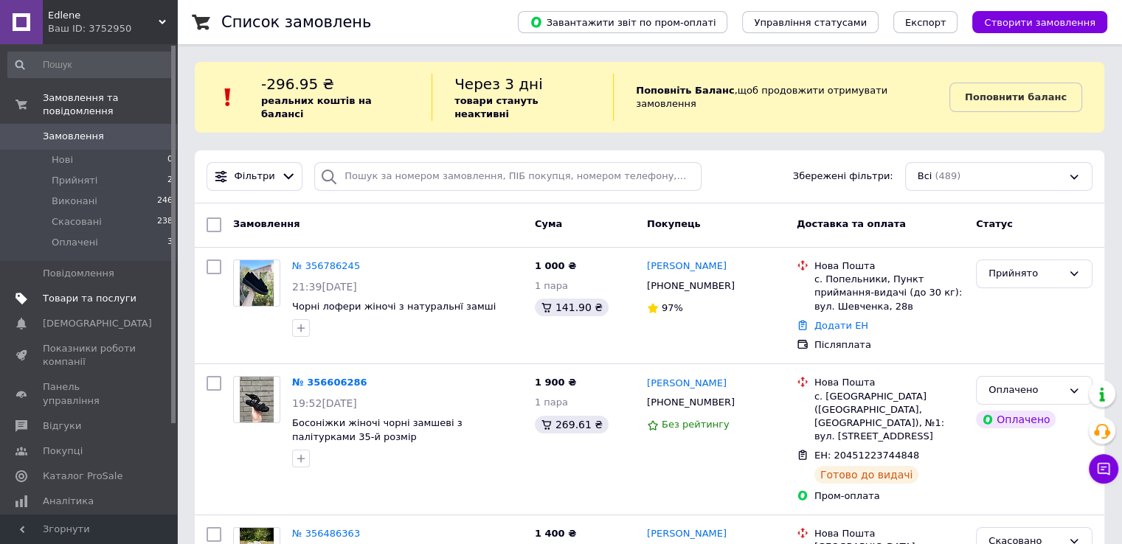
click at [61, 292] on span "Товари та послуги" at bounding box center [90, 298] width 94 height 13
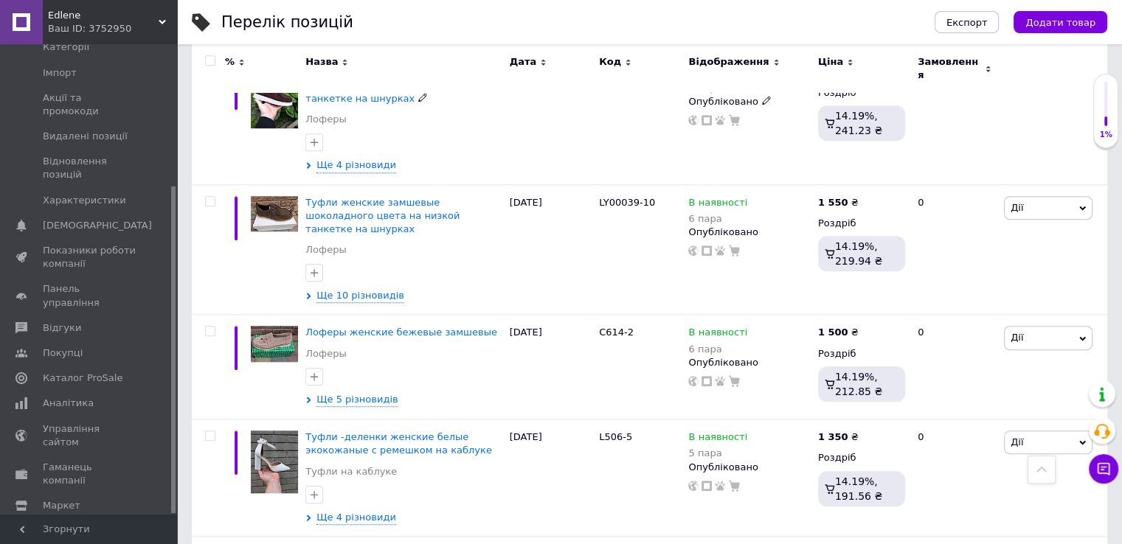
scroll to position [1254, 0]
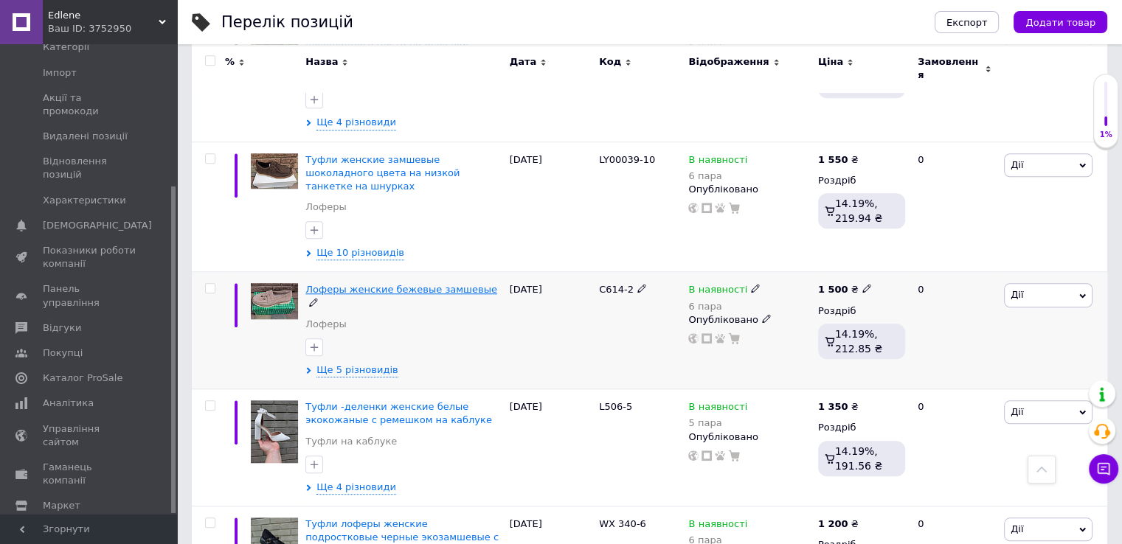
click at [322, 284] on span "Лоферы женские бежевые замшевые" at bounding box center [401, 289] width 192 height 11
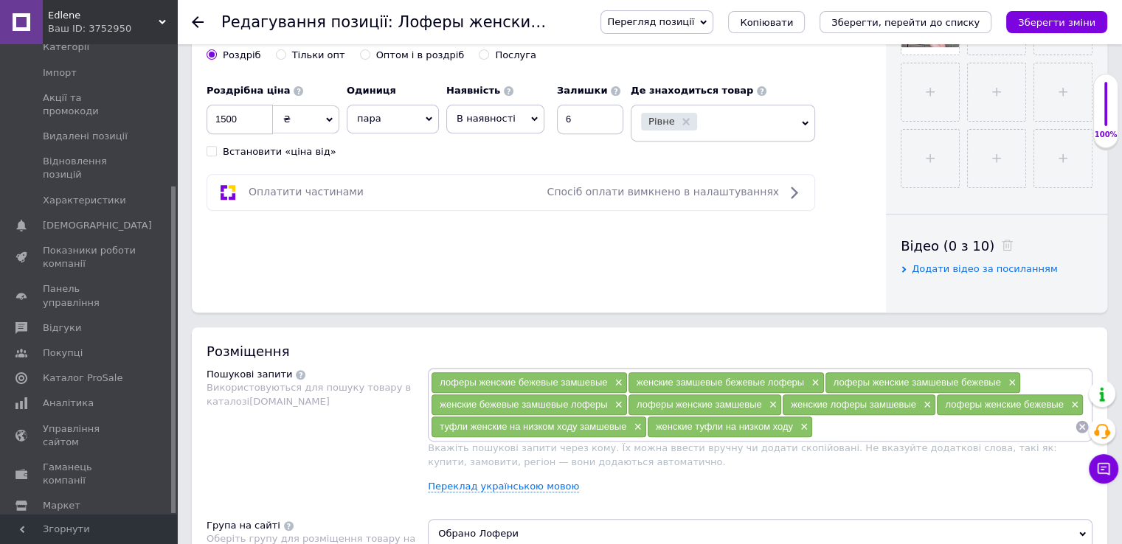
scroll to position [590, 0]
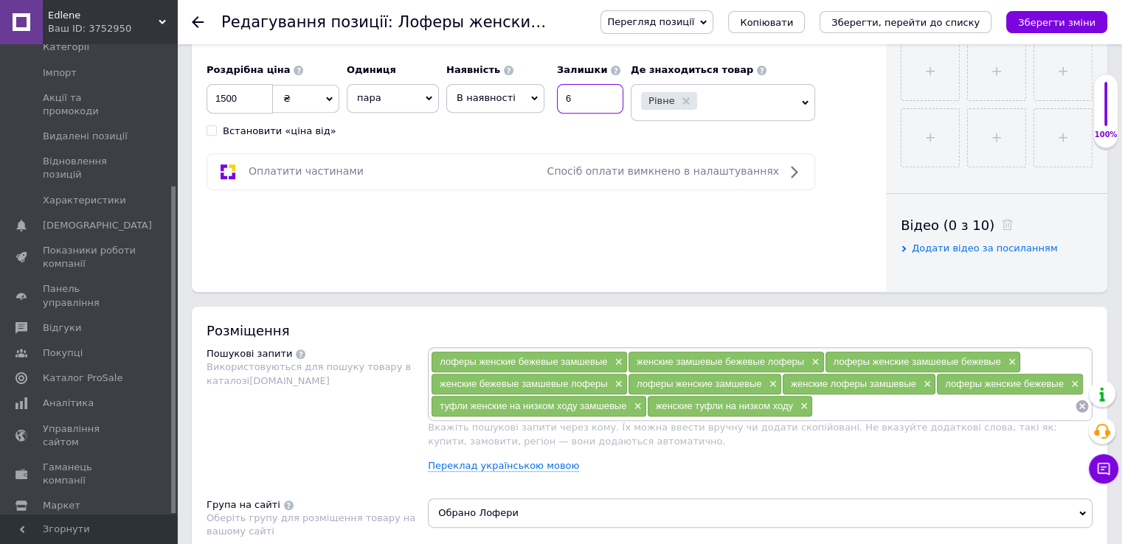
click at [575, 99] on input "6" at bounding box center [590, 99] width 66 height 30
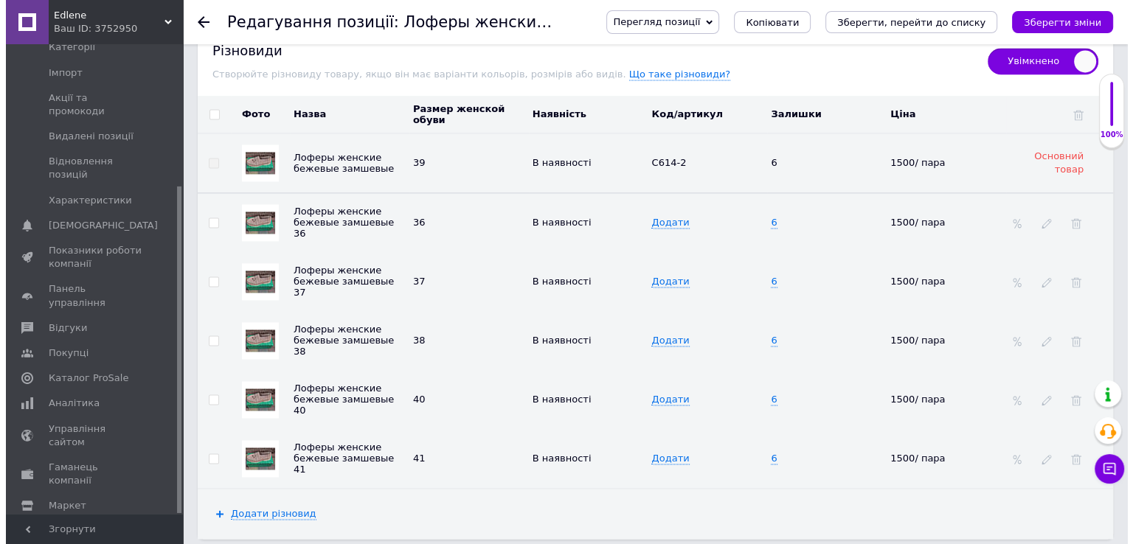
scroll to position [2184, 0]
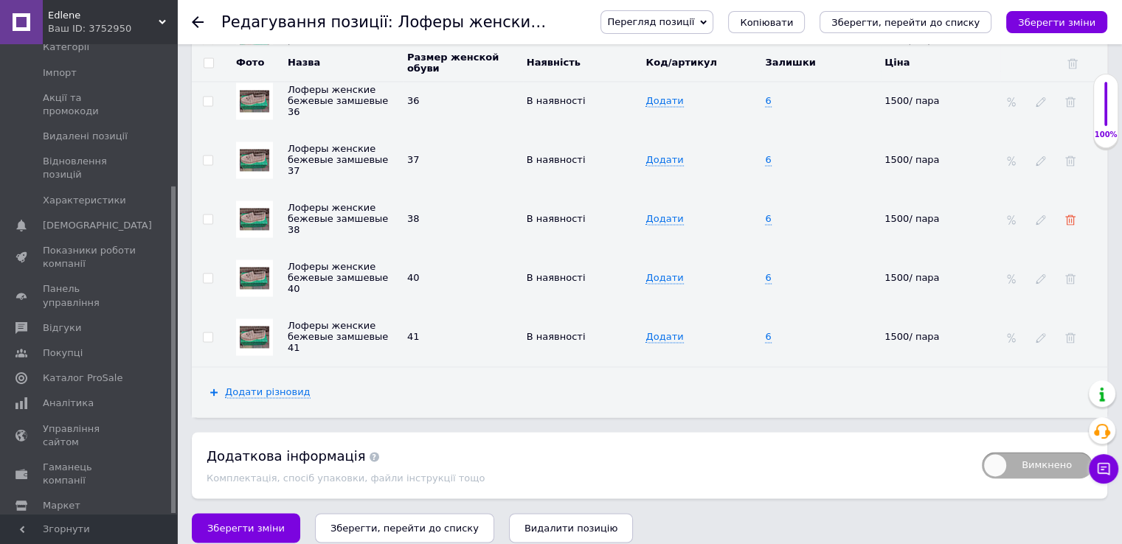
type input "5"
click at [1070, 215] on icon at bounding box center [1070, 220] width 10 height 10
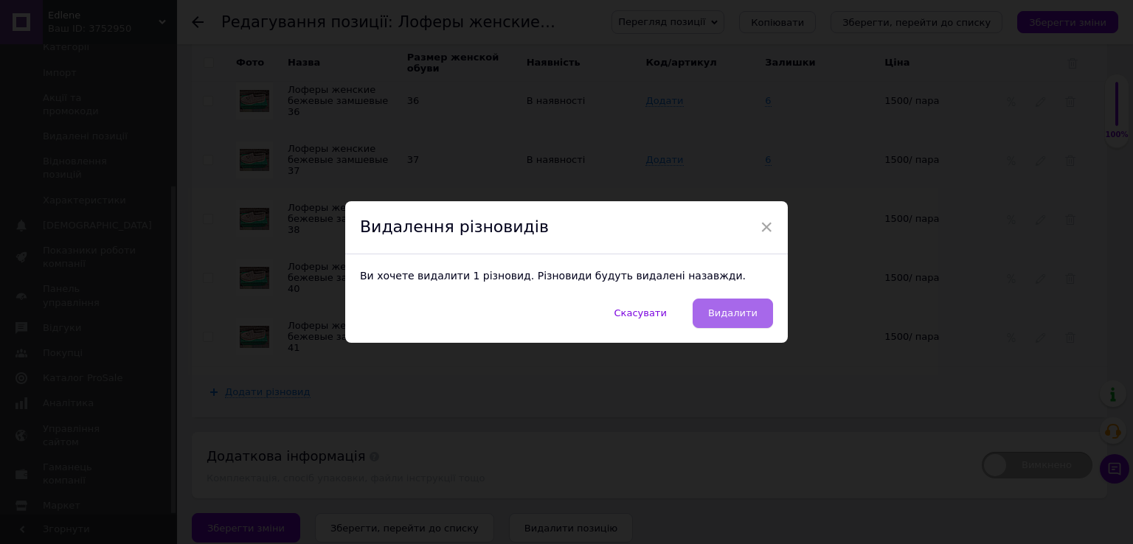
click at [736, 311] on span "Видалити" at bounding box center [732, 313] width 49 height 11
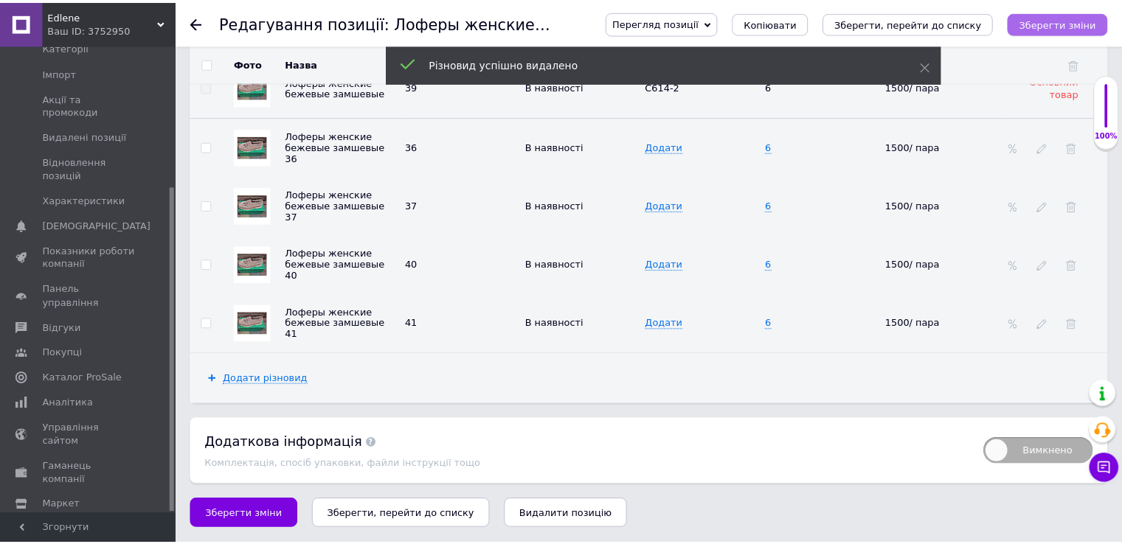
scroll to position [2125, 0]
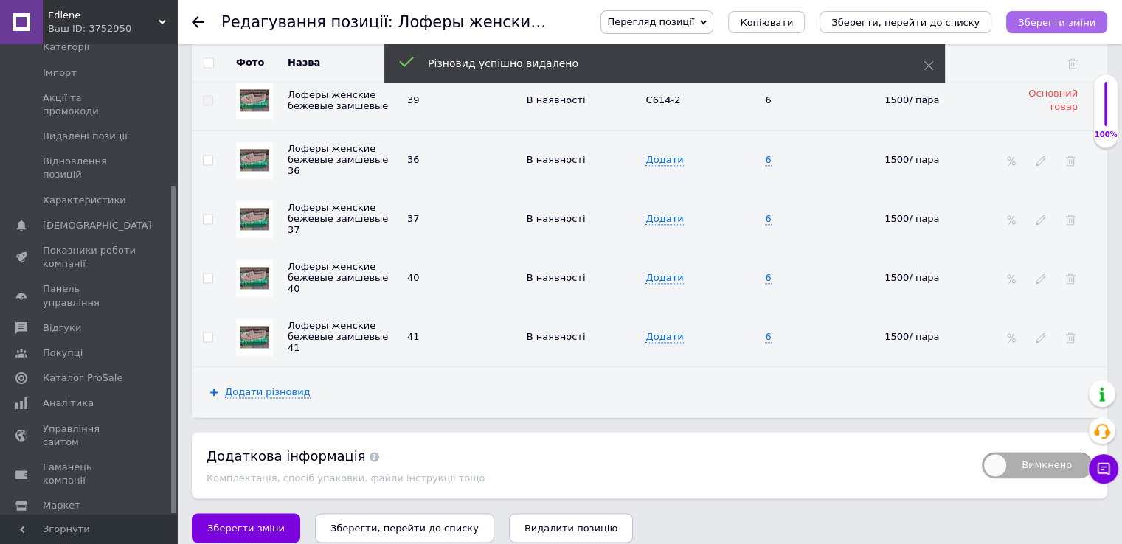
click at [1051, 17] on icon "Зберегти зміни" at bounding box center [1056, 22] width 77 height 11
click at [934, 20] on icon "Зберегти, перейти до списку" at bounding box center [905, 22] width 148 height 11
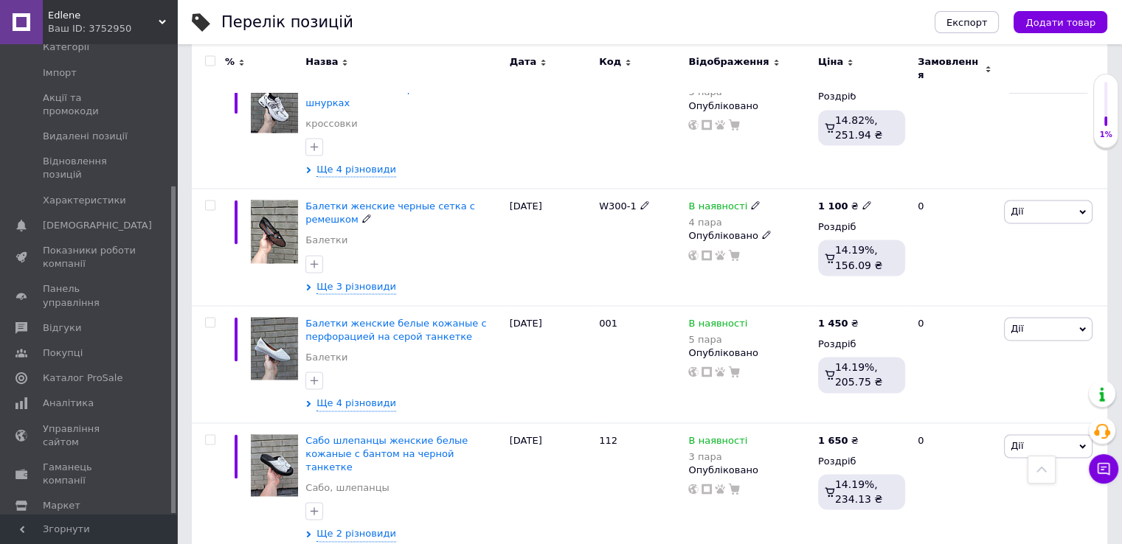
scroll to position [2173, 0]
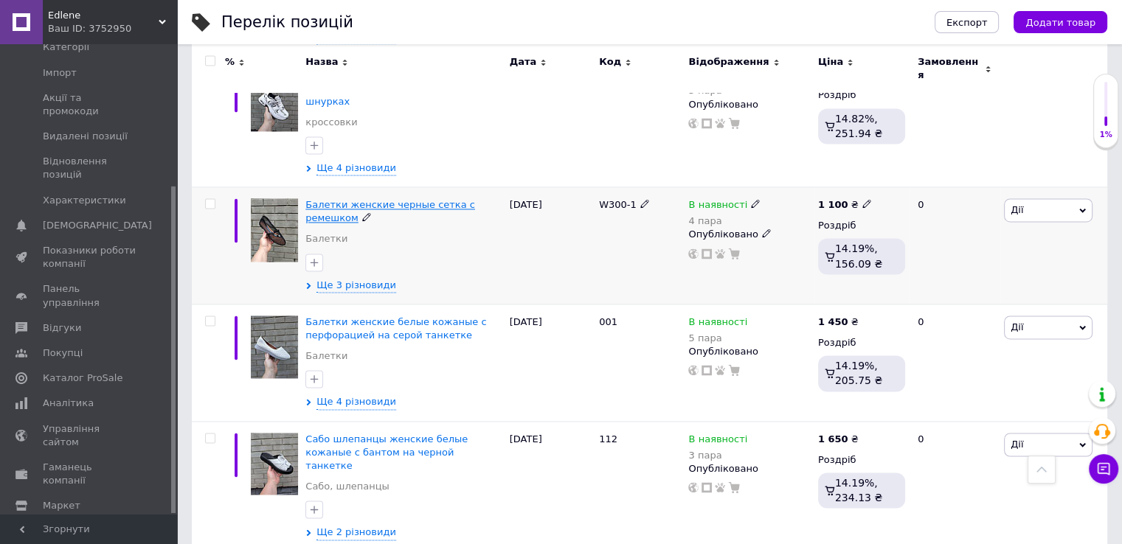
click at [331, 199] on span "Балетки женские черные сетка с ремешком" at bounding box center [390, 211] width 170 height 24
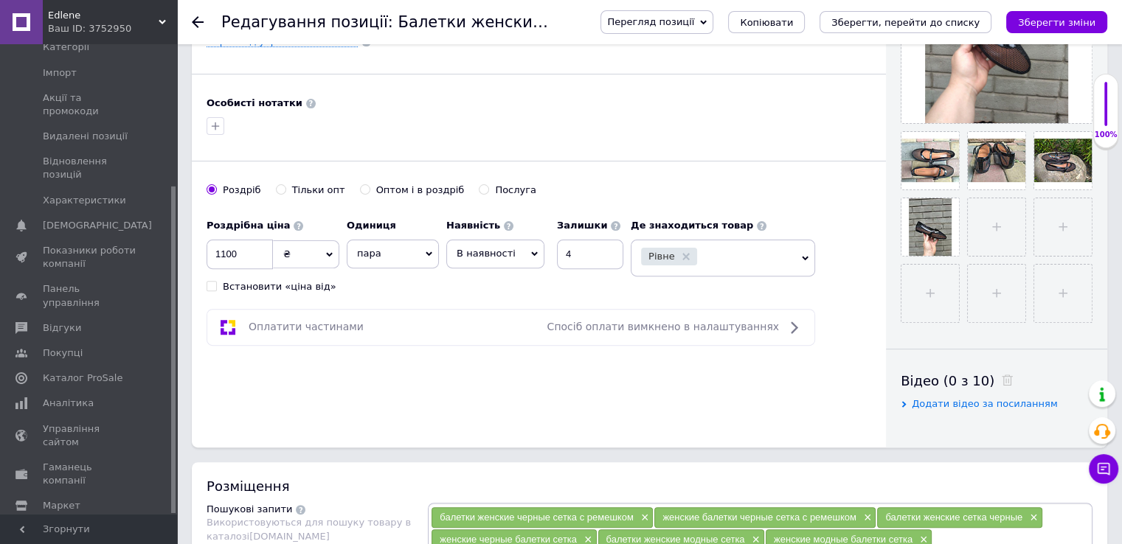
scroll to position [443, 0]
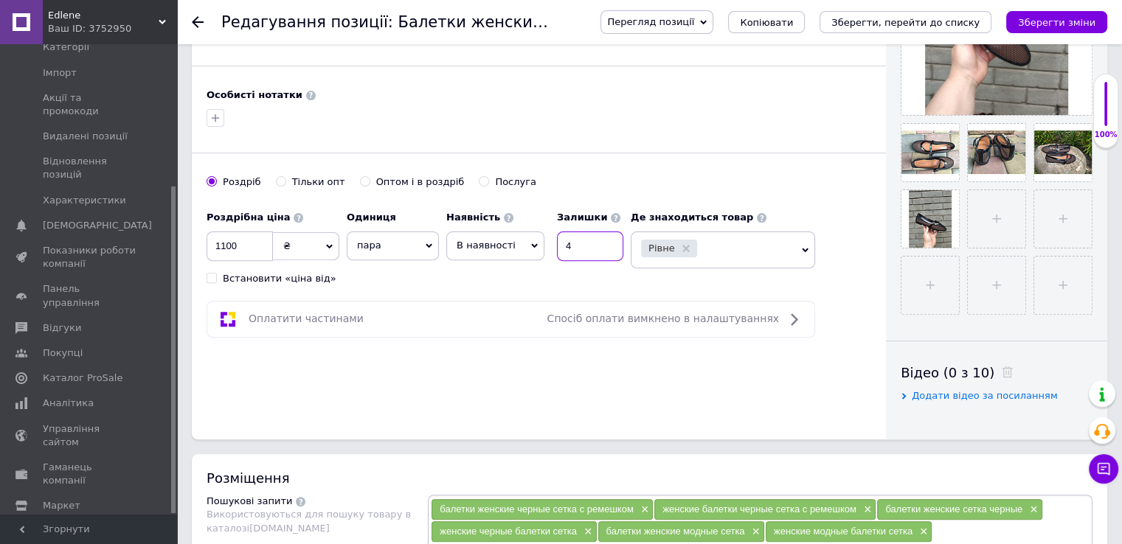
click at [572, 246] on input "4" at bounding box center [590, 247] width 66 height 30
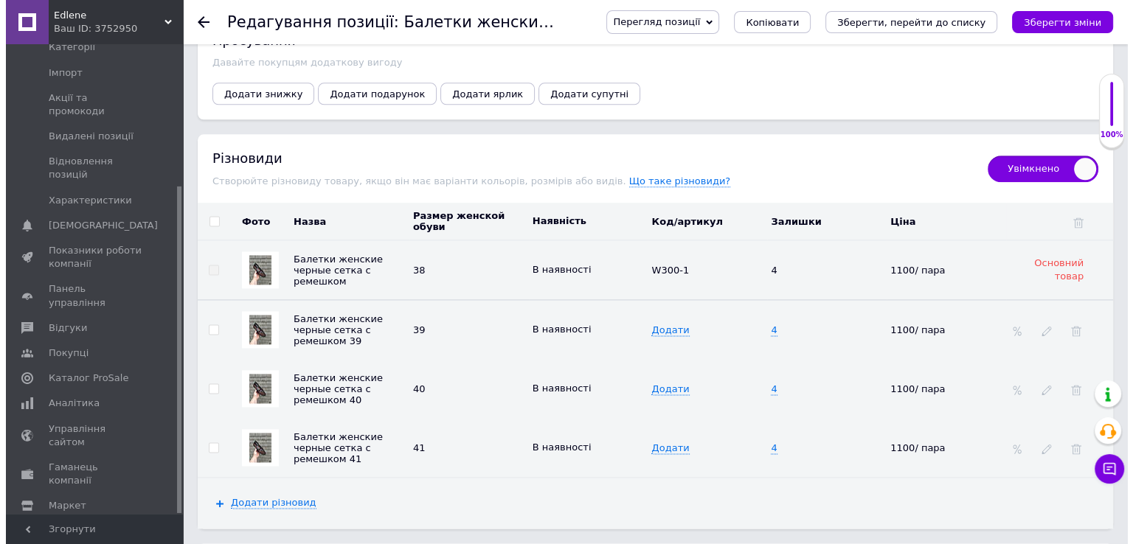
scroll to position [2027, 0]
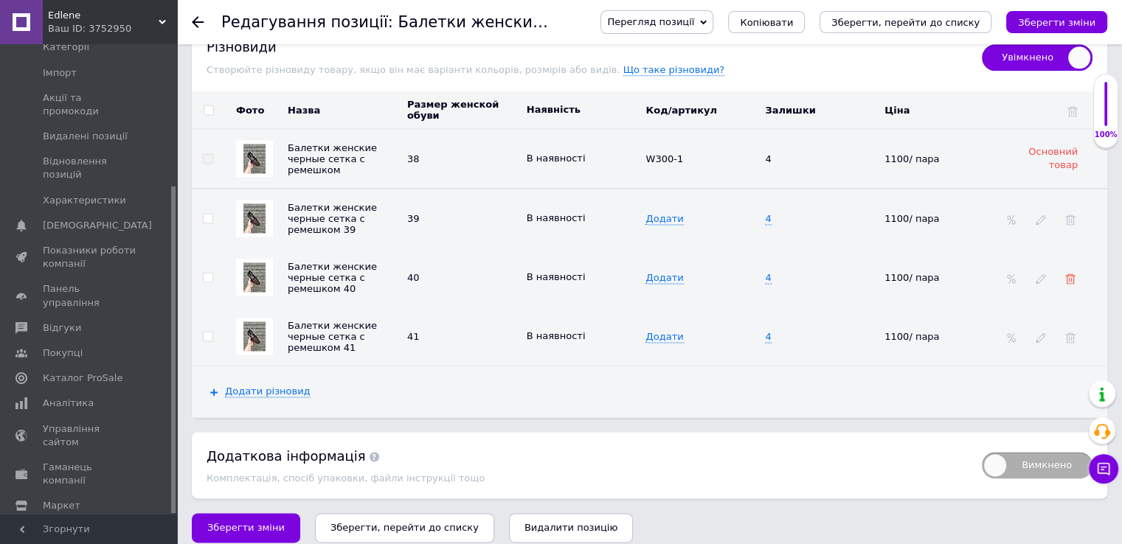
type input "3"
click at [1074, 274] on icon at bounding box center [1070, 279] width 10 height 10
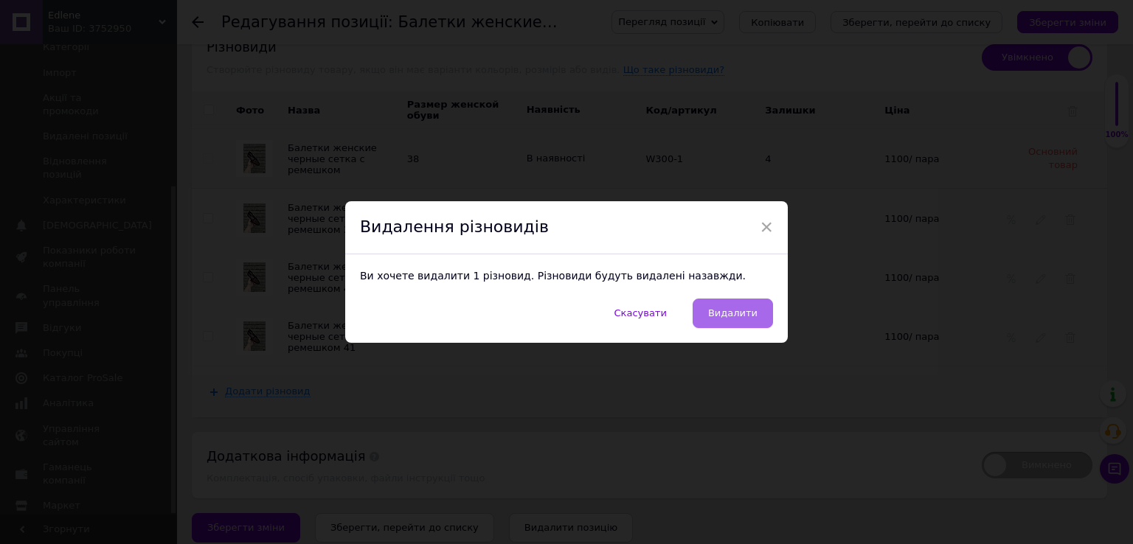
click at [739, 311] on span "Видалити" at bounding box center [732, 313] width 49 height 11
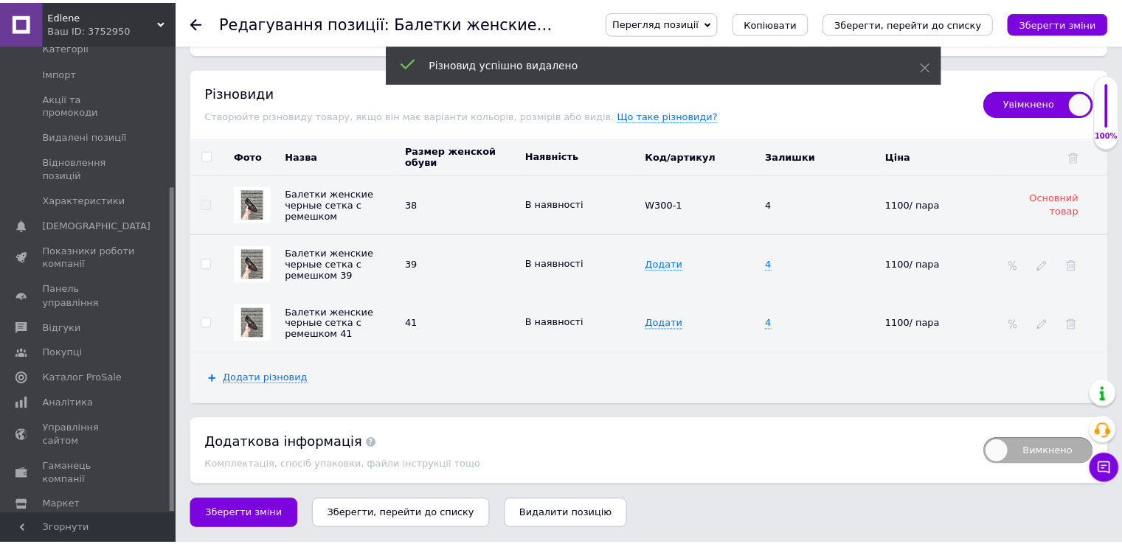
scroll to position [1968, 0]
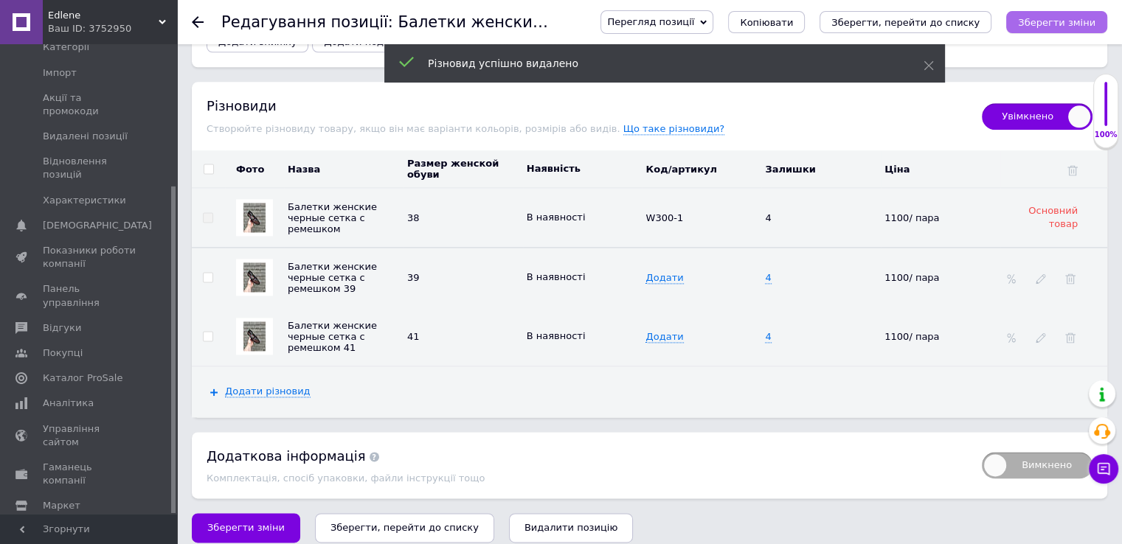
click at [1082, 19] on icon "Зберегти зміни" at bounding box center [1056, 22] width 77 height 11
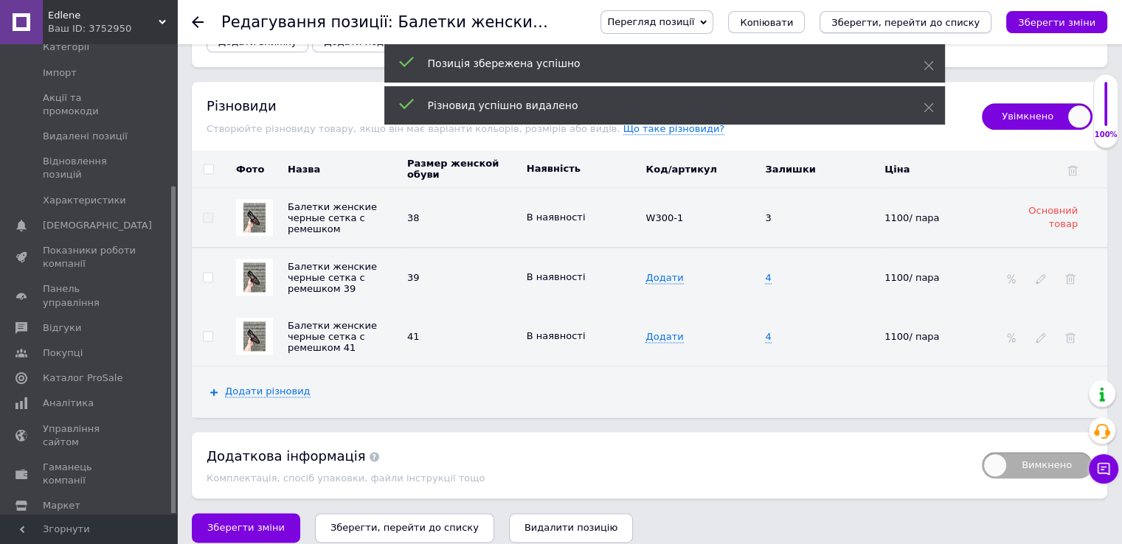
click at [945, 25] on icon "Зберегти, перейти до списку" at bounding box center [905, 22] width 148 height 11
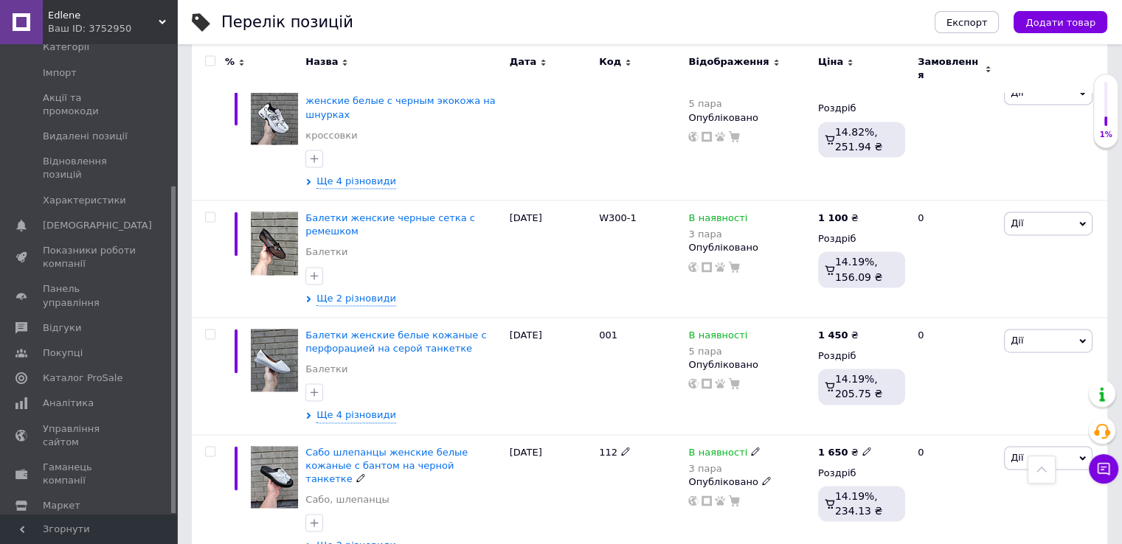
scroll to position [2160, 0]
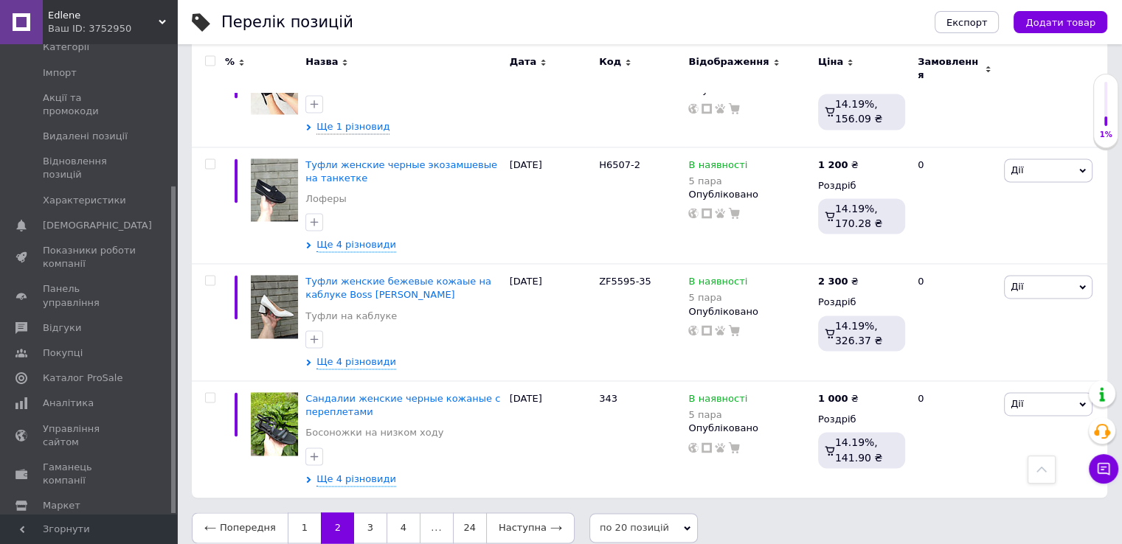
scroll to position [2119, 0]
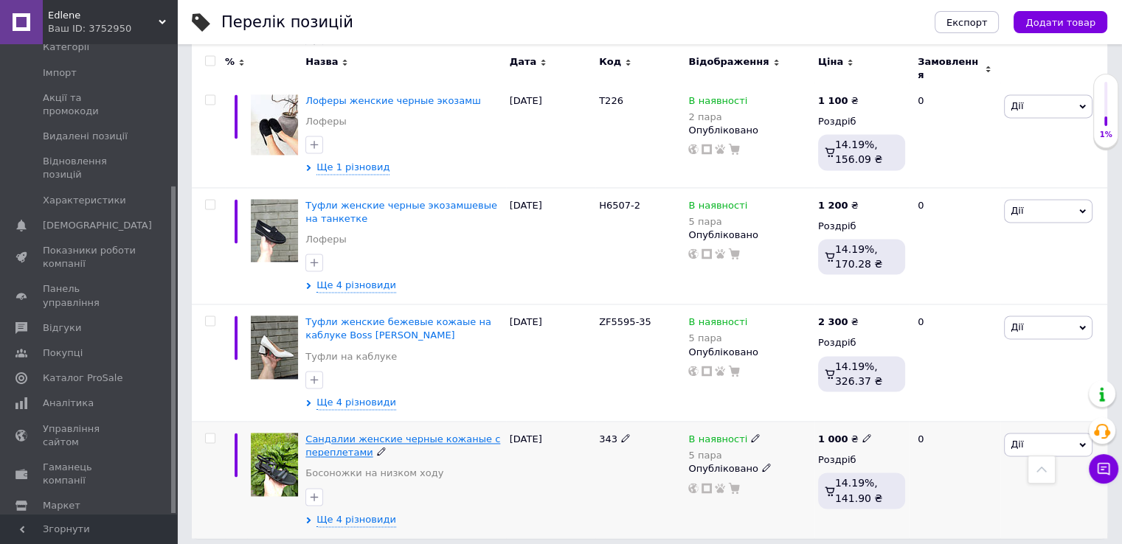
click at [319, 434] on span "Сандалии женские черные кожаные с переплетами" at bounding box center [402, 446] width 195 height 24
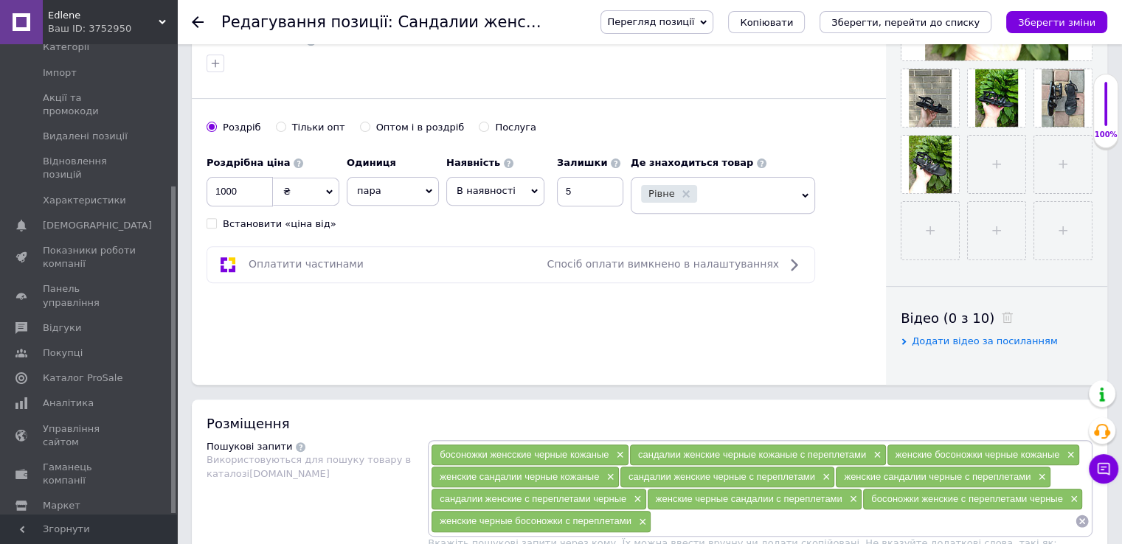
scroll to position [516, 0]
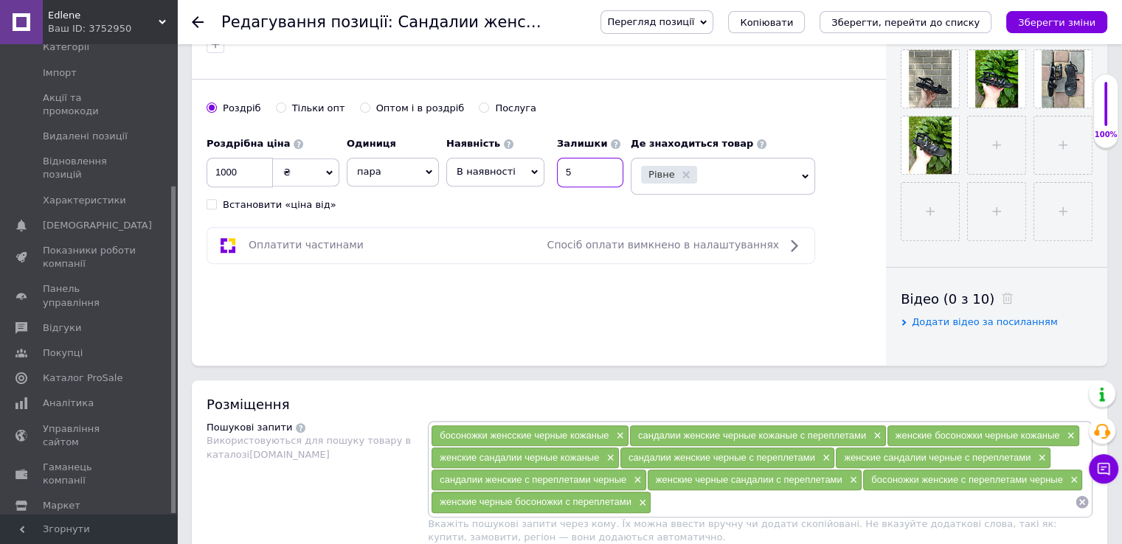
click at [574, 163] on input "5" at bounding box center [590, 173] width 66 height 30
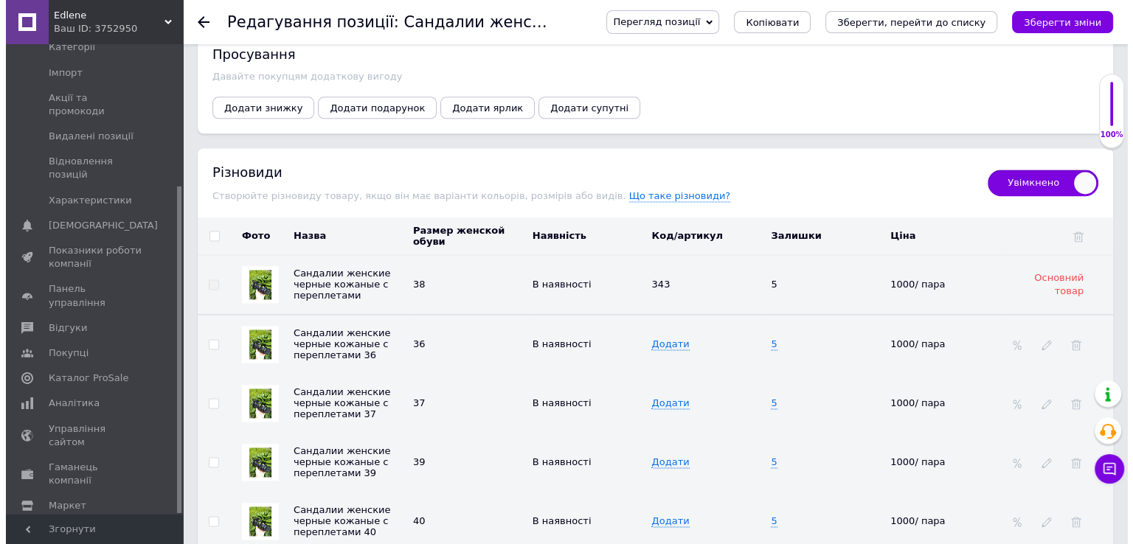
scroll to position [2139, 0]
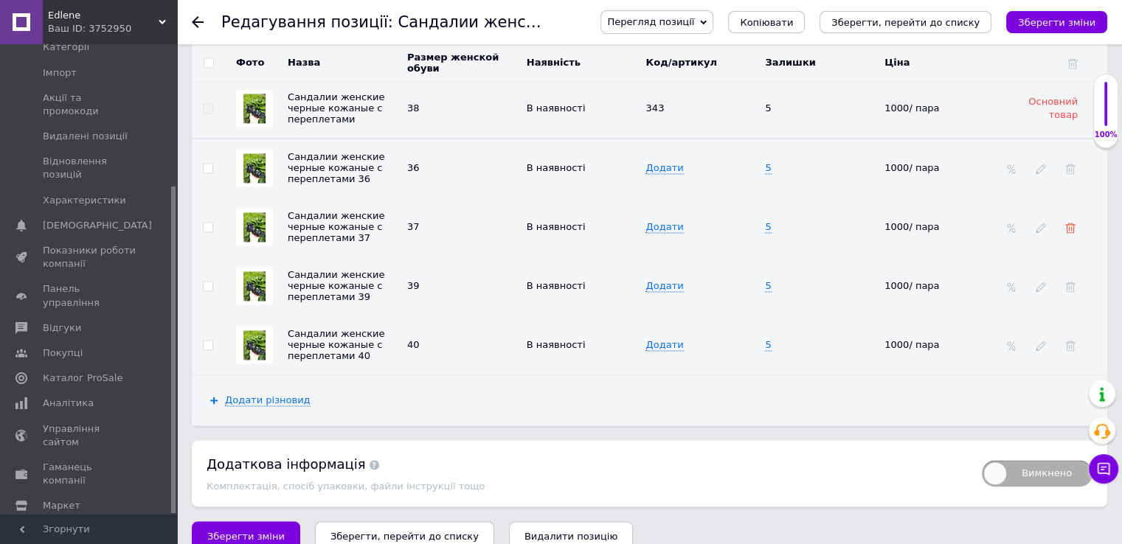
type input "4"
click at [1071, 223] on use at bounding box center [1070, 228] width 10 height 10
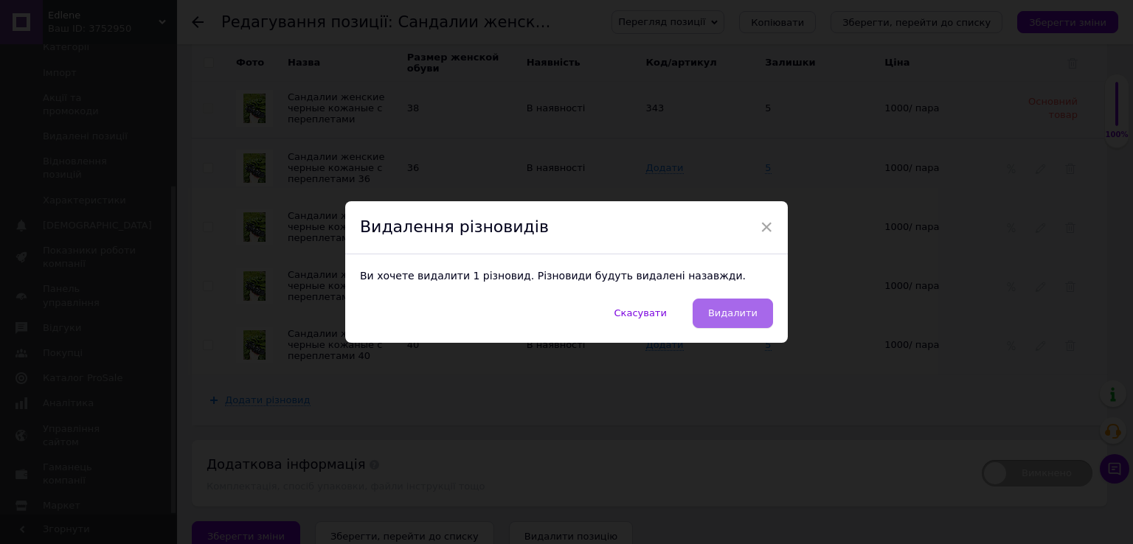
click at [735, 314] on span "Видалити" at bounding box center [732, 313] width 49 height 11
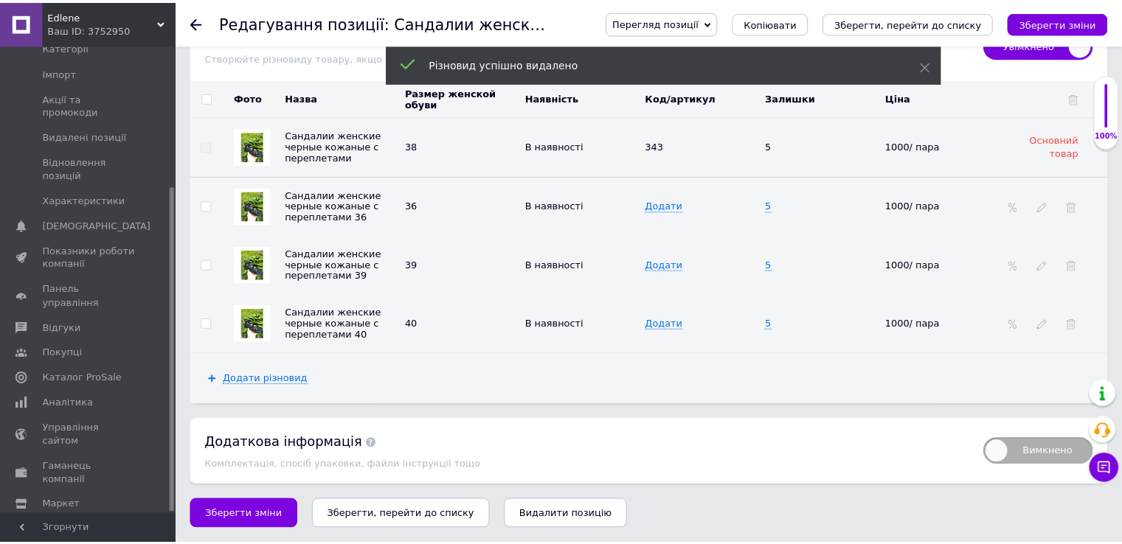
scroll to position [2088, 0]
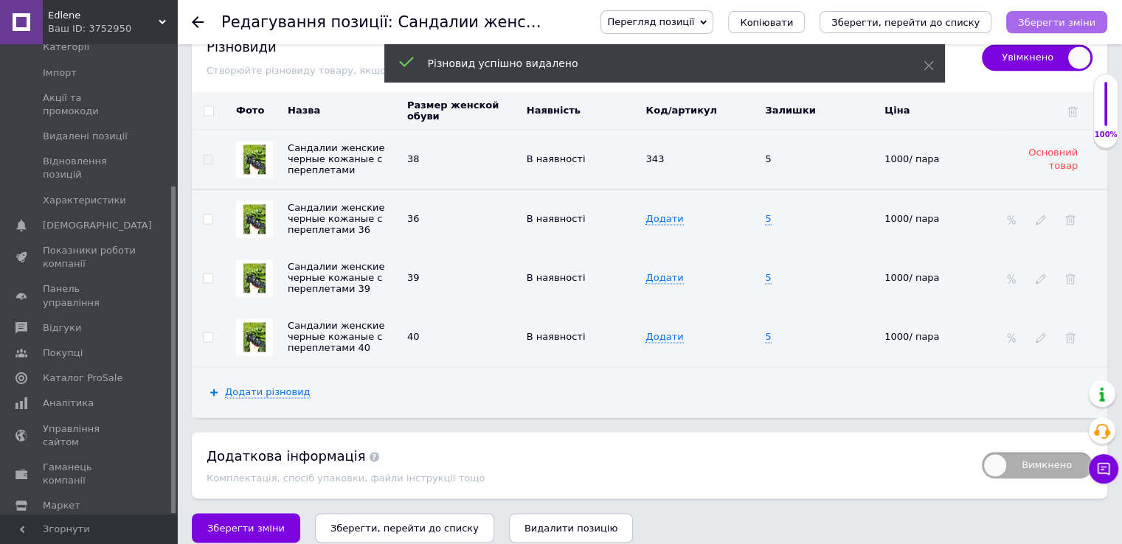
click at [1051, 22] on icon "Зберегти зміни" at bounding box center [1056, 22] width 77 height 11
click at [911, 21] on icon "Зберегти, перейти до списку" at bounding box center [905, 22] width 148 height 11
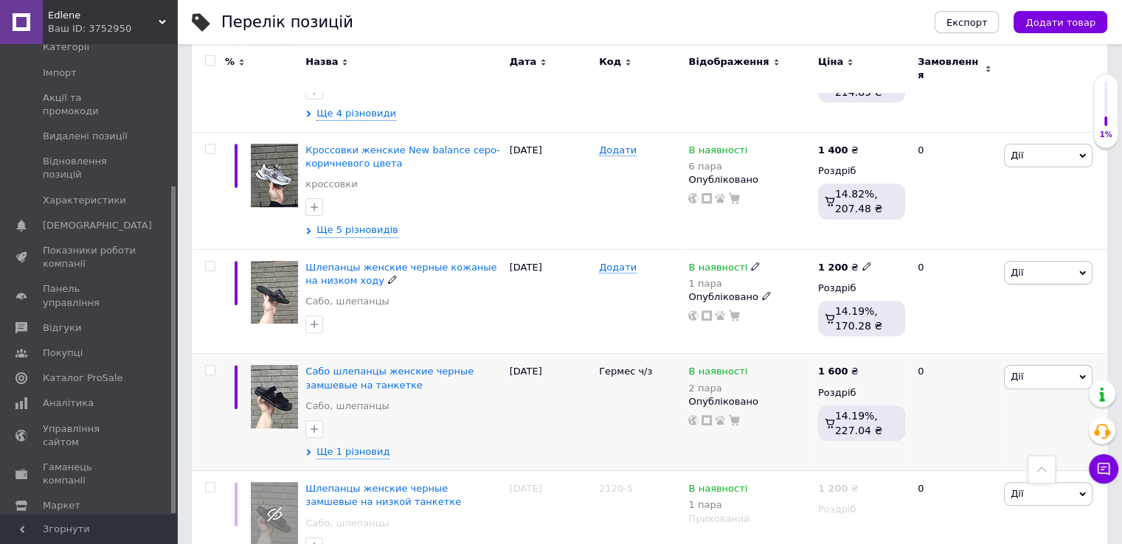
scroll to position [443, 0]
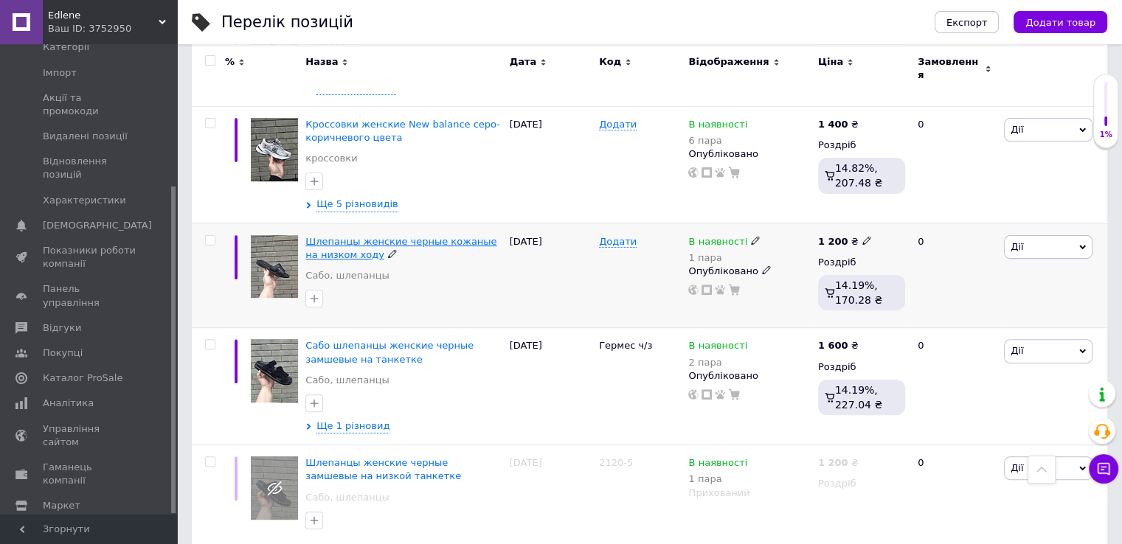
click at [330, 236] on span "Шлепанцы женские черные кожаные на низком ходу" at bounding box center [400, 248] width 191 height 24
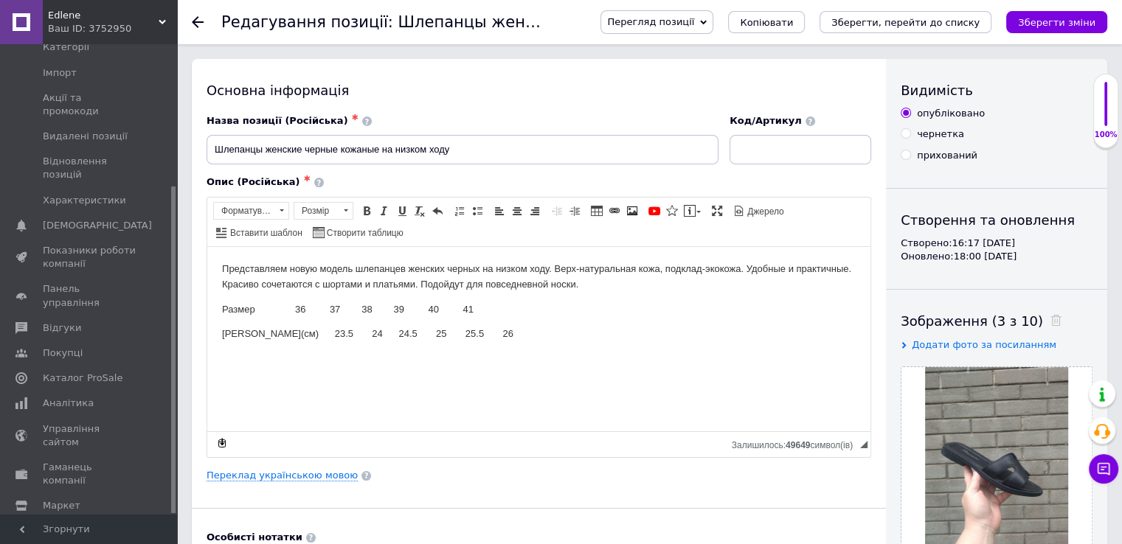
click at [906, 154] on input "прихований" at bounding box center [906, 155] width 10 height 10
radio input "true"
click at [1060, 21] on icon "Зберегти зміни" at bounding box center [1056, 22] width 77 height 11
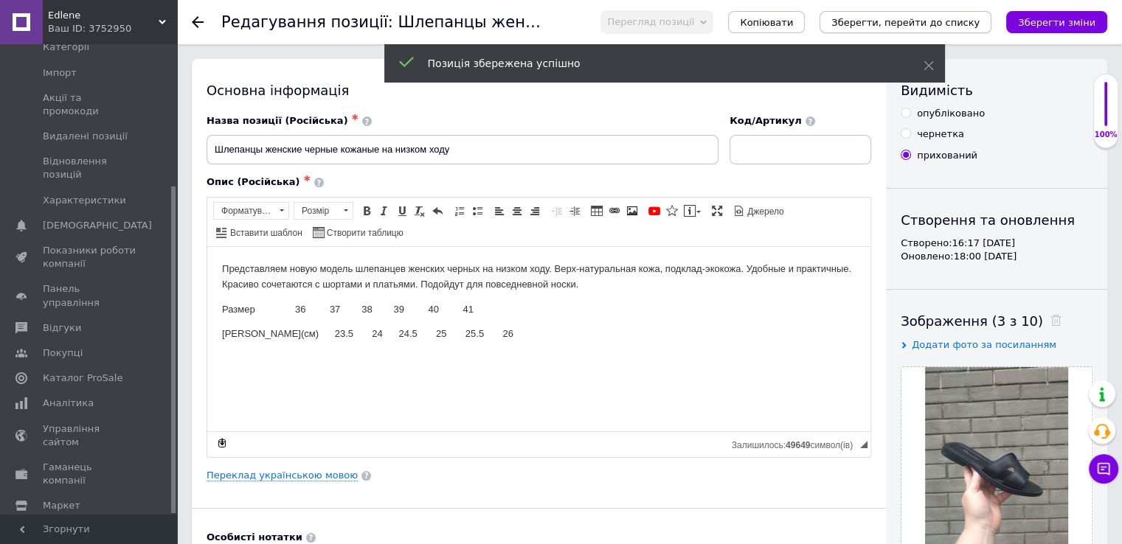
click at [918, 24] on icon "Зберегти, перейти до списку" at bounding box center [905, 22] width 148 height 11
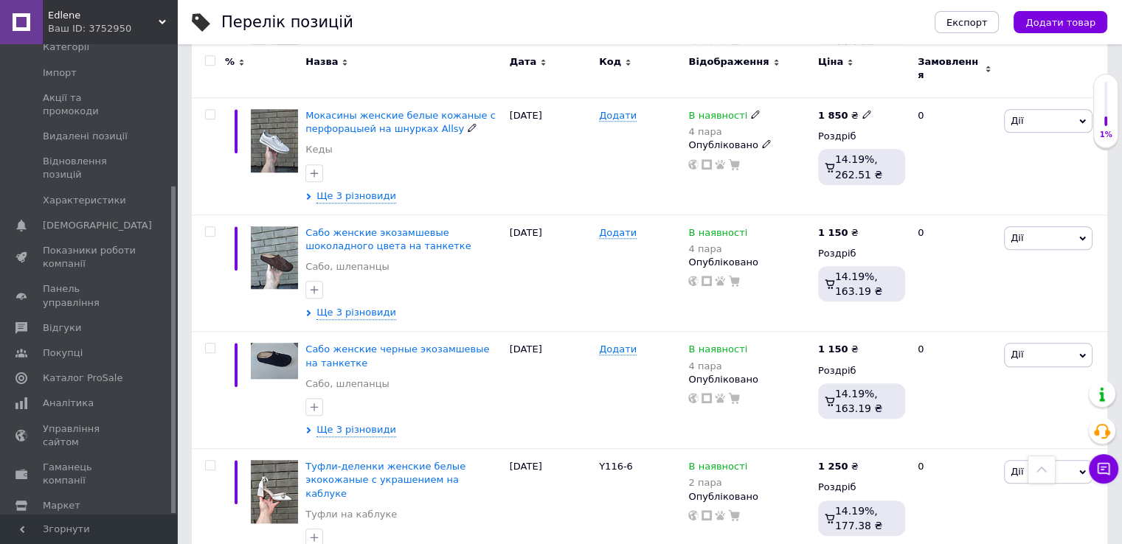
scroll to position [1254, 0]
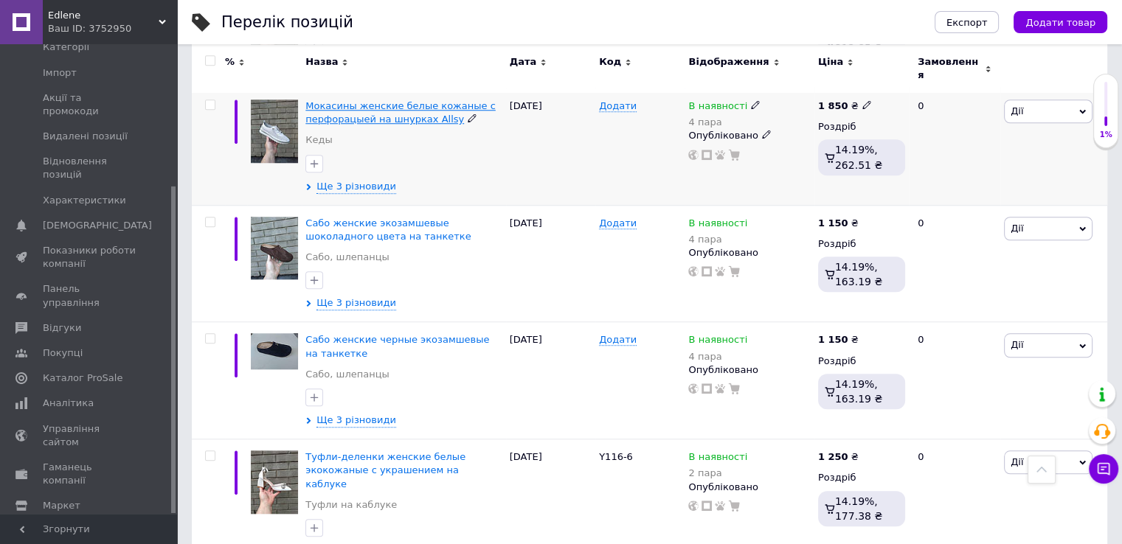
click at [378, 100] on span "Мокасины женские белые кожаные с перфорацыей на шнурках Allsy" at bounding box center [400, 112] width 190 height 24
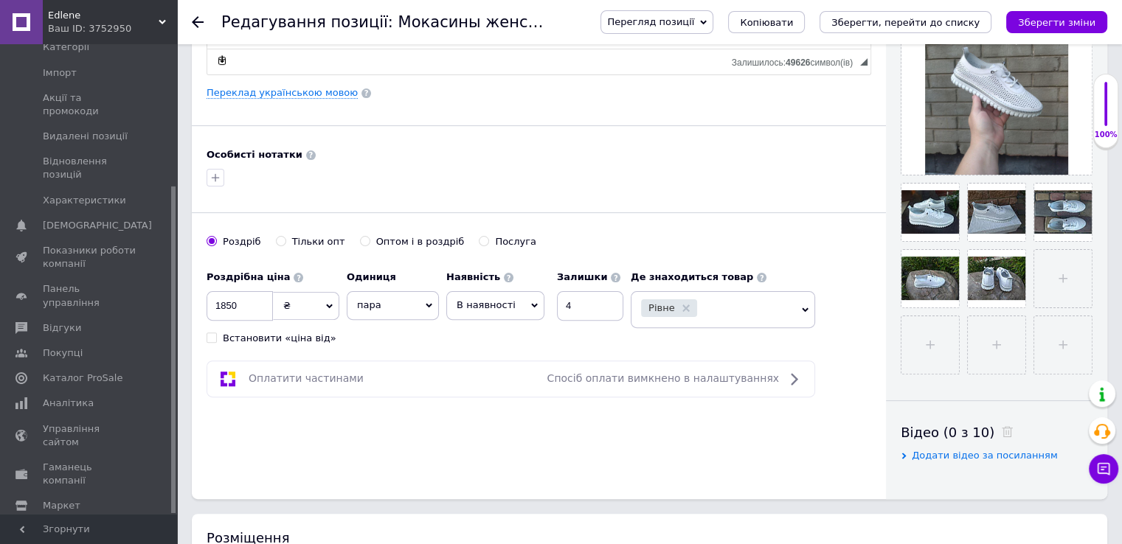
scroll to position [590, 0]
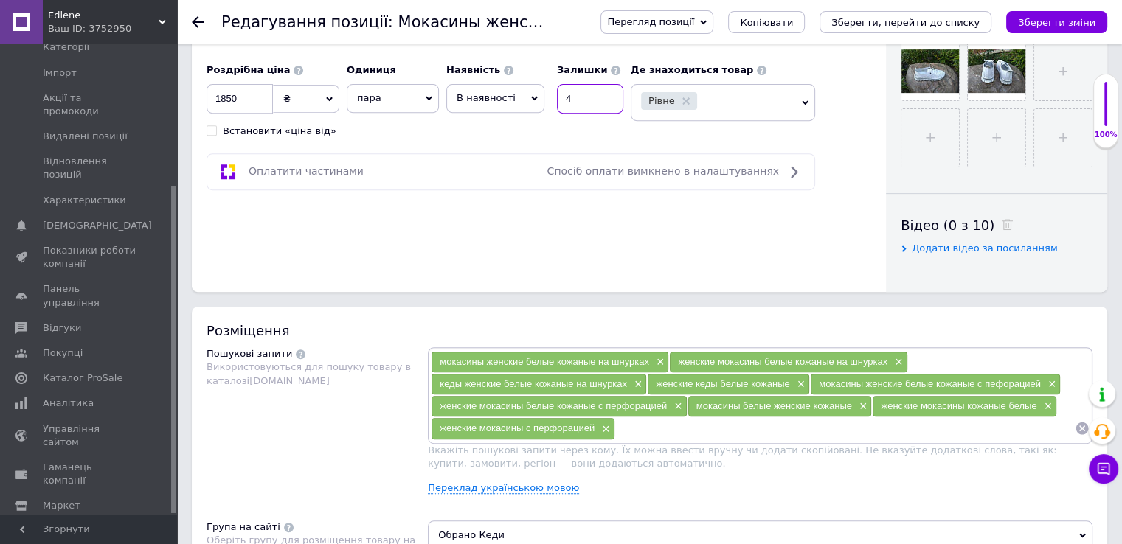
click at [581, 98] on input "4" at bounding box center [590, 99] width 66 height 30
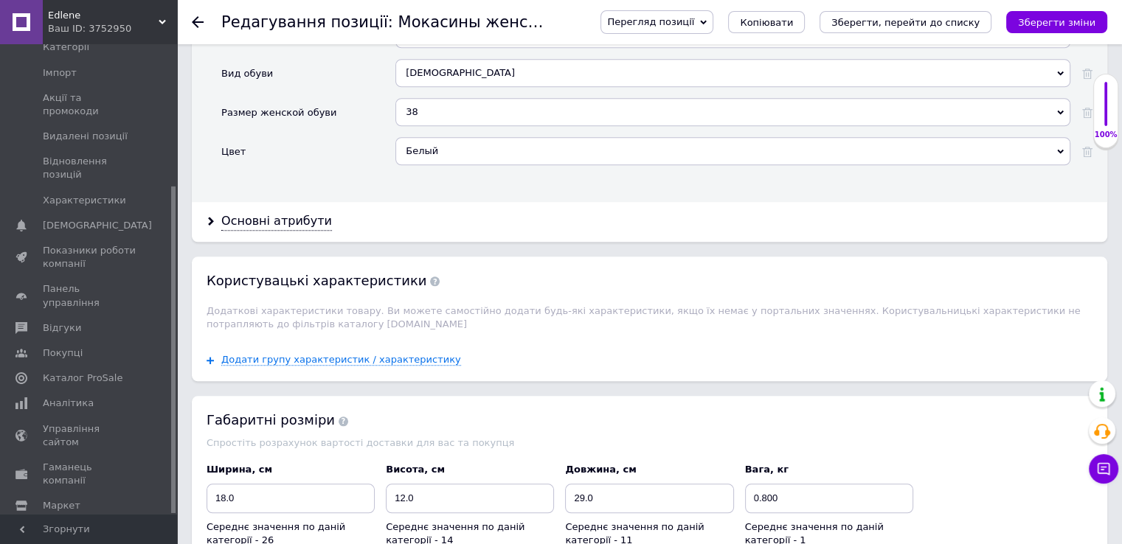
scroll to position [1180, 0]
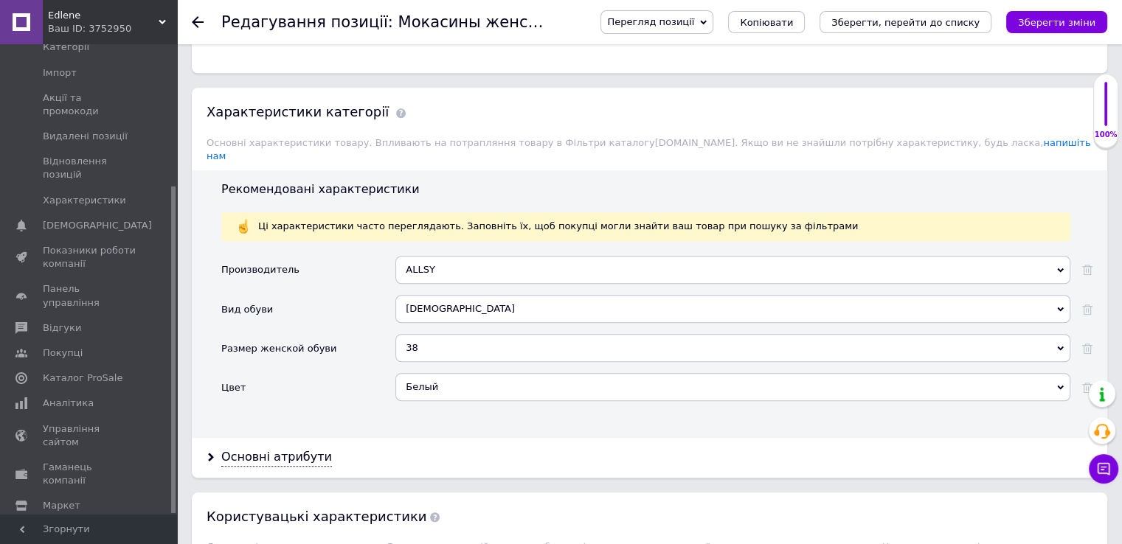
type input "3"
click at [409, 334] on div "38" at bounding box center [732, 348] width 675 height 28
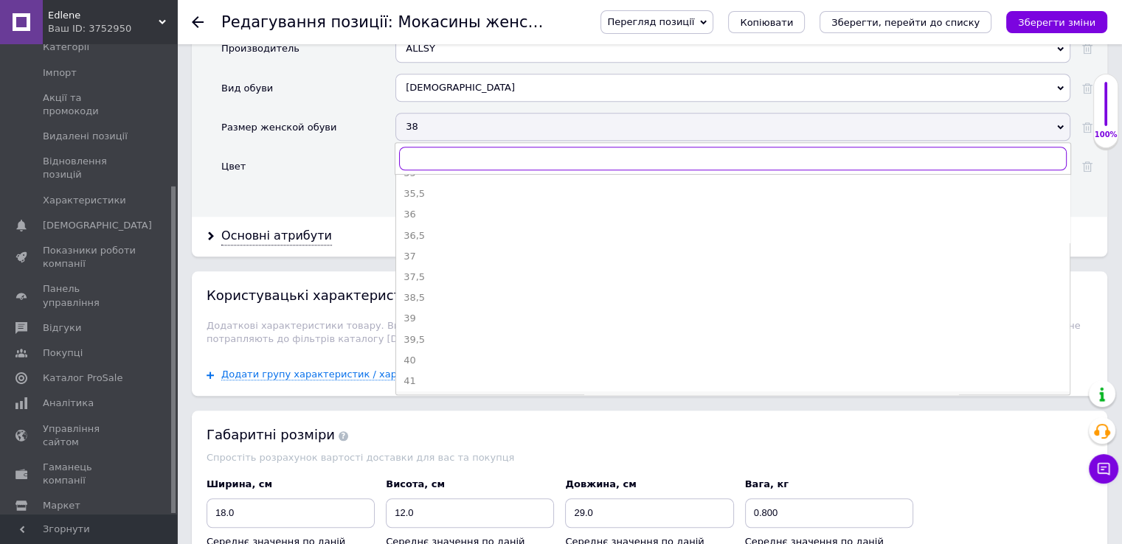
scroll to position [224, 0]
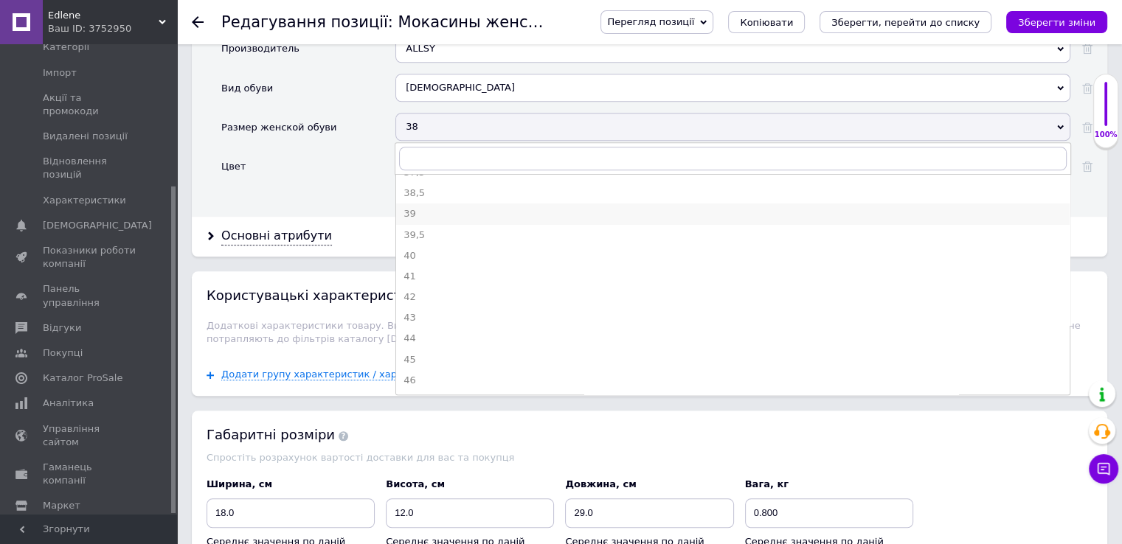
click at [412, 207] on div "39" at bounding box center [733, 213] width 659 height 13
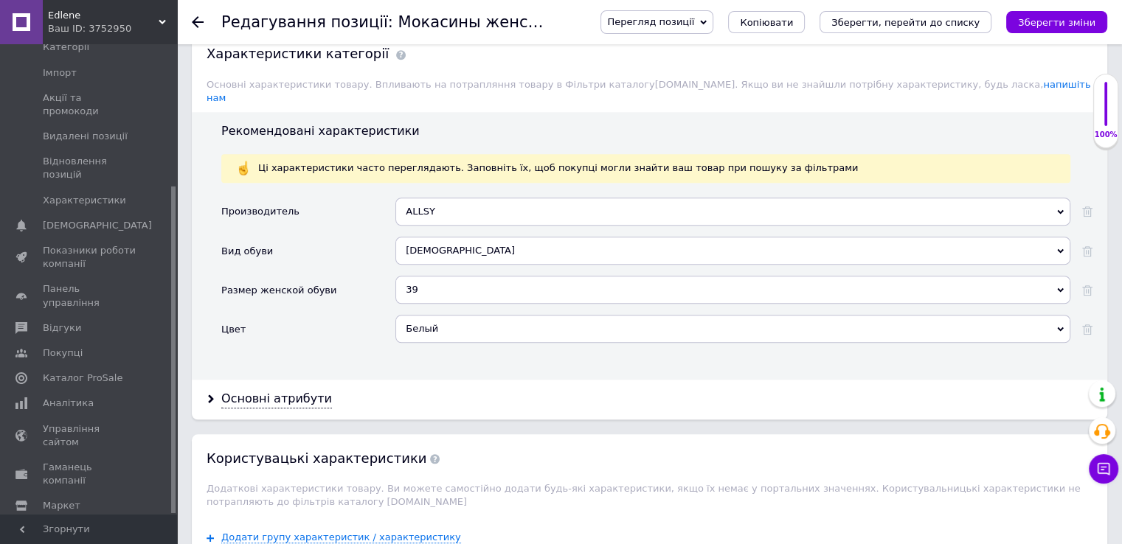
scroll to position [1475, 0]
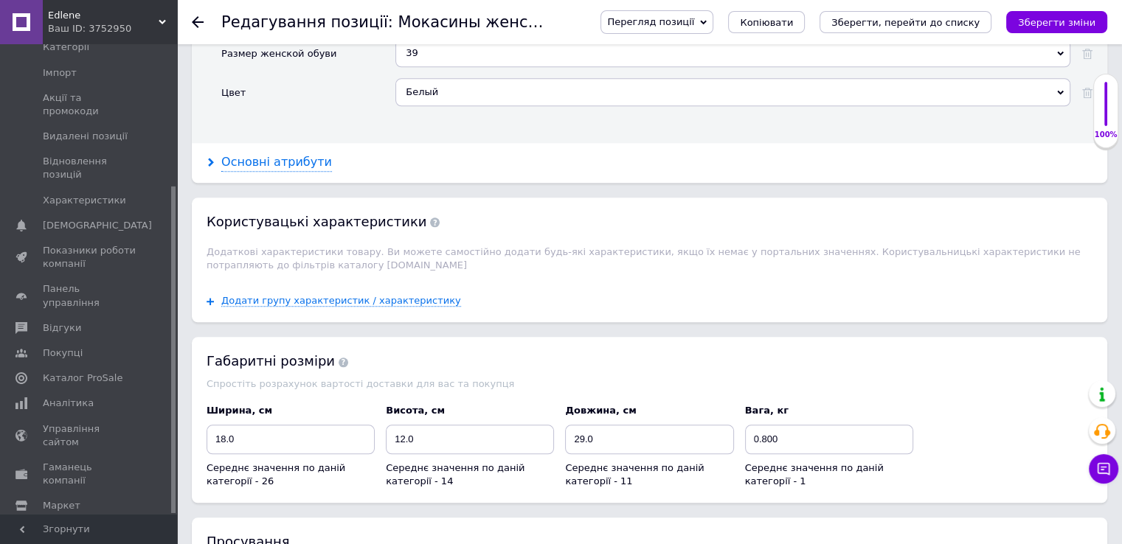
click at [214, 158] on icon at bounding box center [211, 162] width 9 height 9
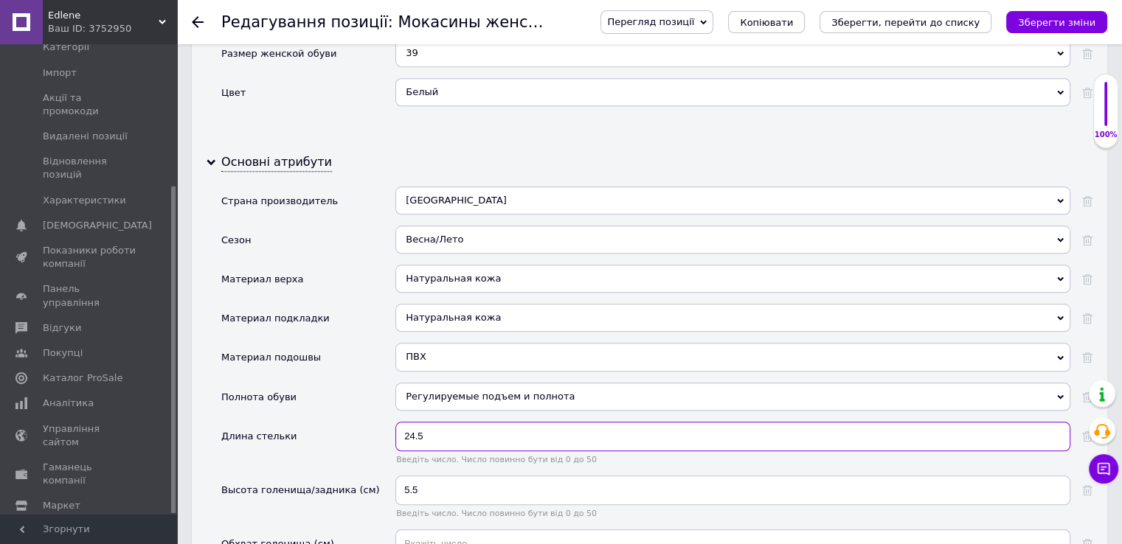
click at [425, 422] on input "24.5" at bounding box center [732, 437] width 675 height 30
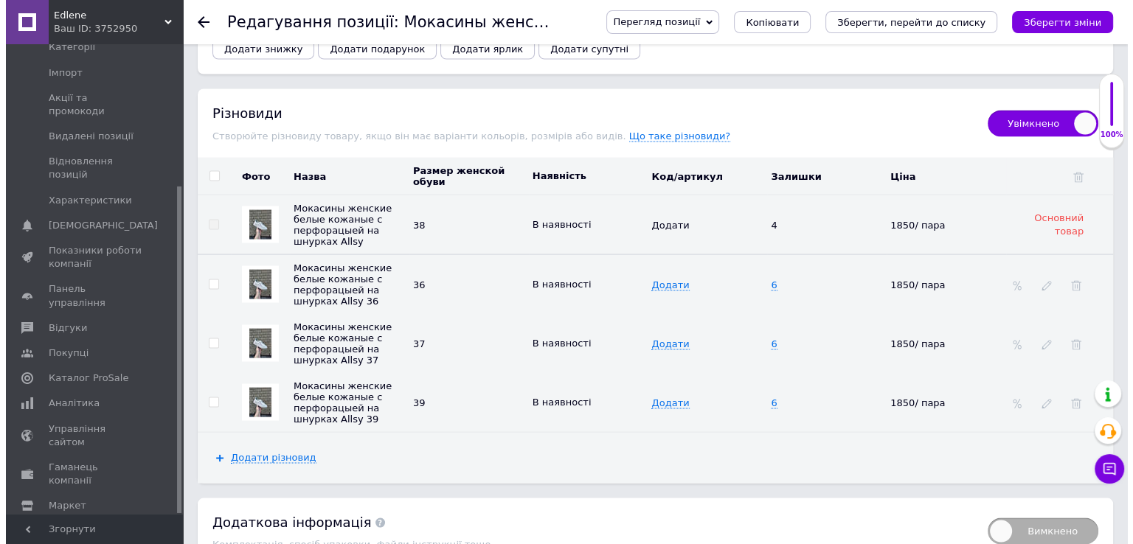
scroll to position [2972, 0]
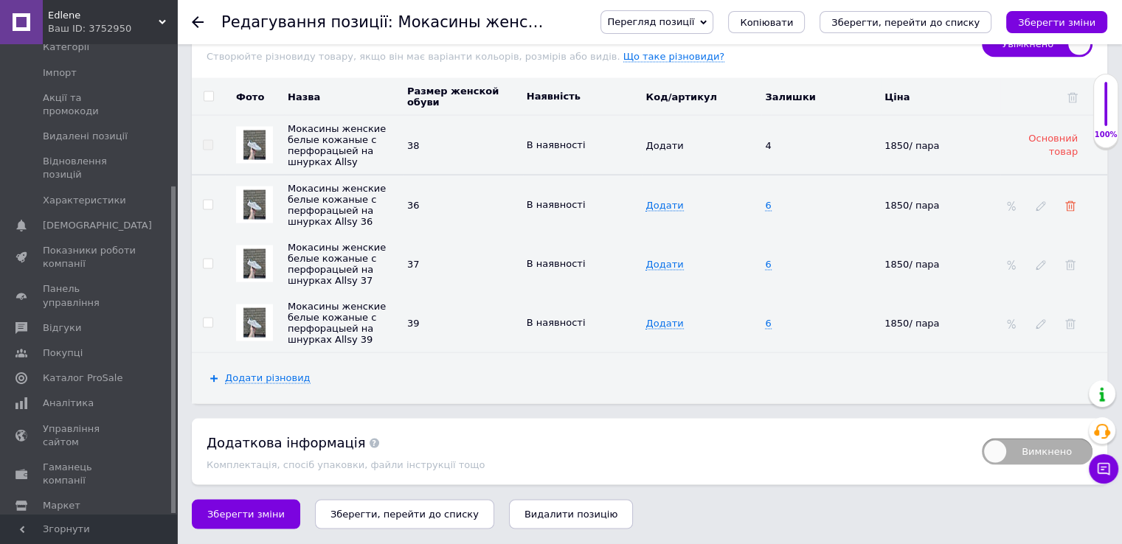
type input "25"
click at [1070, 201] on icon at bounding box center [1070, 206] width 10 height 10
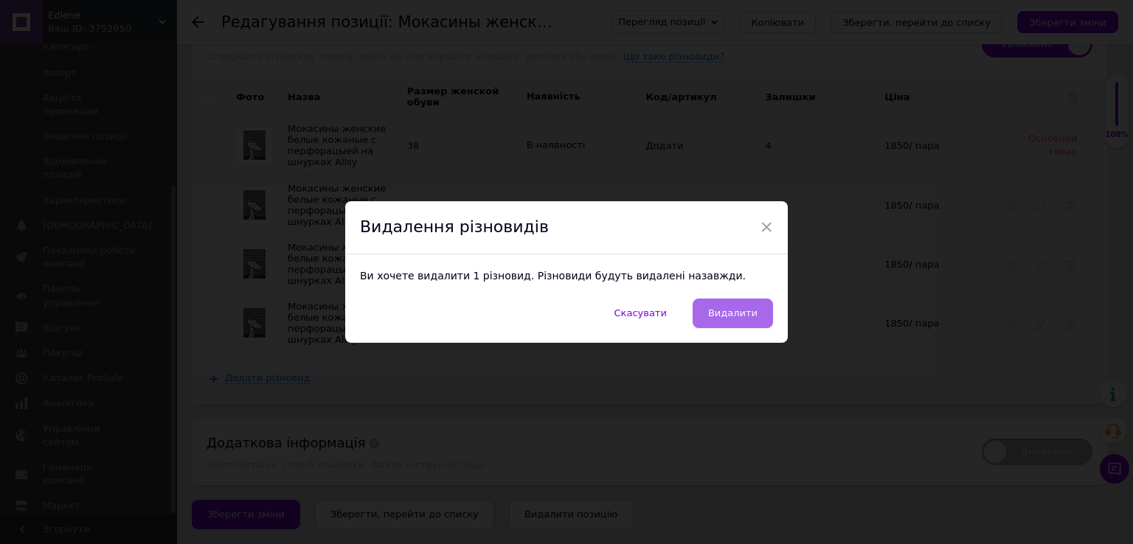
click at [742, 316] on span "Видалити" at bounding box center [732, 313] width 49 height 11
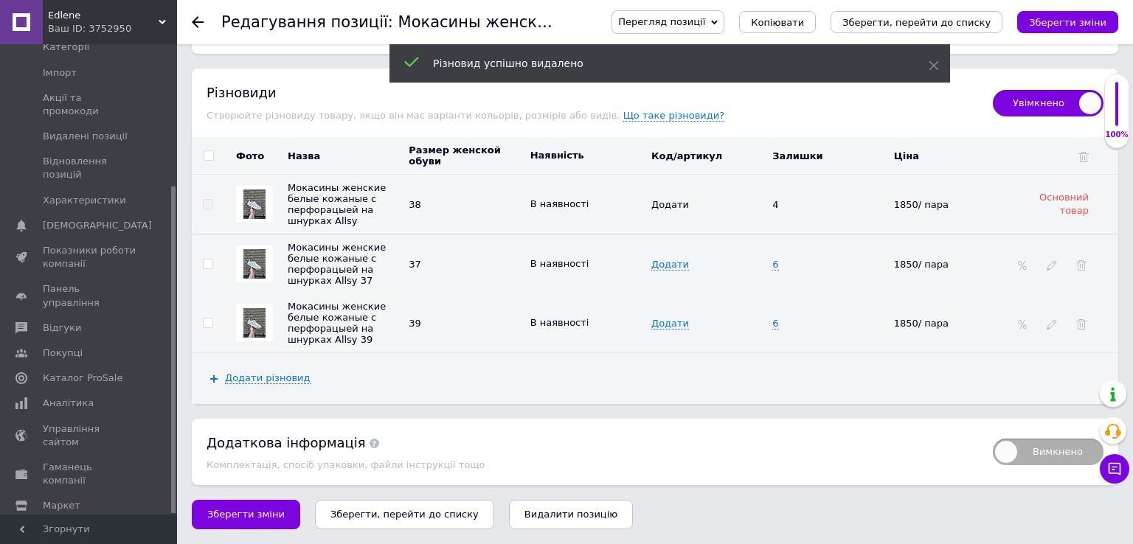
scroll to position [2904, 0]
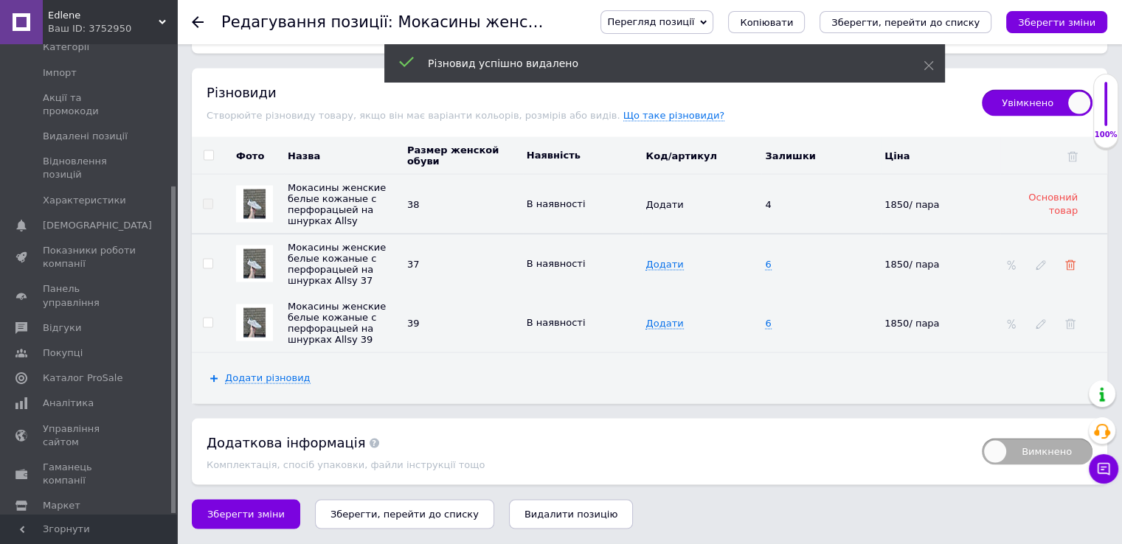
click at [1069, 260] on use at bounding box center [1070, 265] width 10 height 10
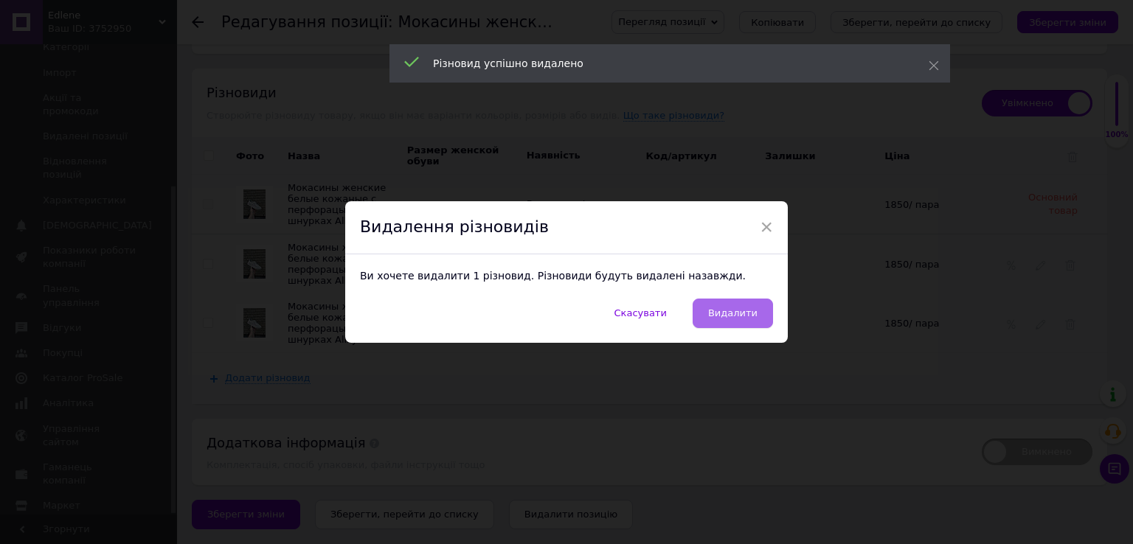
click at [727, 314] on span "Видалити" at bounding box center [732, 313] width 49 height 11
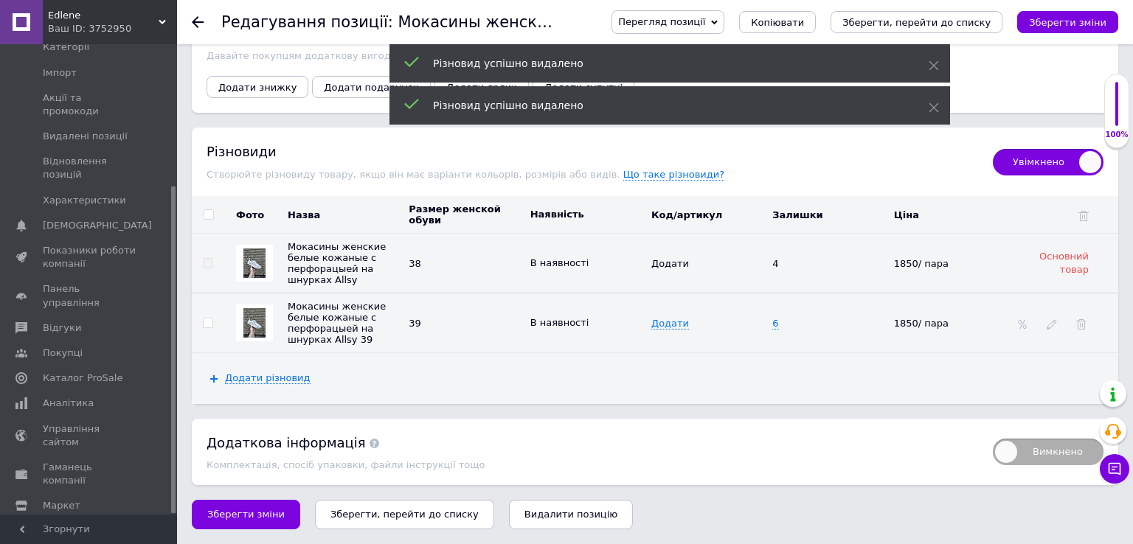
scroll to position [2838, 0]
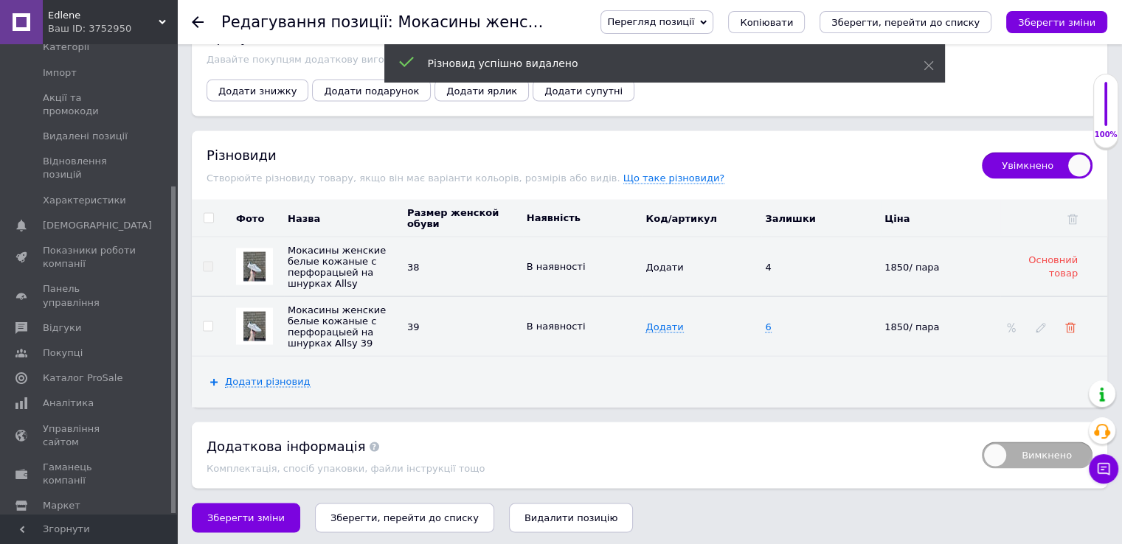
click at [1069, 323] on use at bounding box center [1070, 328] width 10 height 10
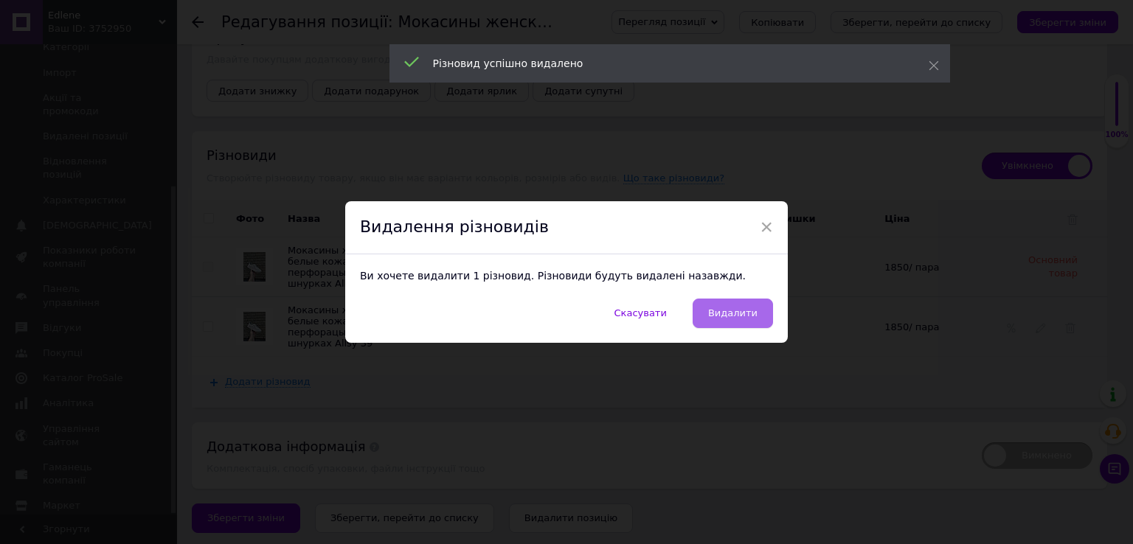
click at [737, 313] on span "Видалити" at bounding box center [732, 313] width 49 height 11
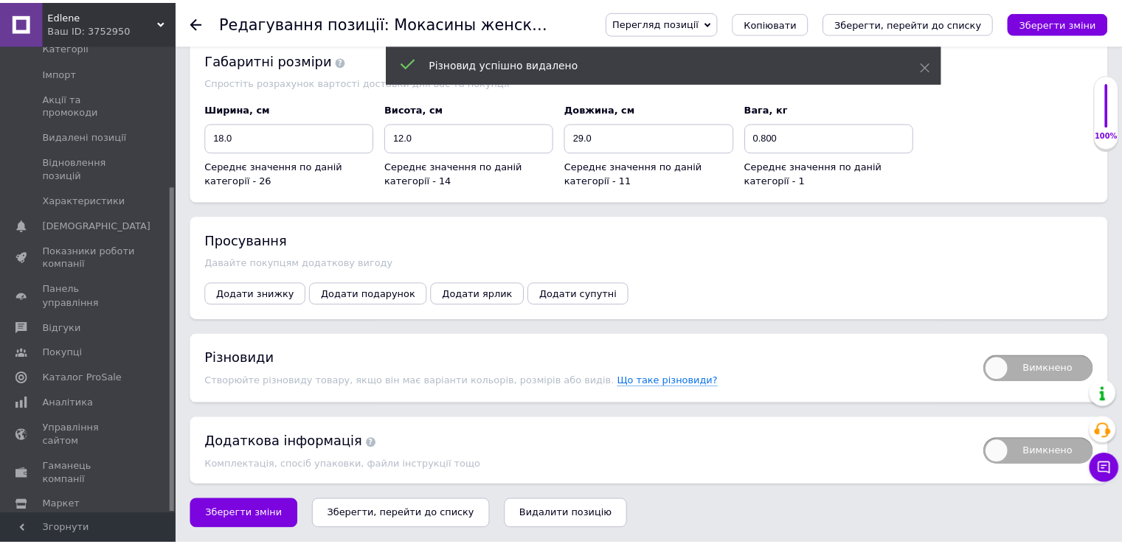
scroll to position [2617, 0]
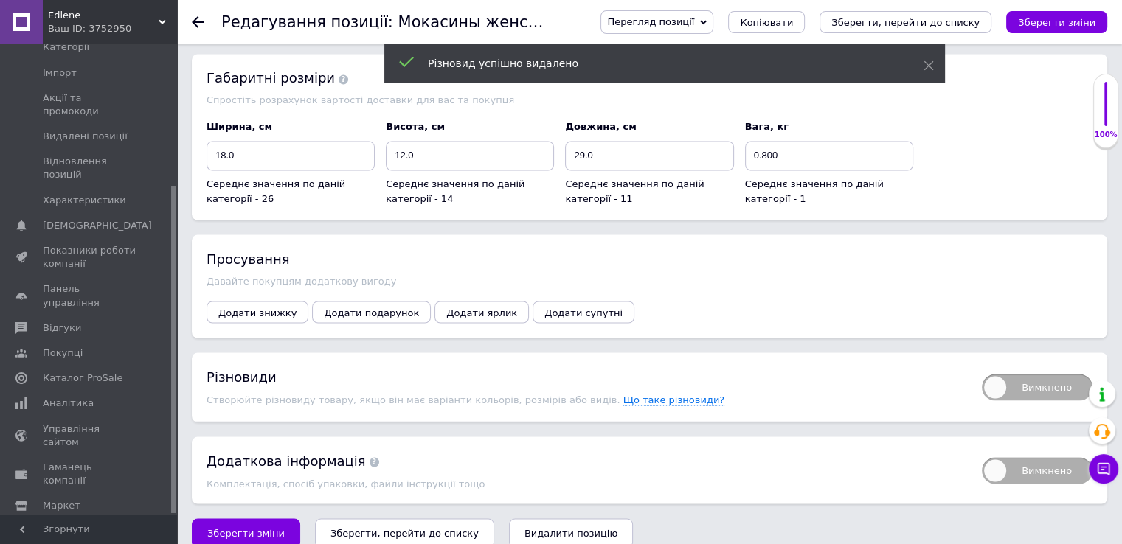
click at [1077, 21] on icon "Зберегти зміни" at bounding box center [1056, 22] width 77 height 11
click at [993, 374] on span "Вимкнено" at bounding box center [1037, 387] width 111 height 27
click at [982, 370] on input "Вимкнено" at bounding box center [977, 369] width 10 height 10
checkbox input "true"
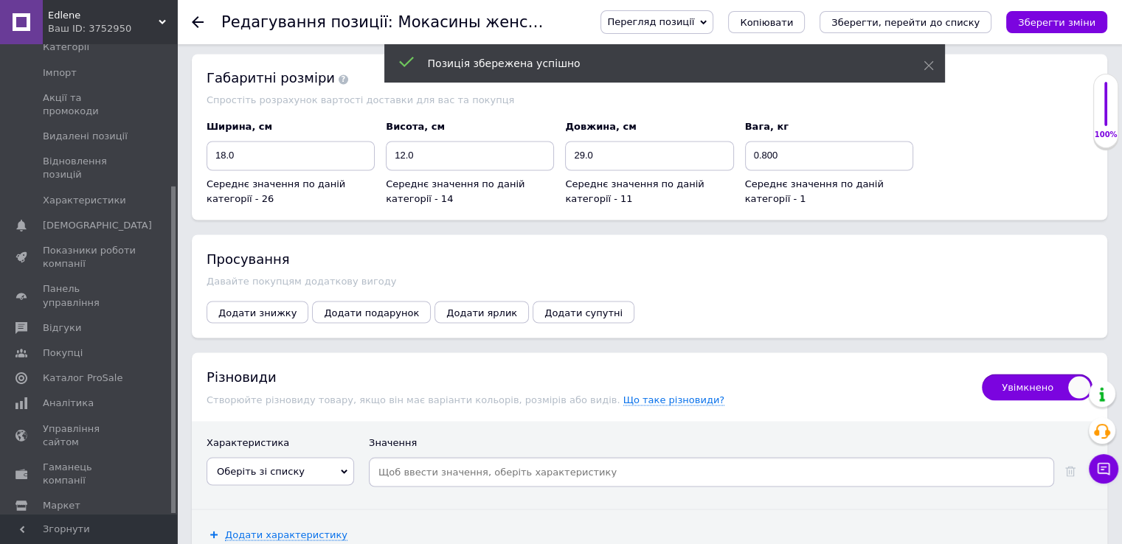
scroll to position [2754, 0]
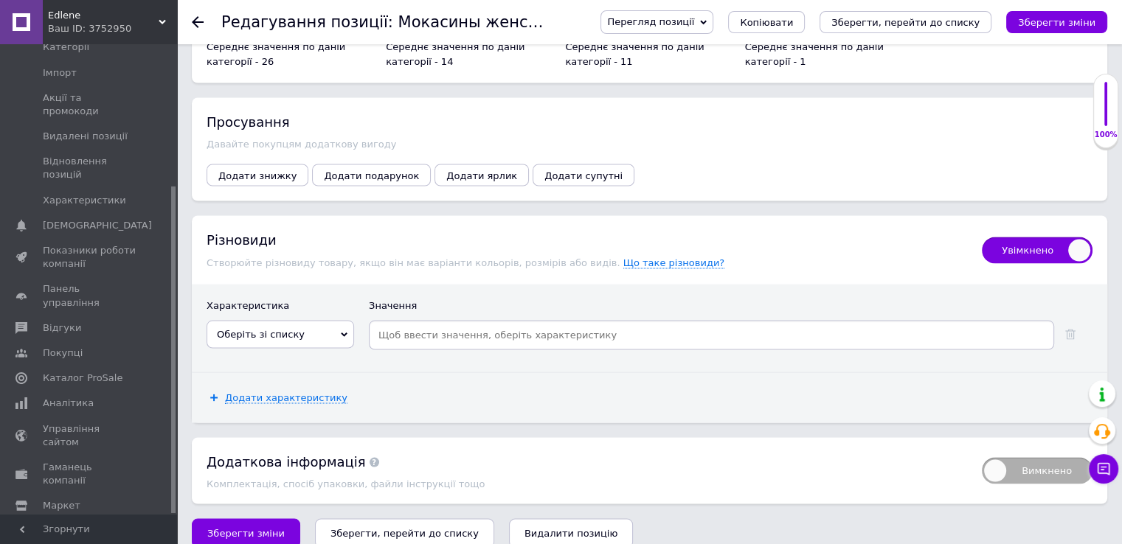
click at [343, 331] on icon at bounding box center [344, 334] width 7 height 7
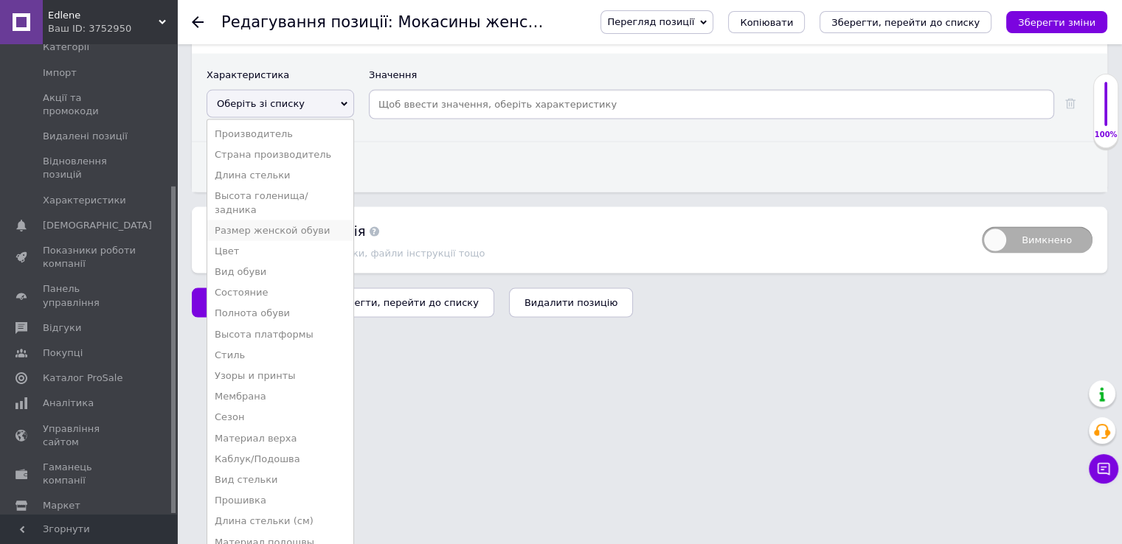
click at [278, 221] on li "Размер женской обуви" at bounding box center [280, 231] width 146 height 21
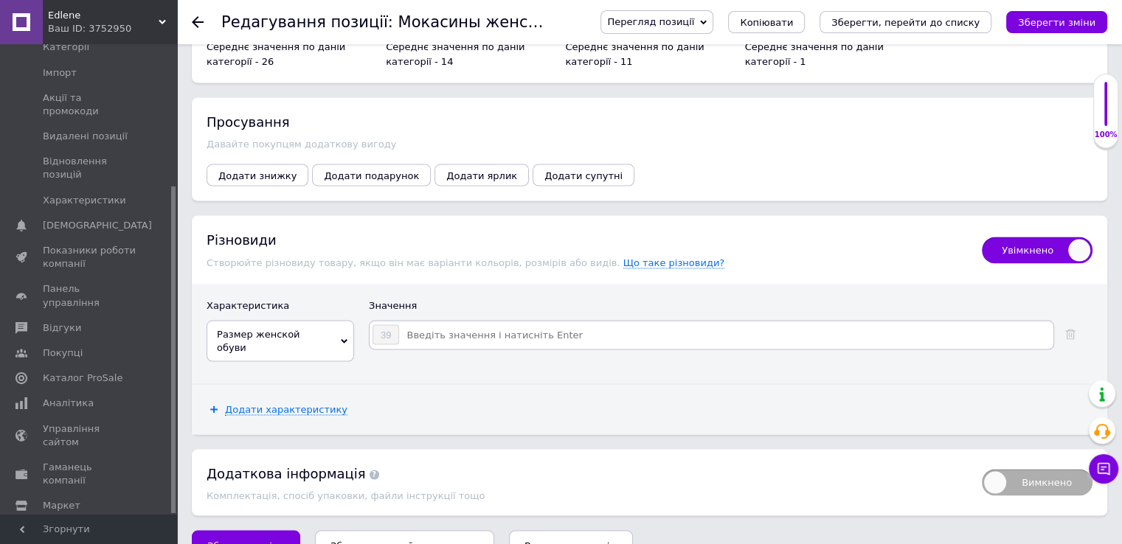
click at [409, 324] on input at bounding box center [725, 335] width 651 height 22
type input "36"
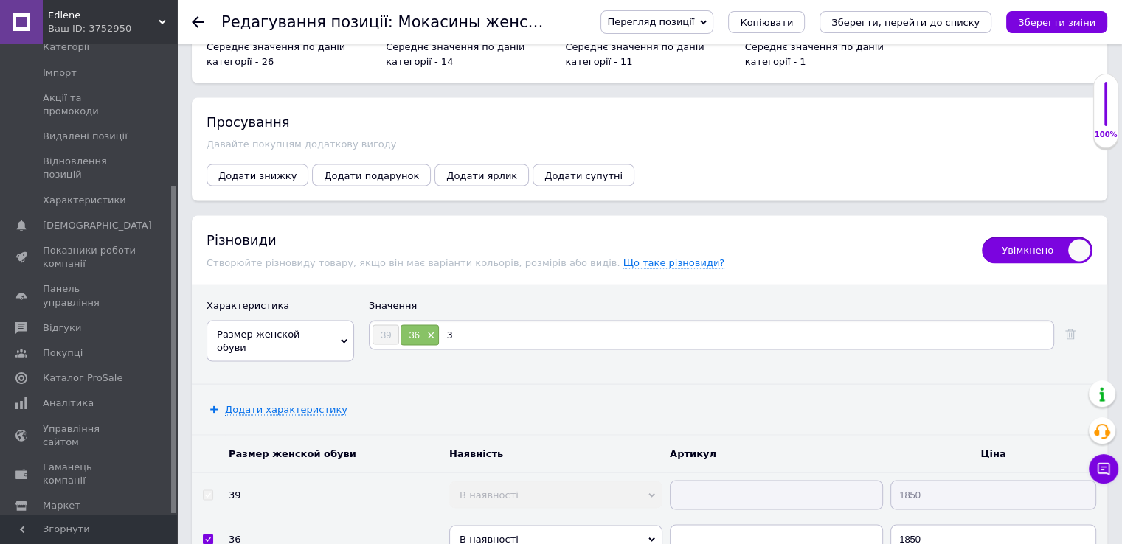
type input "37"
click at [1037, 17] on icon "Зберегти зміни" at bounding box center [1056, 22] width 77 height 11
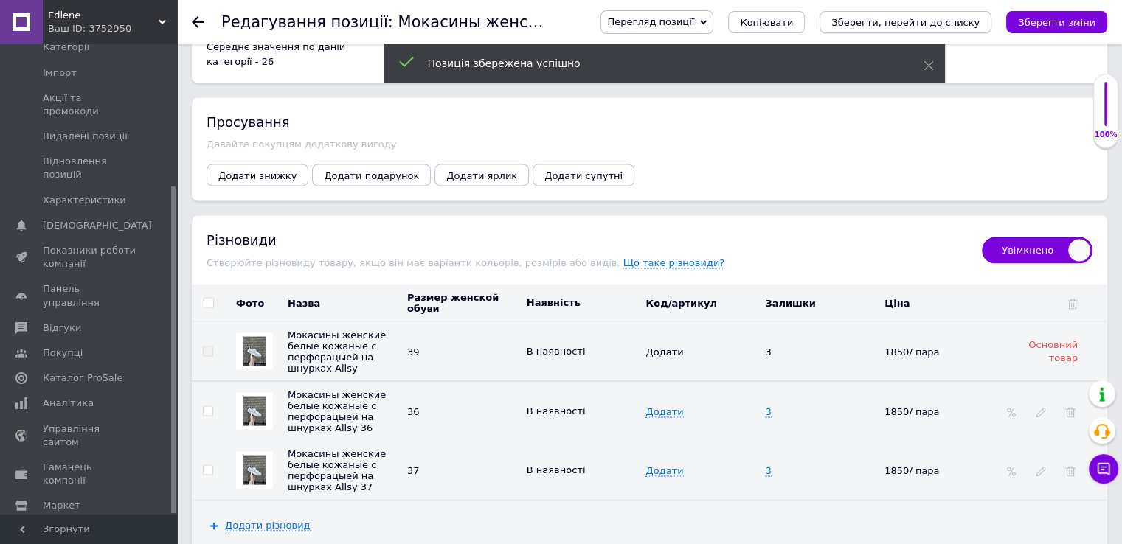
click at [944, 26] on icon "Зберегти, перейти до списку" at bounding box center [905, 22] width 148 height 11
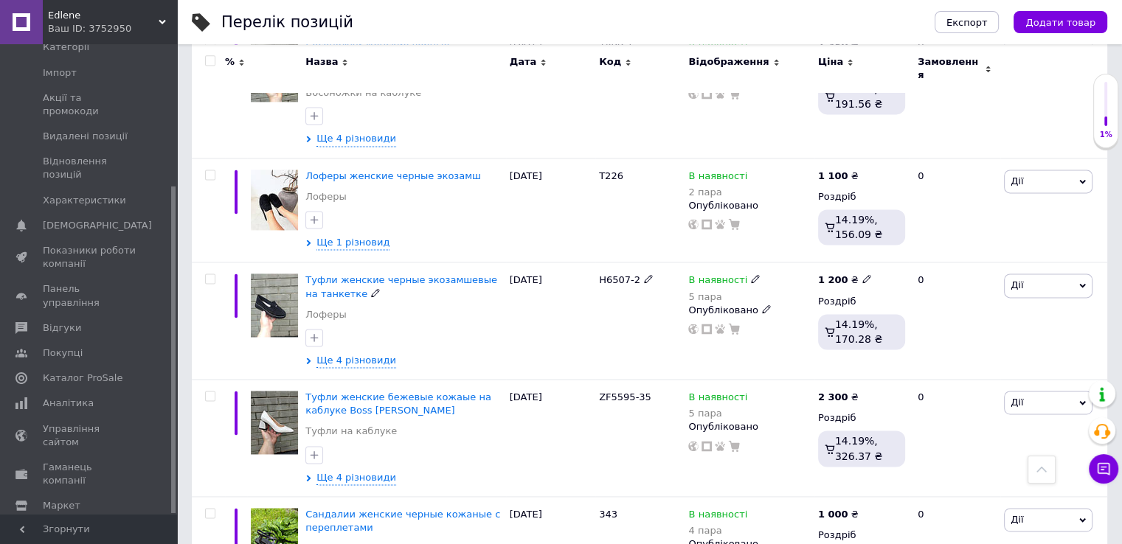
scroll to position [2066, 0]
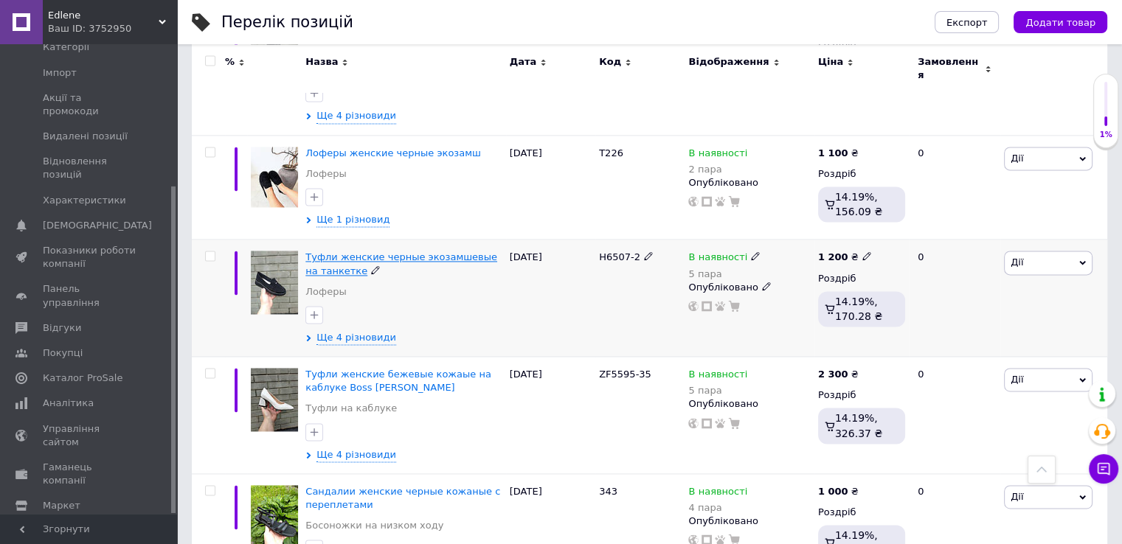
click at [362, 252] on span "Туфли женские черные экозамшевые на танкетке" at bounding box center [401, 264] width 192 height 24
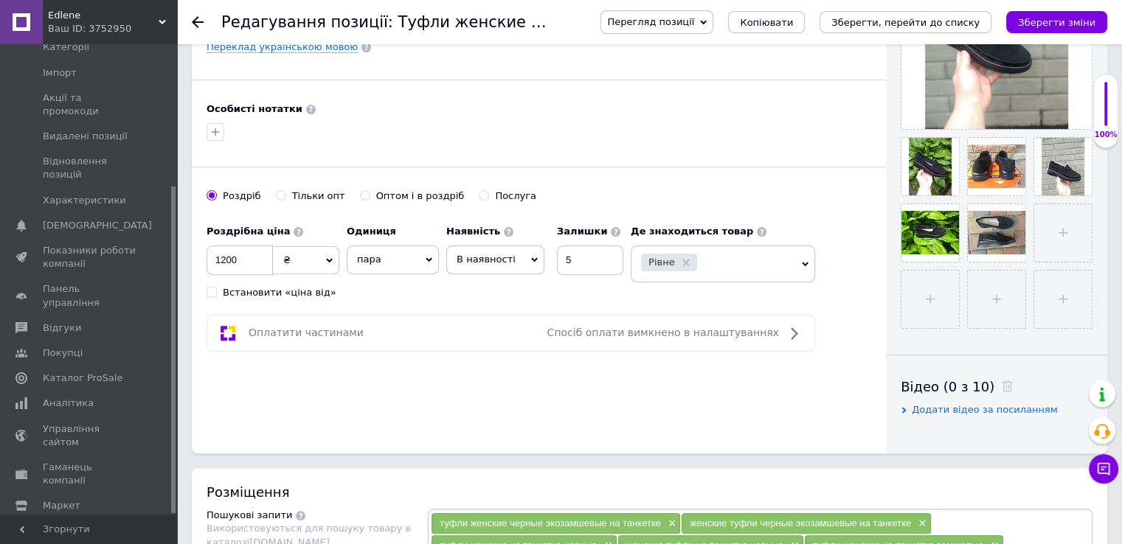
scroll to position [443, 0]
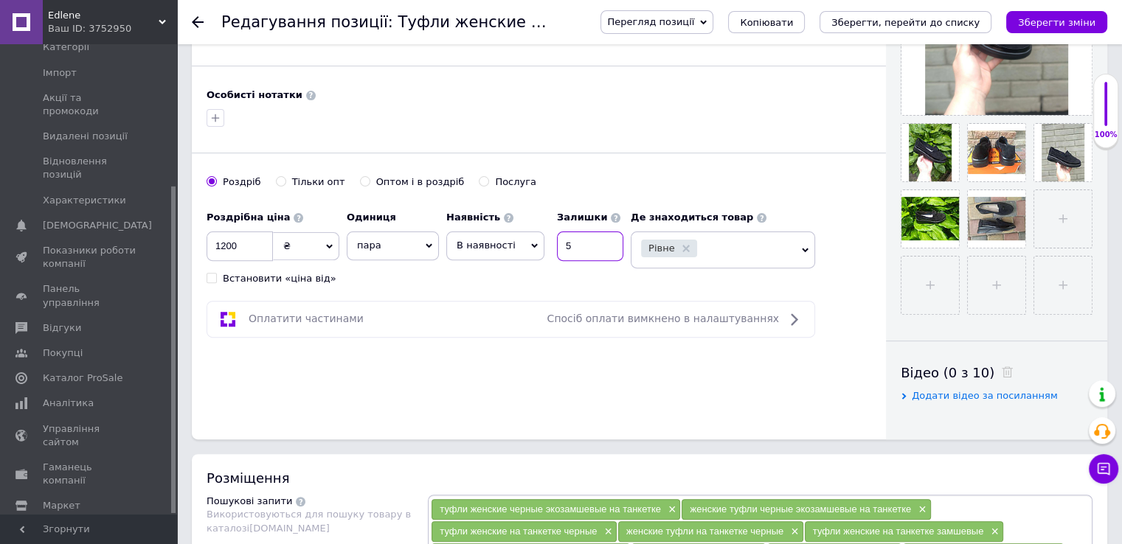
click at [572, 249] on input "5" at bounding box center [590, 247] width 66 height 30
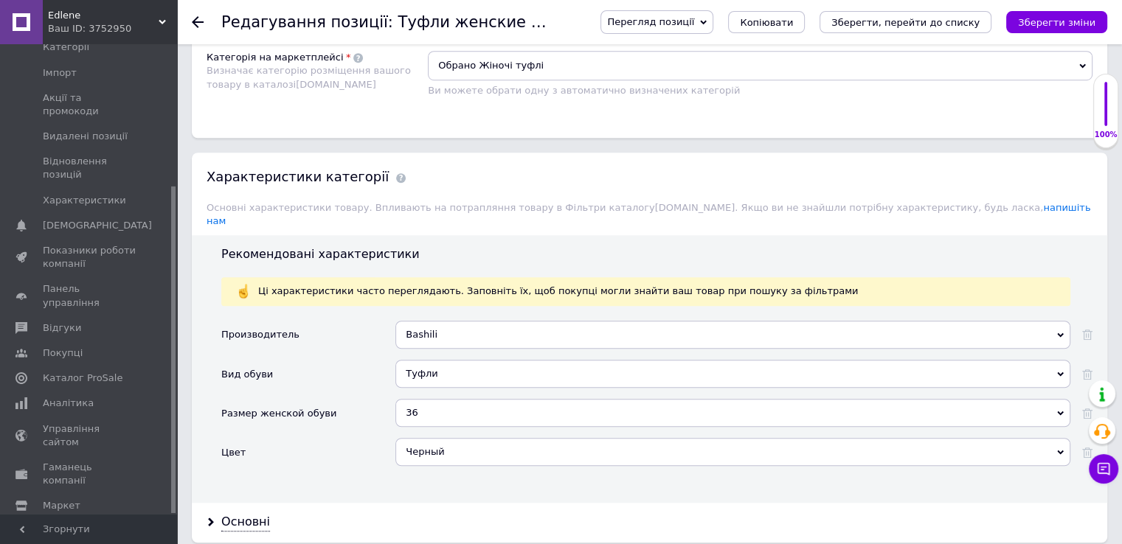
scroll to position [1115, 0]
type input "4"
click at [409, 400] on div "36" at bounding box center [732, 414] width 675 height 28
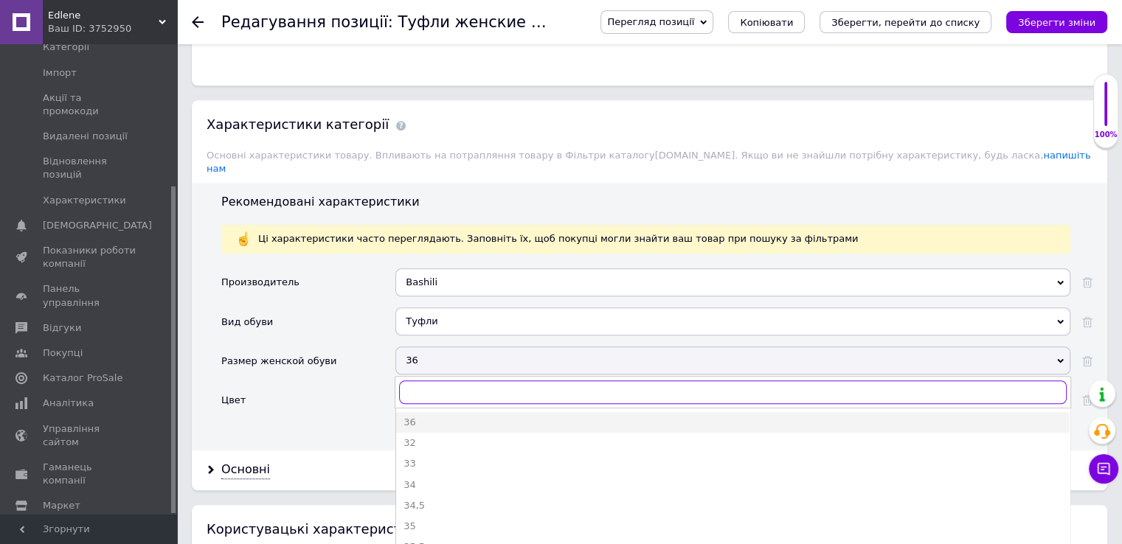
scroll to position [1262, 0]
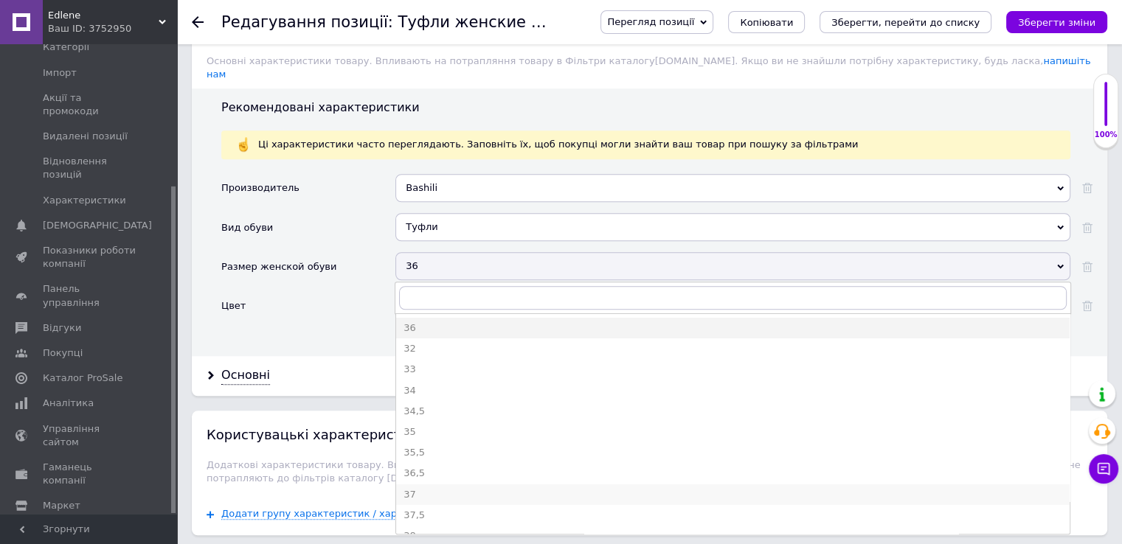
click at [410, 488] on div "37" at bounding box center [733, 494] width 659 height 13
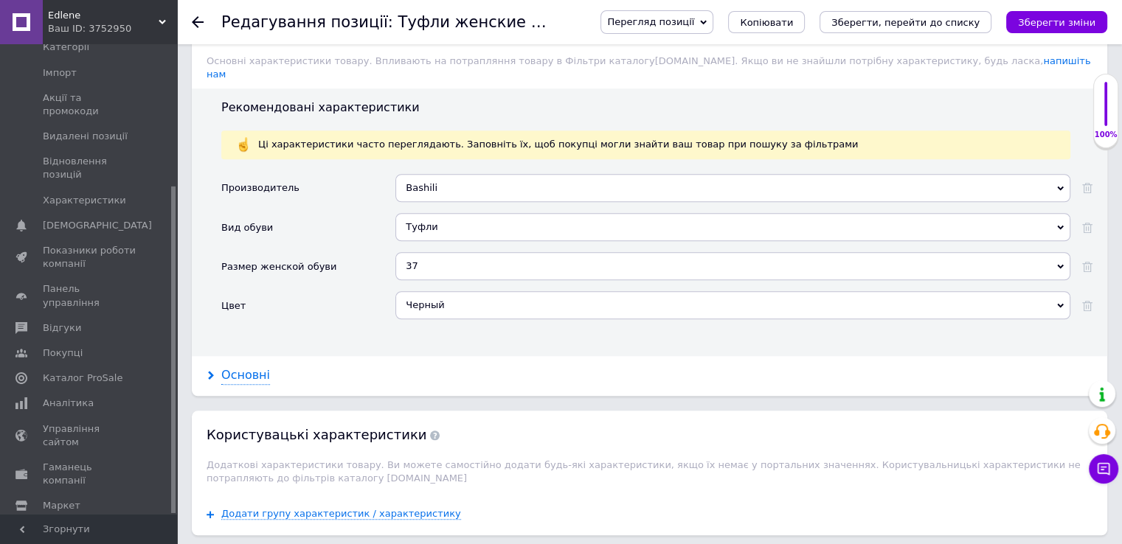
click at [213, 371] on icon at bounding box center [211, 375] width 9 height 9
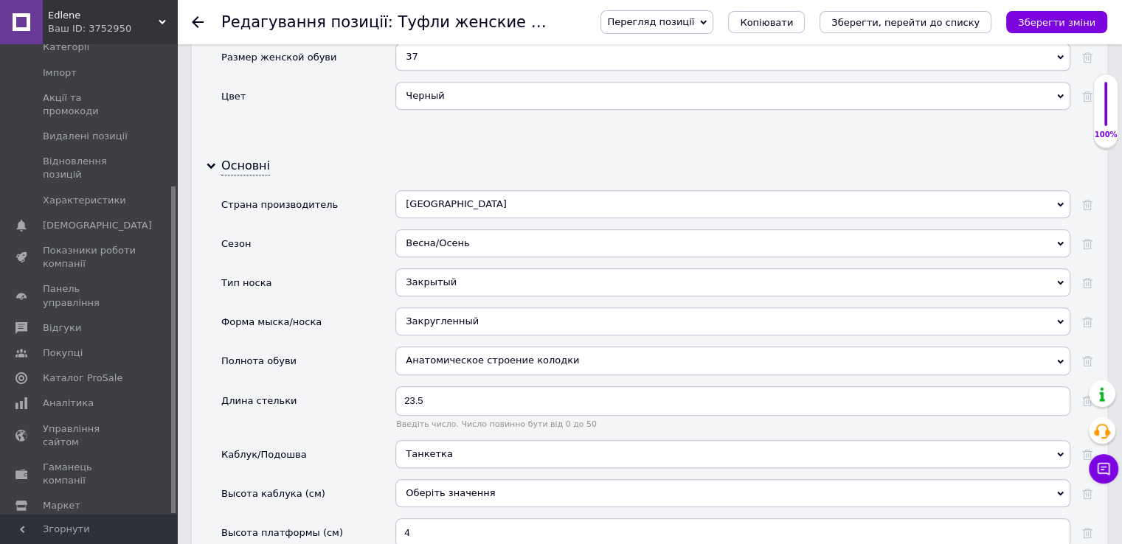
scroll to position [1484, 0]
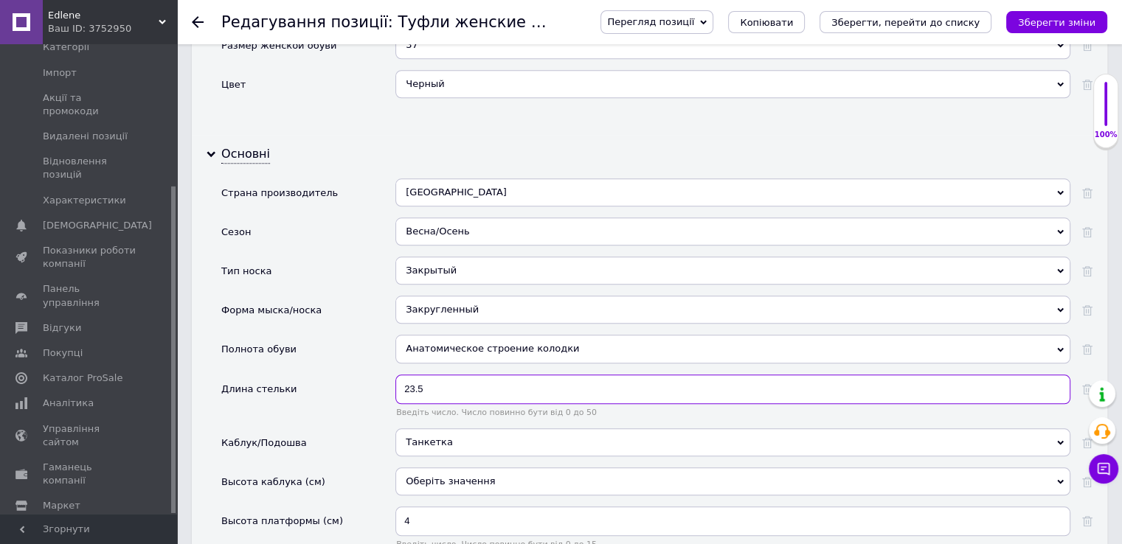
click at [425, 375] on input "23.5" at bounding box center [732, 390] width 675 height 30
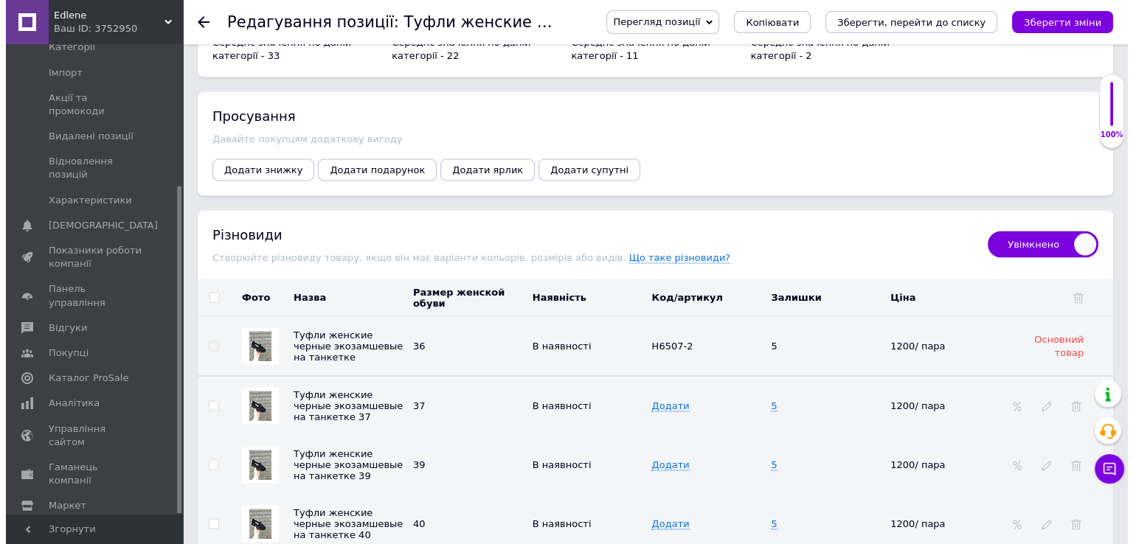
scroll to position [3033, 0]
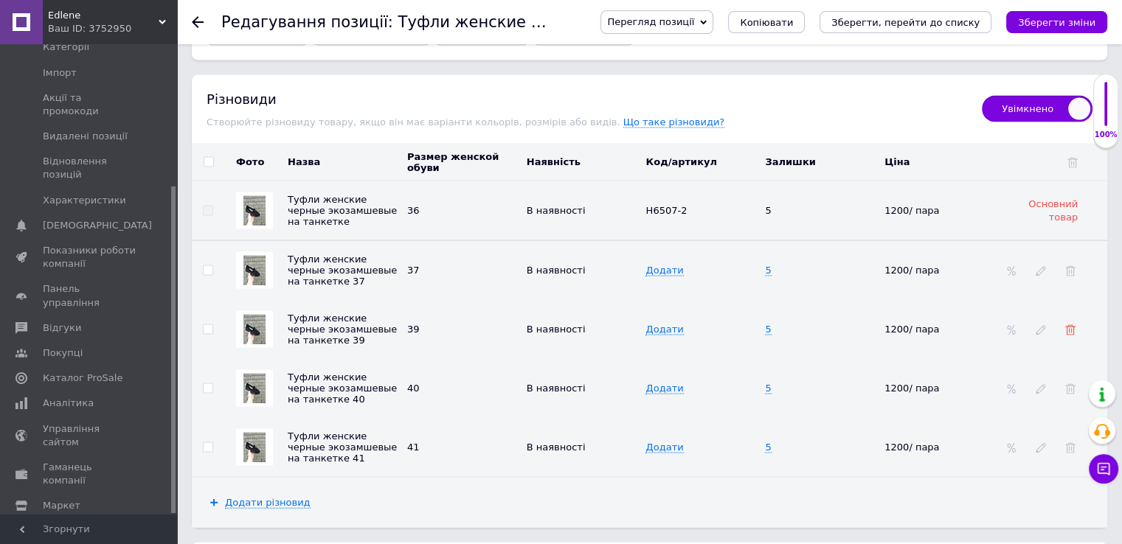
type input "24"
click at [1070, 325] on icon at bounding box center [1070, 330] width 10 height 10
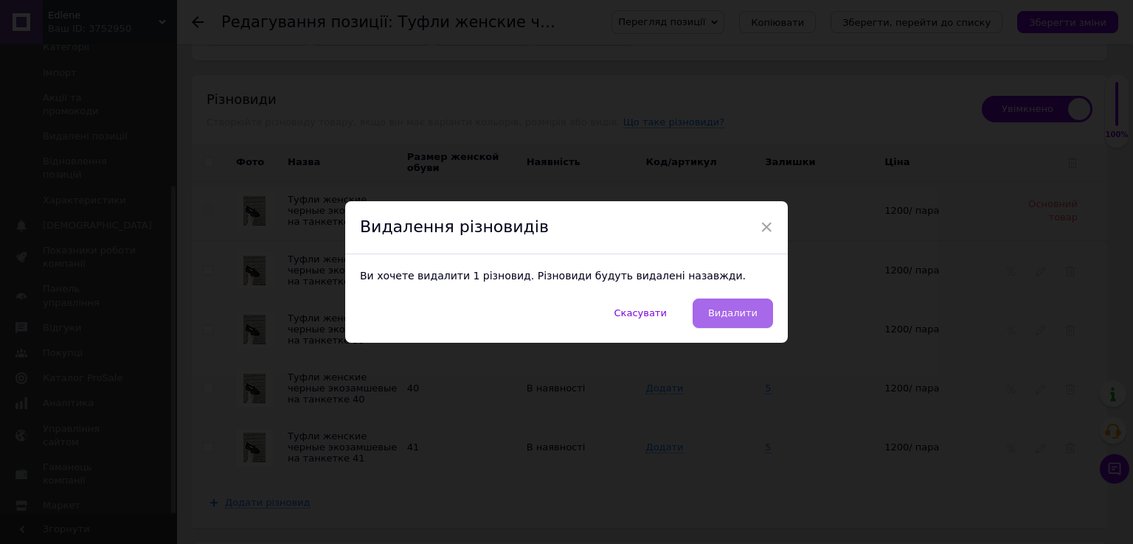
click at [741, 319] on span "Видалити" at bounding box center [732, 313] width 49 height 11
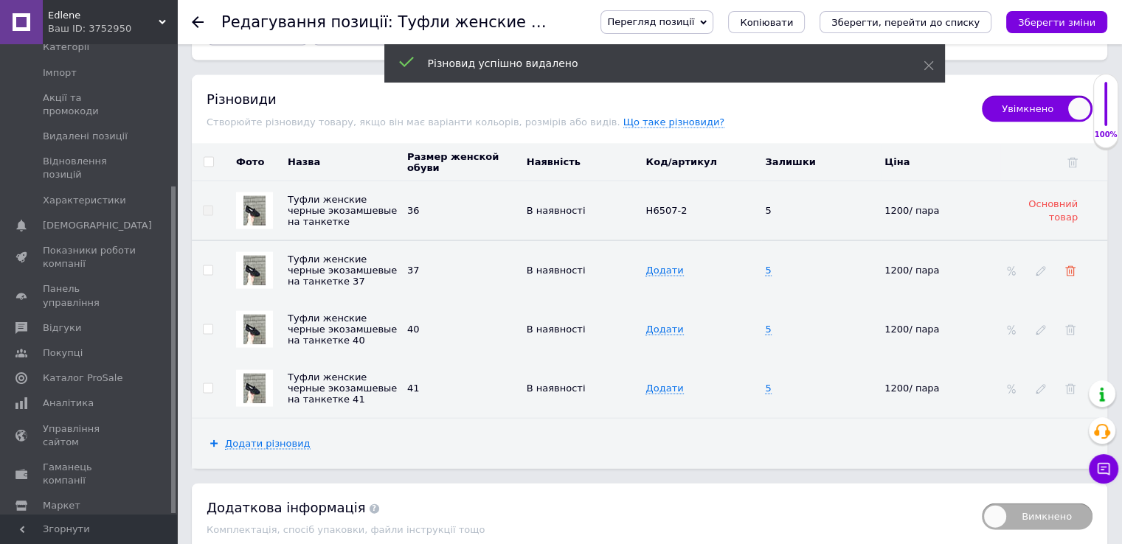
click at [1070, 266] on icon at bounding box center [1070, 271] width 10 height 10
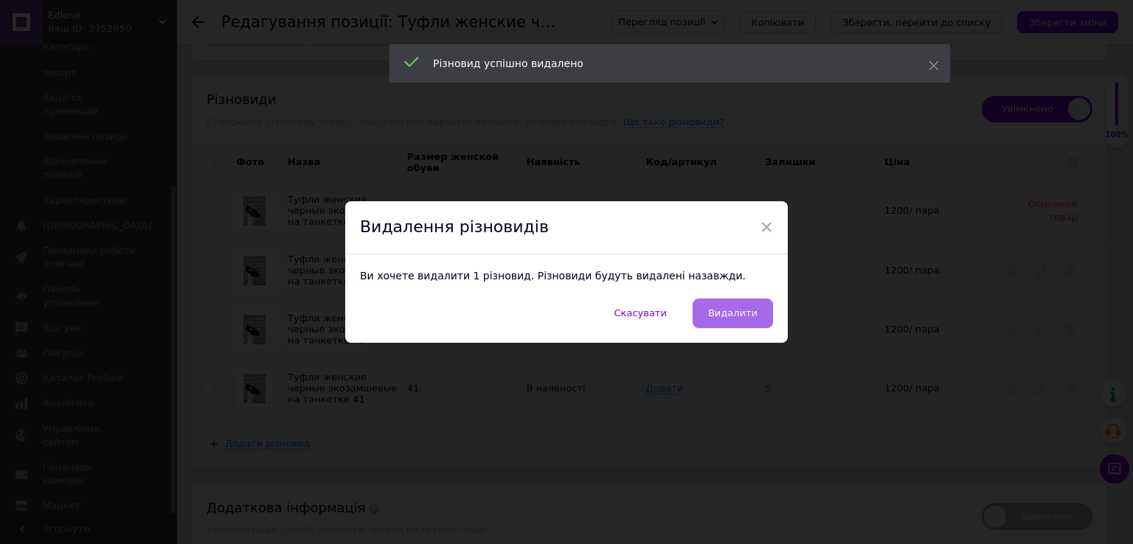
click at [733, 314] on span "Видалити" at bounding box center [732, 313] width 49 height 11
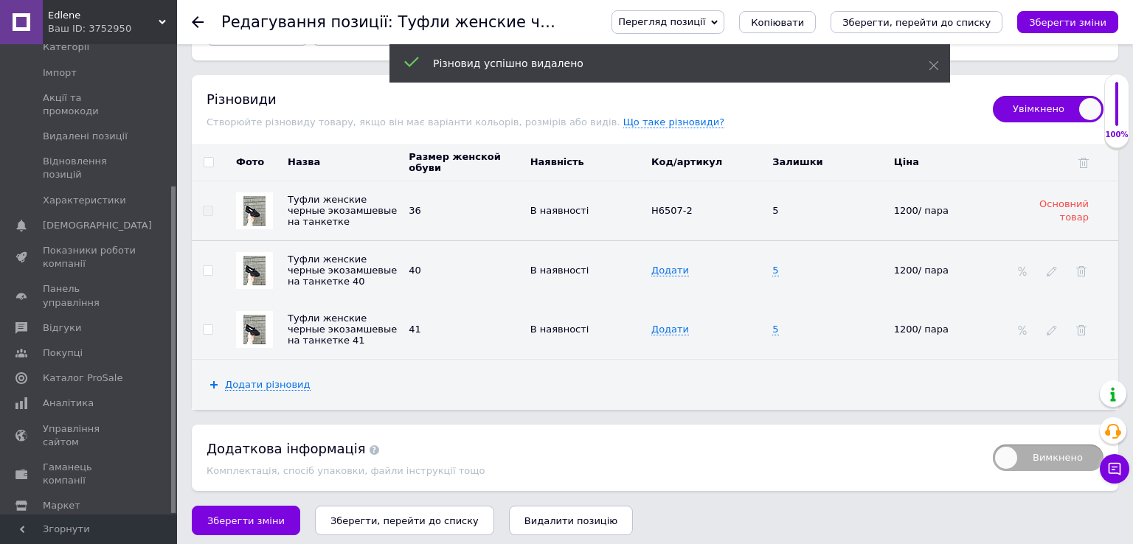
scroll to position [3019, 0]
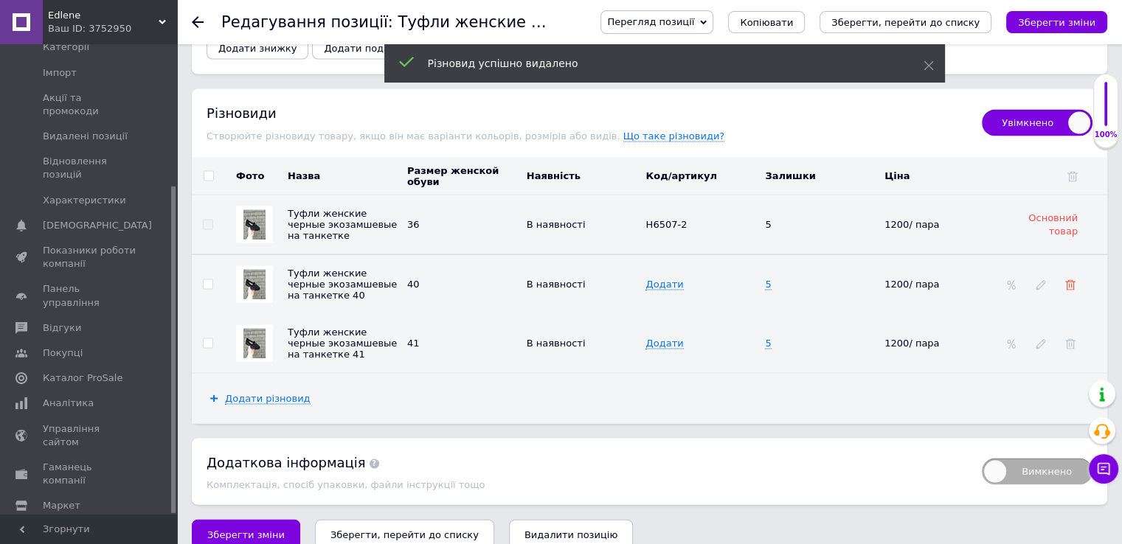
click at [1073, 280] on use at bounding box center [1070, 285] width 10 height 10
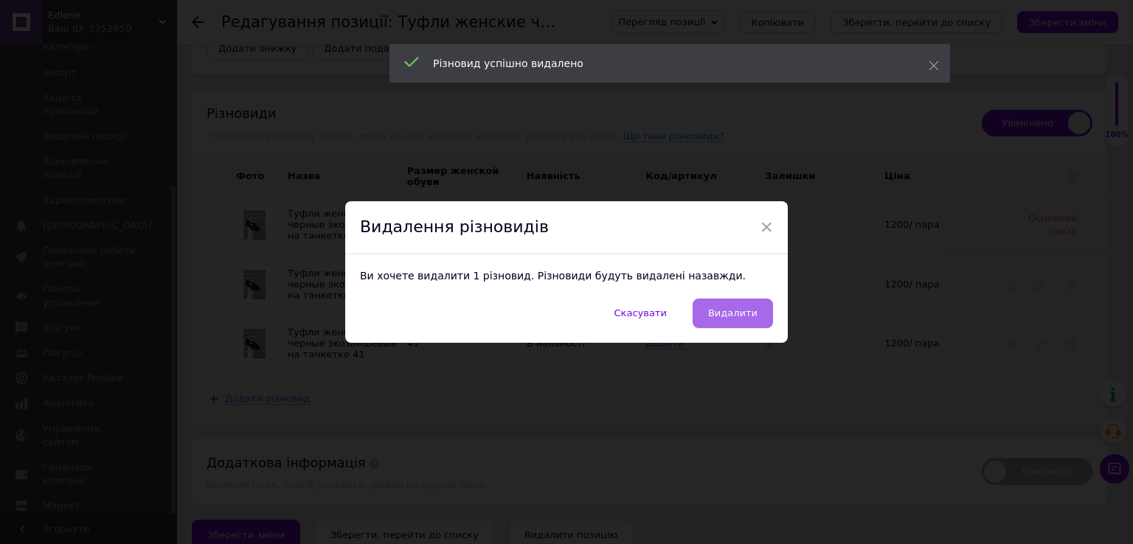
click at [743, 313] on span "Видалити" at bounding box center [732, 313] width 49 height 11
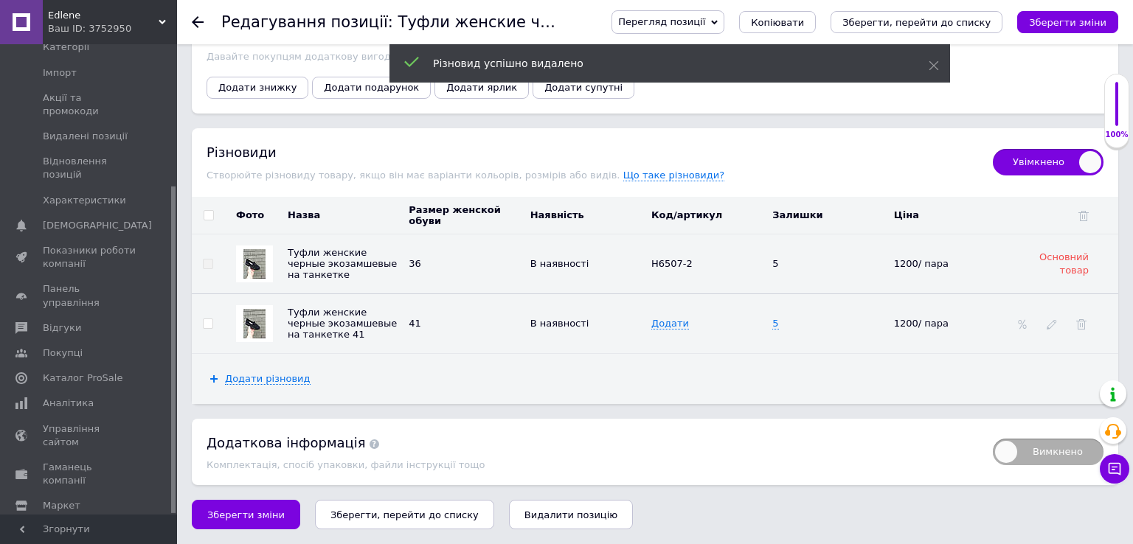
scroll to position [2960, 0]
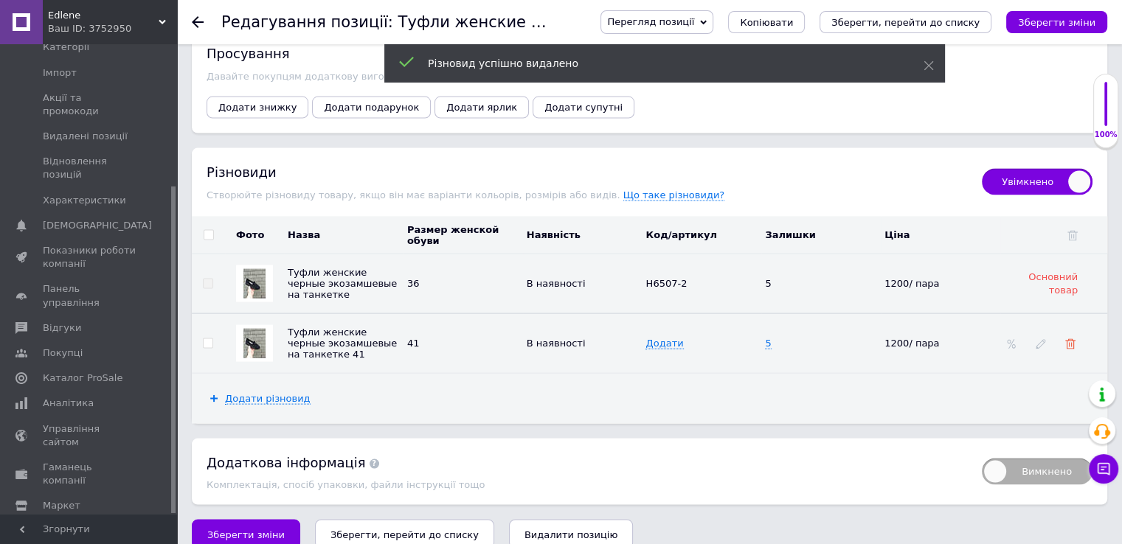
click at [1070, 339] on icon at bounding box center [1070, 344] width 10 height 10
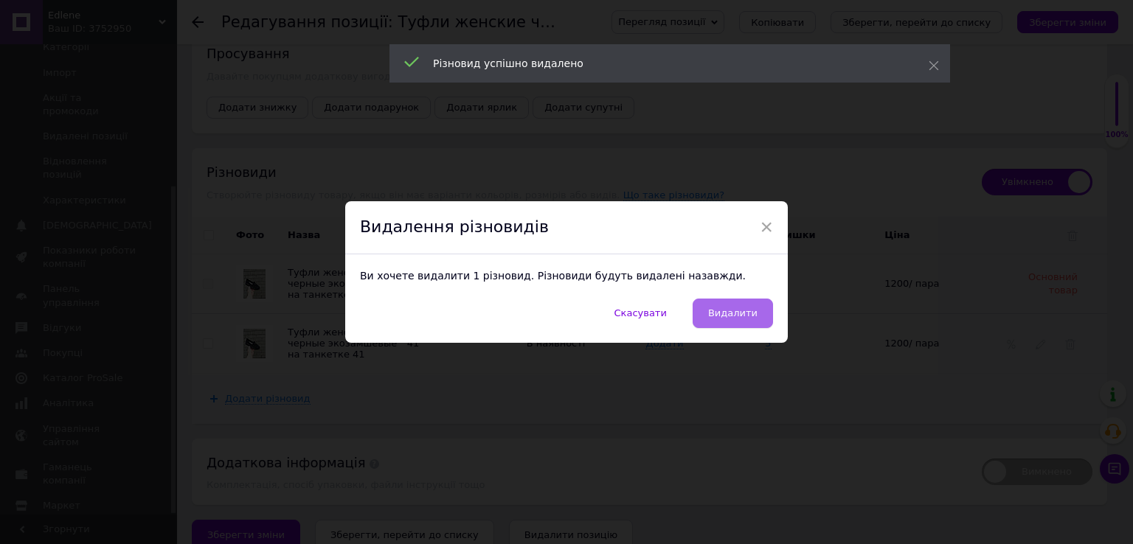
click at [733, 317] on span "Видалити" at bounding box center [732, 313] width 49 height 11
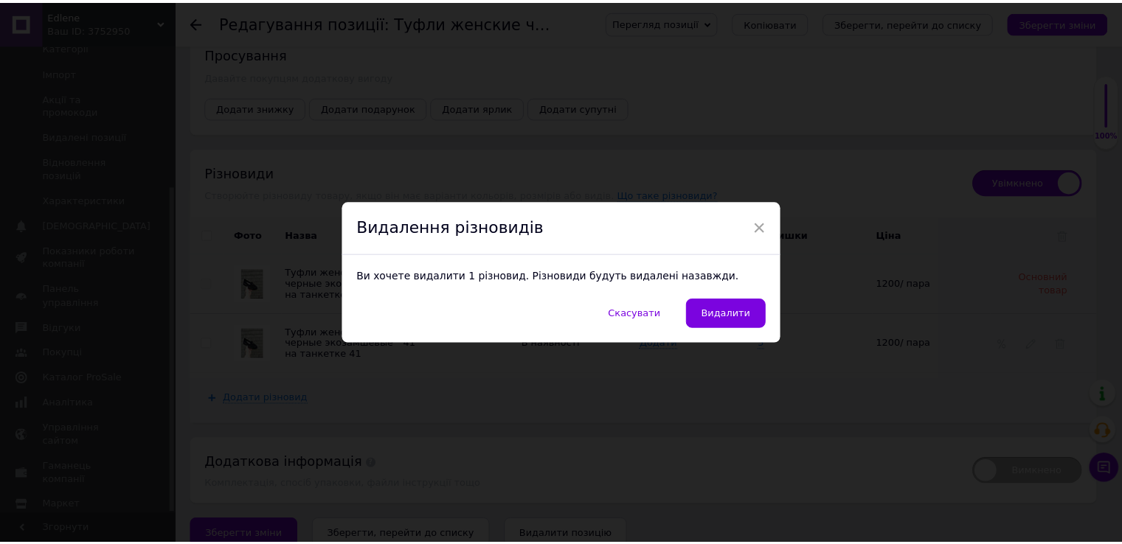
scroll to position [2754, 0]
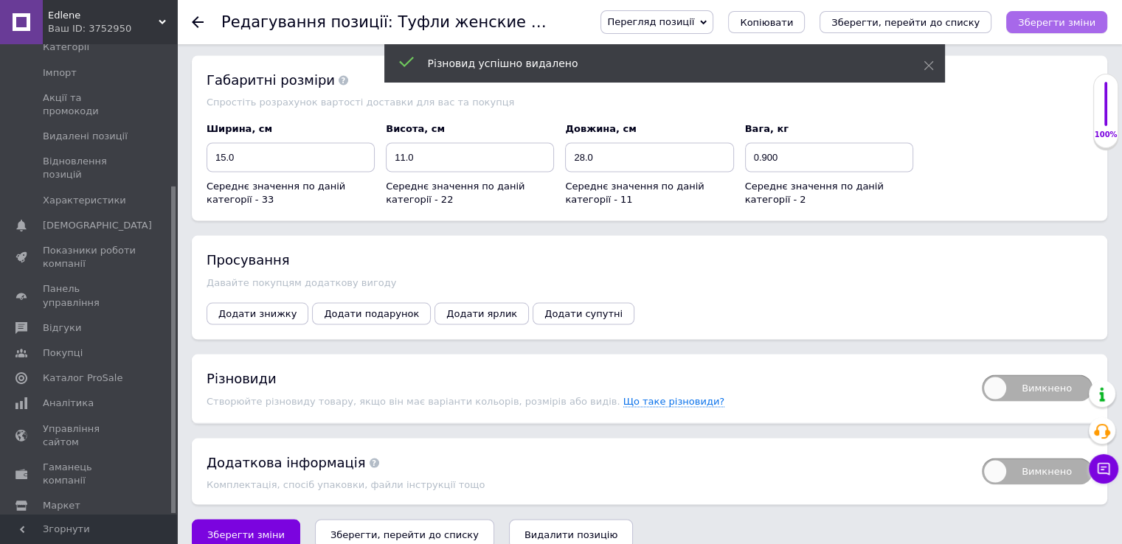
click at [1062, 21] on icon "Зберегти зміни" at bounding box center [1056, 22] width 77 height 11
drag, startPoint x: 991, startPoint y: 371, endPoint x: 644, endPoint y: 313, distance: 352.3
click at [991, 375] on span "Вимкнено" at bounding box center [1037, 388] width 111 height 27
click at [982, 370] on input "Вимкнено" at bounding box center [977, 370] width 10 height 10
checkbox input "true"
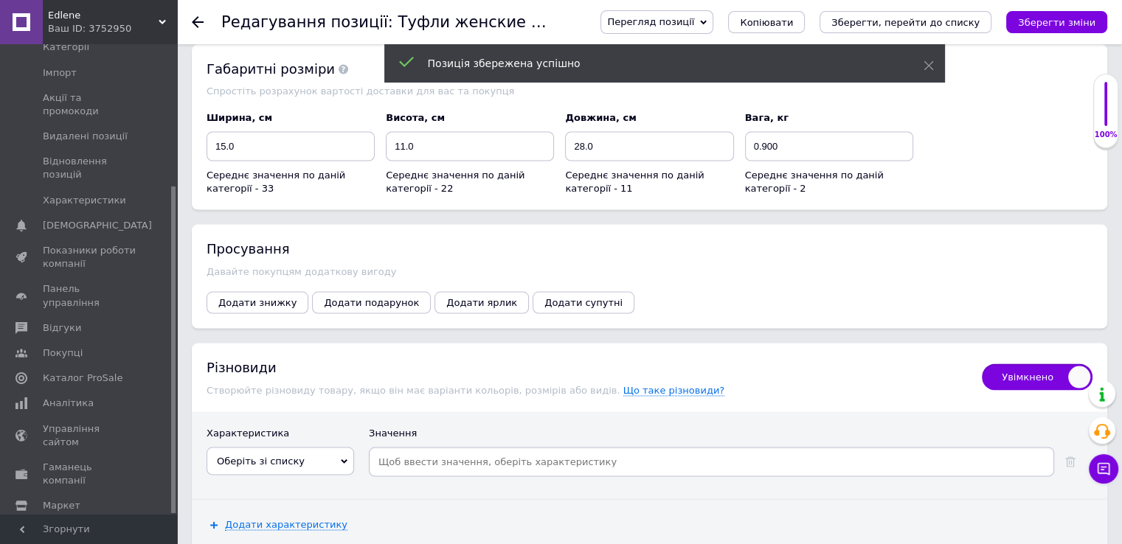
scroll to position [2891, 0]
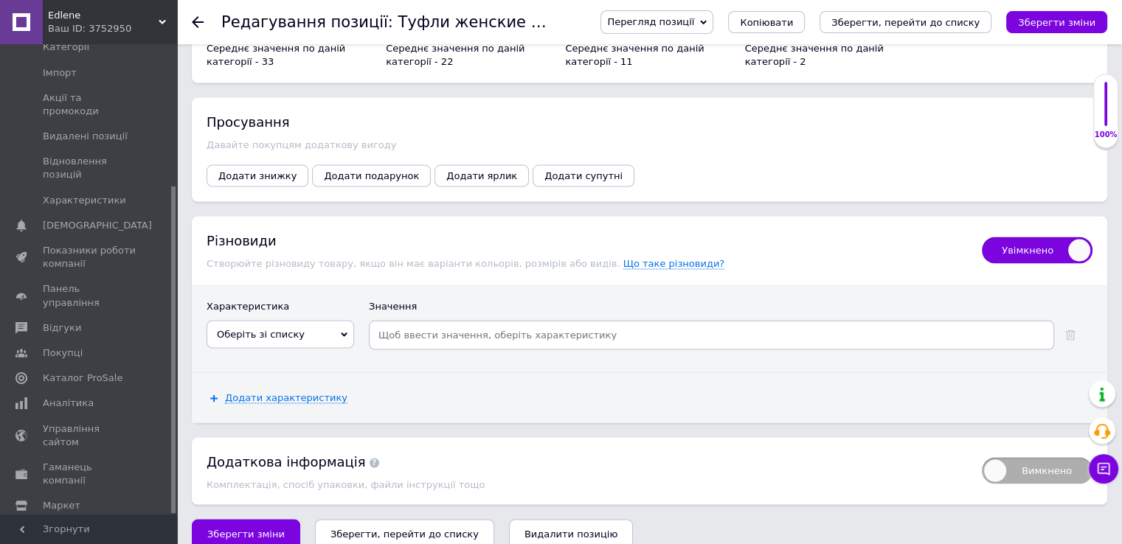
click at [345, 333] on icon at bounding box center [344, 335] width 7 height 4
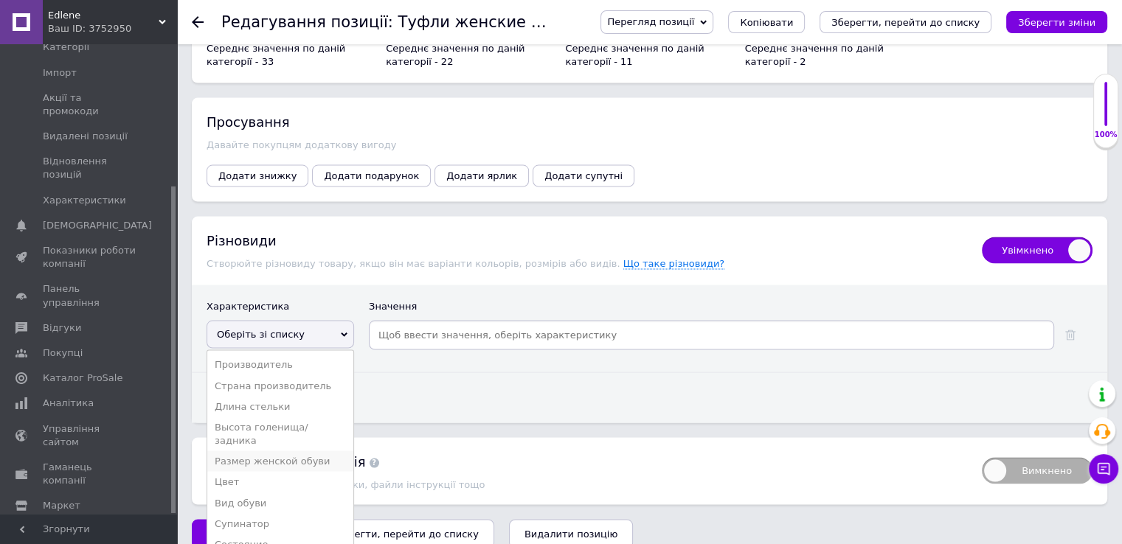
click at [246, 451] on li "Размер женской обуви" at bounding box center [280, 461] width 146 height 21
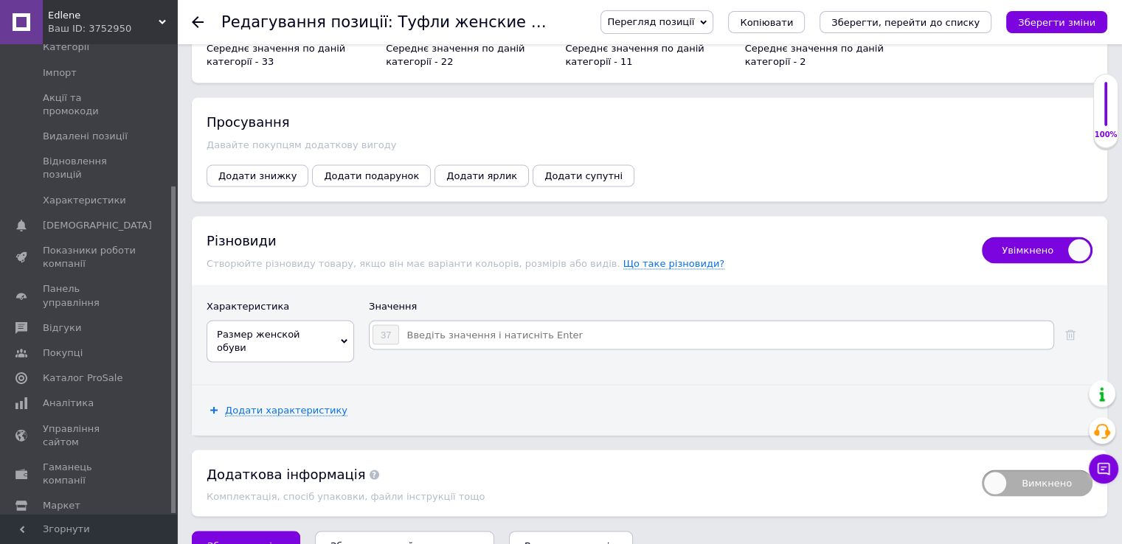
click at [411, 325] on input at bounding box center [725, 336] width 651 height 22
type input "39"
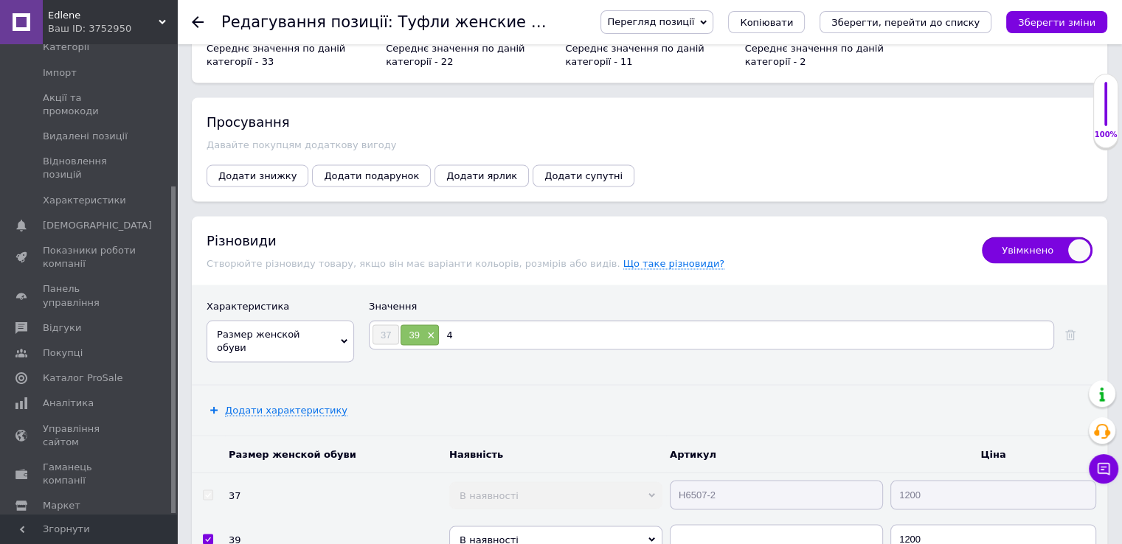
type input "40"
type input "41"
click at [1045, 23] on icon "Зберегти зміни" at bounding box center [1056, 22] width 77 height 11
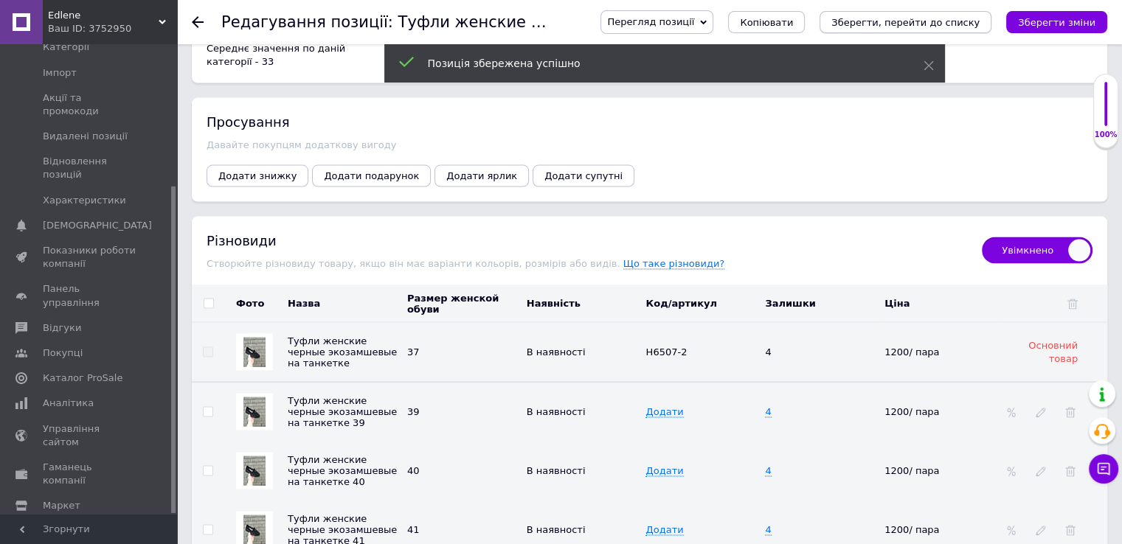
click at [974, 25] on icon "Зберегти, перейти до списку" at bounding box center [905, 22] width 148 height 11
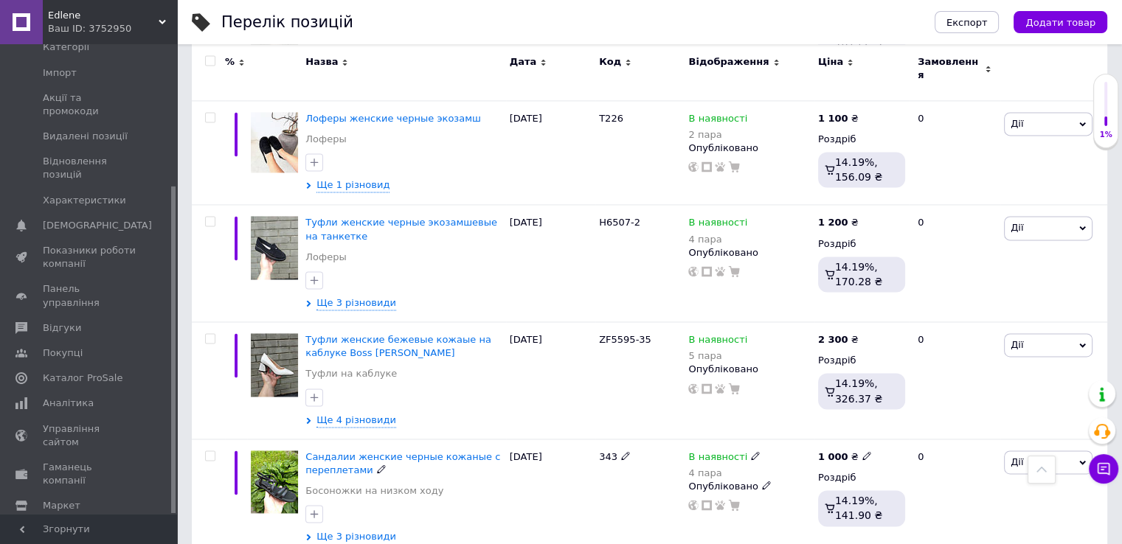
scroll to position [2119, 0]
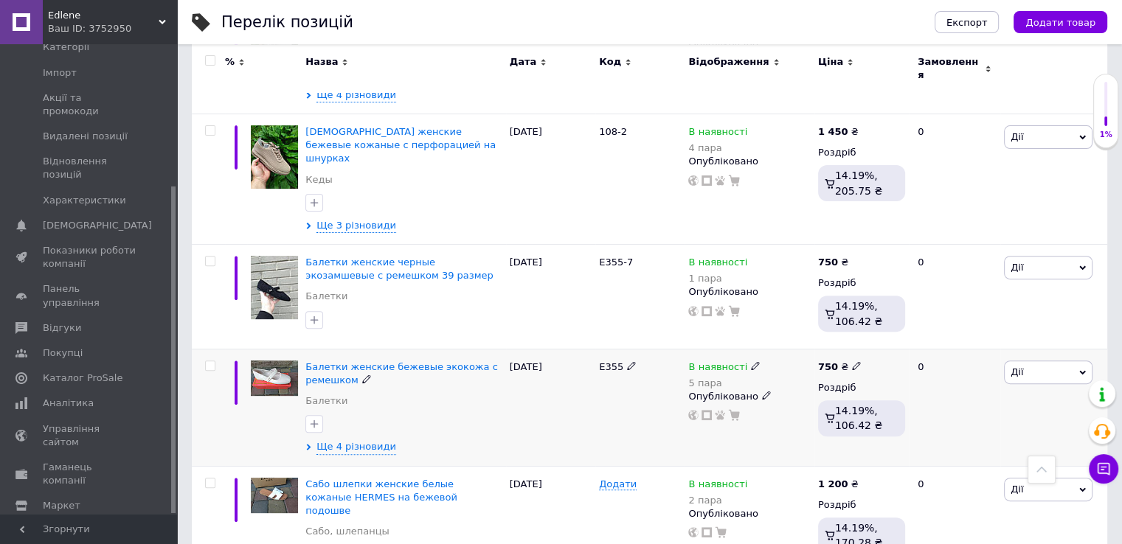
scroll to position [398, 0]
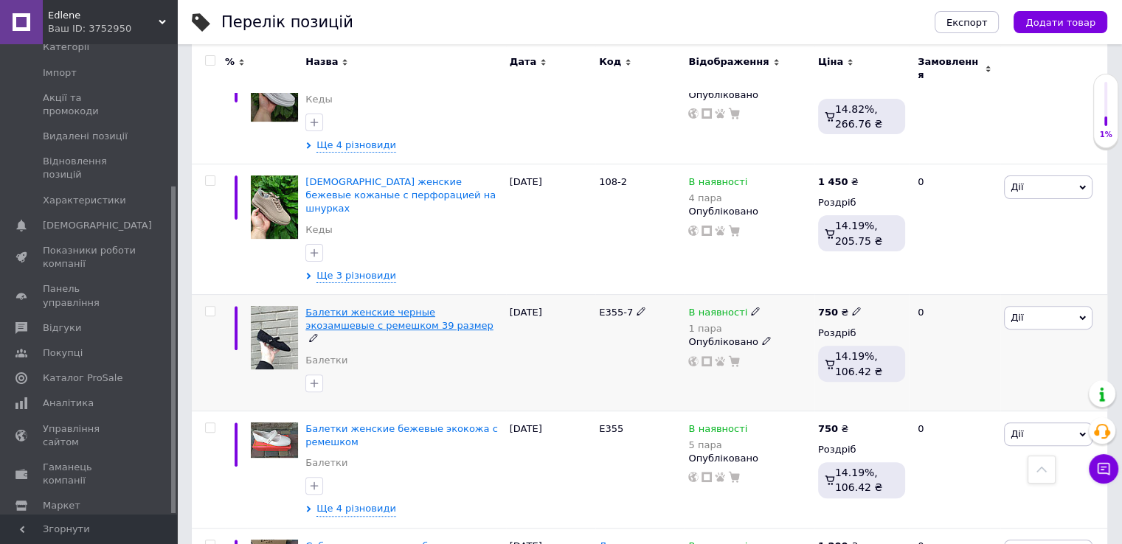
click at [345, 307] on span "Балетки женские черные экозамшевые с ремешком 39 размер" at bounding box center [398, 319] width 187 height 24
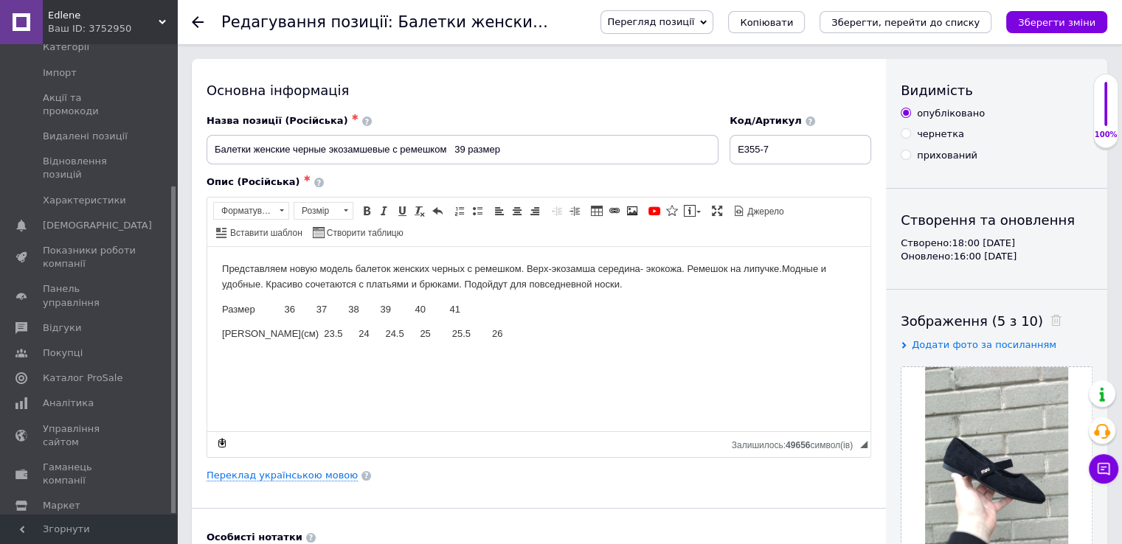
click at [906, 154] on input "прихований" at bounding box center [906, 155] width 10 height 10
radio input "true"
click at [1071, 24] on icon "Зберегти зміни" at bounding box center [1056, 22] width 77 height 11
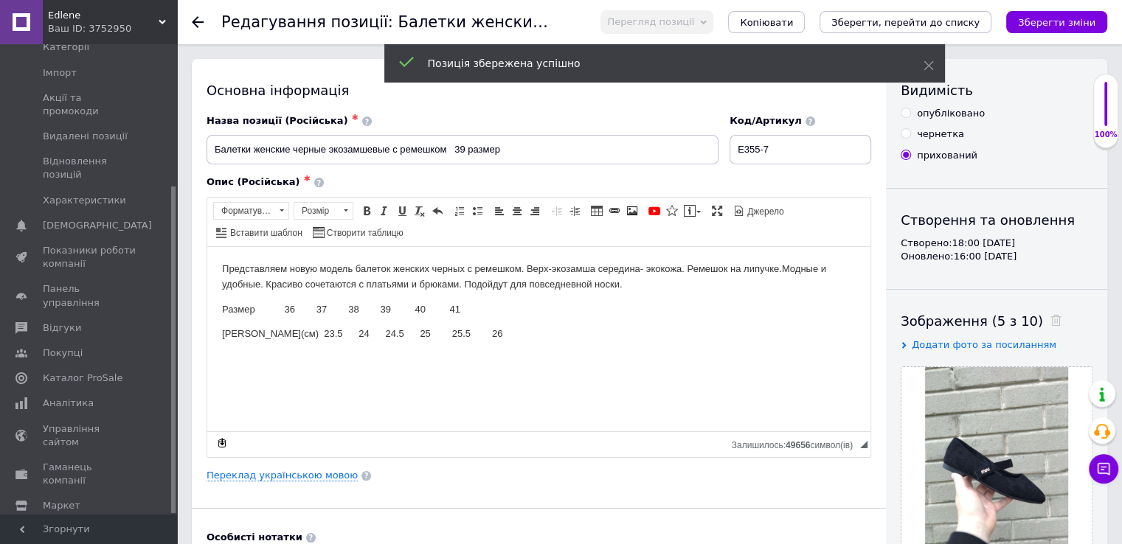
click at [898, 21] on icon "Зберегти, перейти до списку" at bounding box center [905, 22] width 148 height 11
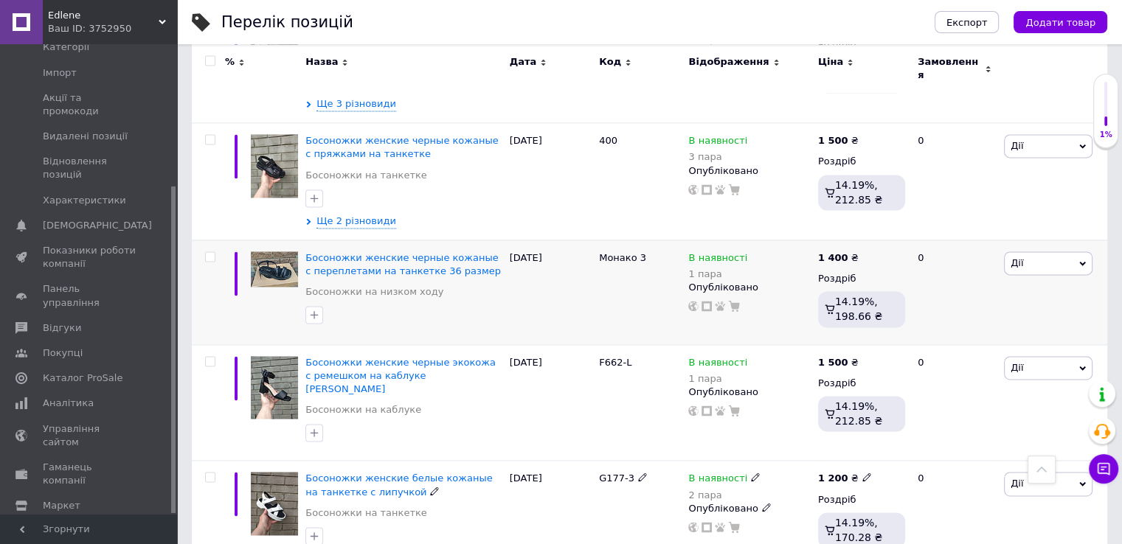
scroll to position [2095, 0]
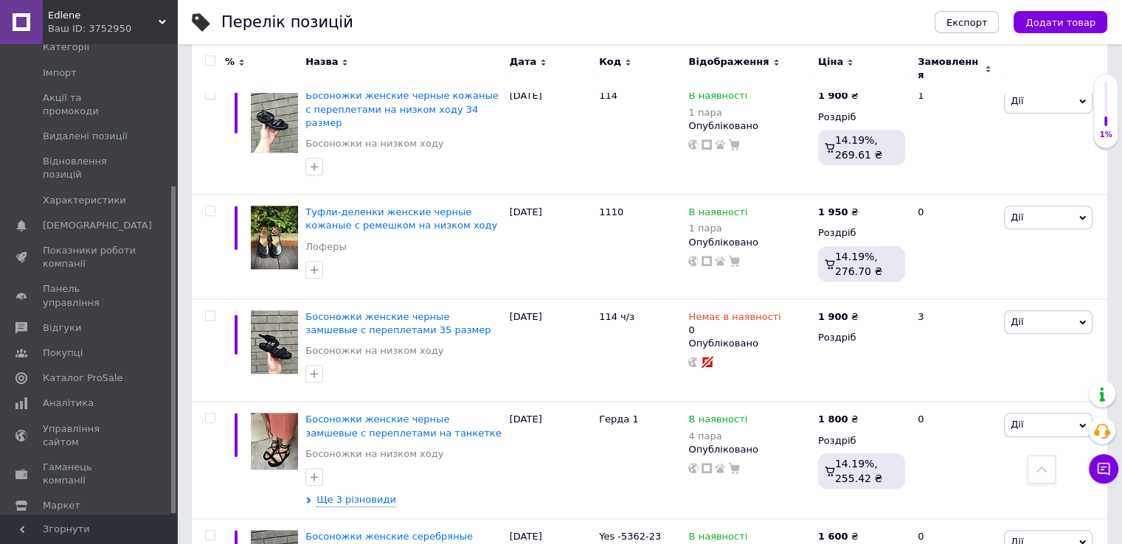
scroll to position [1517, 0]
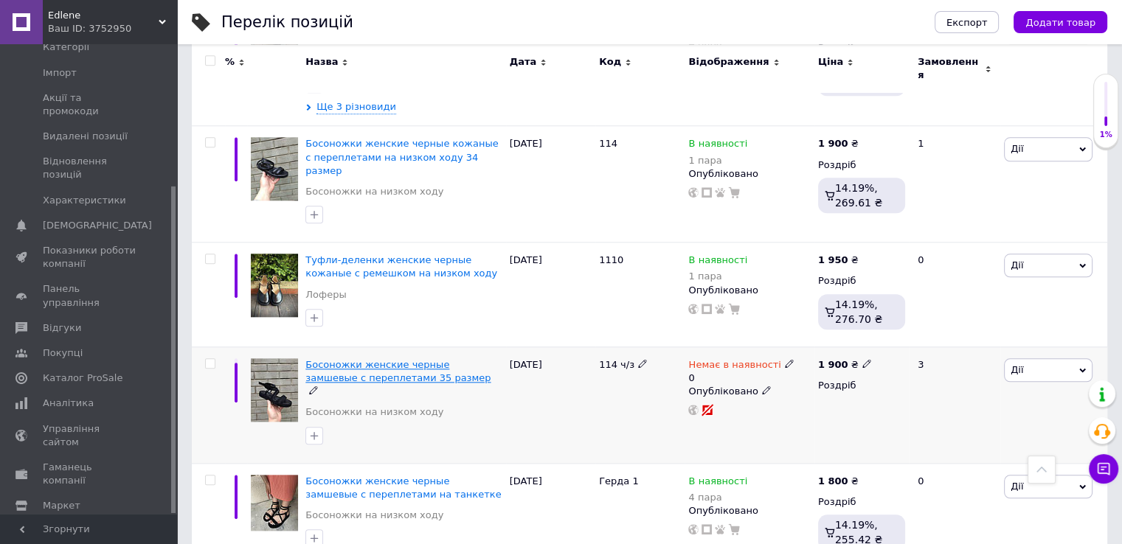
click at [337, 359] on span "Босоножки женские черные замшевые с переплетами 35 размер" at bounding box center [397, 371] width 185 height 24
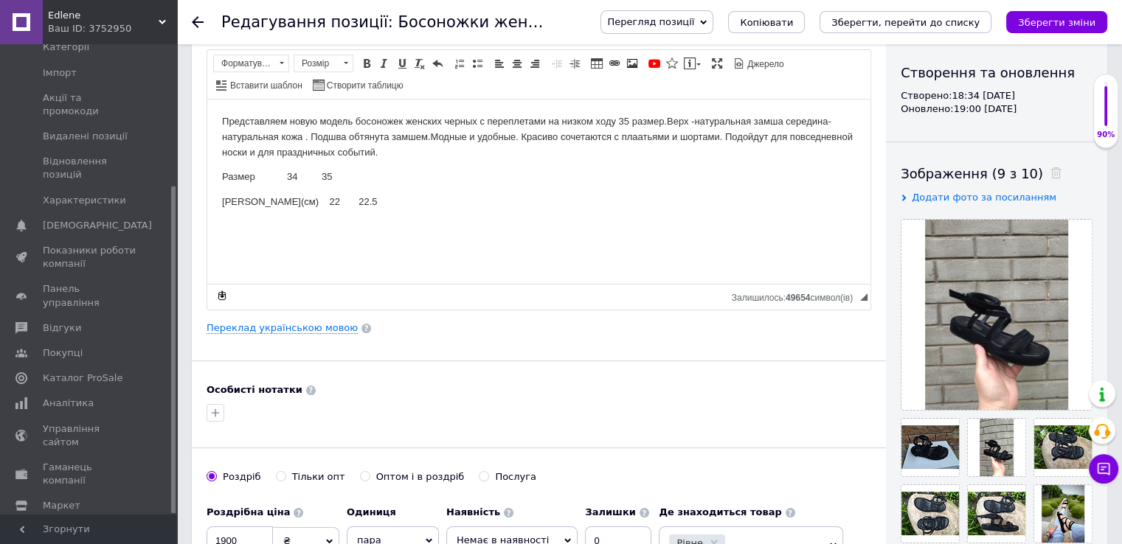
scroll to position [516, 0]
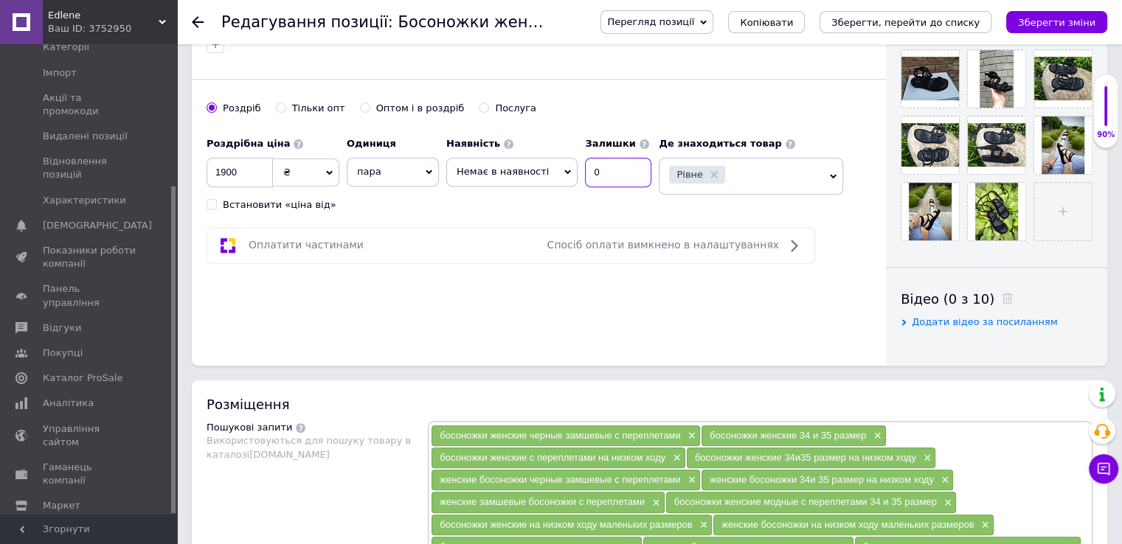
click at [590, 168] on input "0" at bounding box center [618, 173] width 66 height 30
type input "1"
click at [565, 170] on icon at bounding box center [568, 172] width 7 height 4
click at [475, 202] on li "В наявності" at bounding box center [512, 203] width 130 height 21
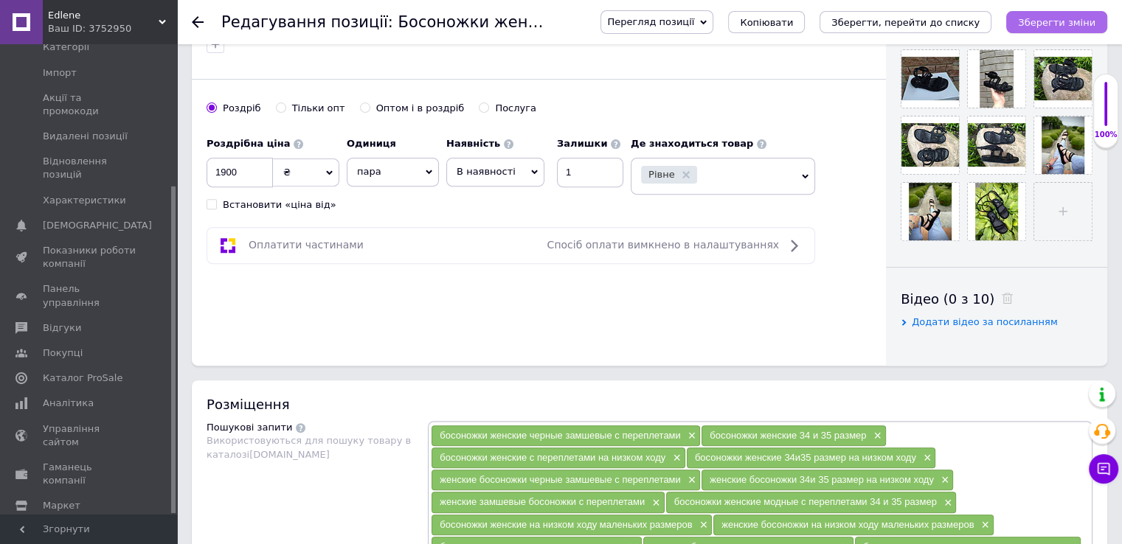
click at [1053, 24] on icon "Зберегти зміни" at bounding box center [1056, 22] width 77 height 11
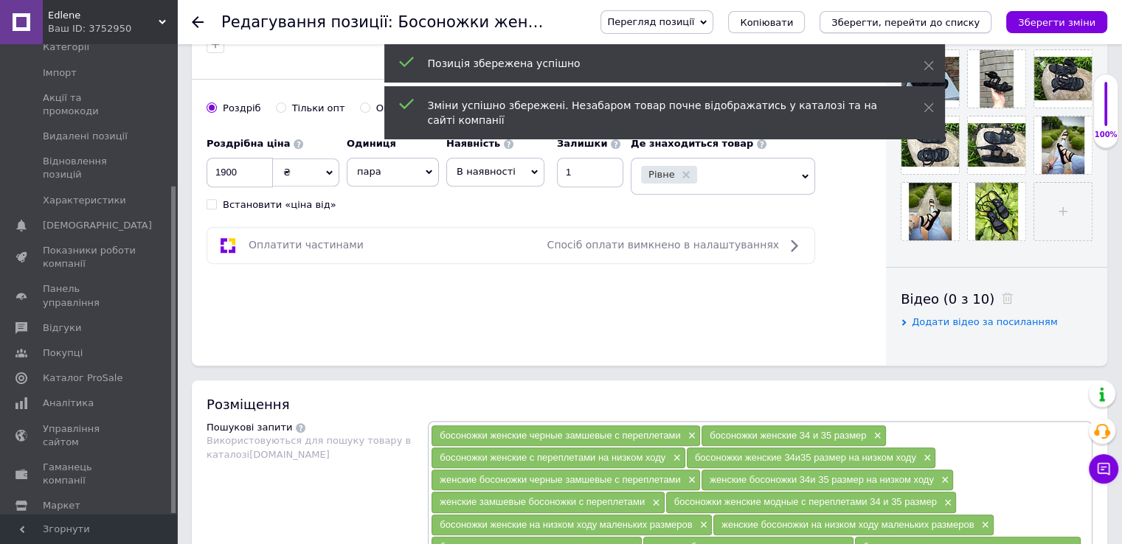
click at [900, 24] on icon "Зберегти, перейти до списку" at bounding box center [905, 22] width 148 height 11
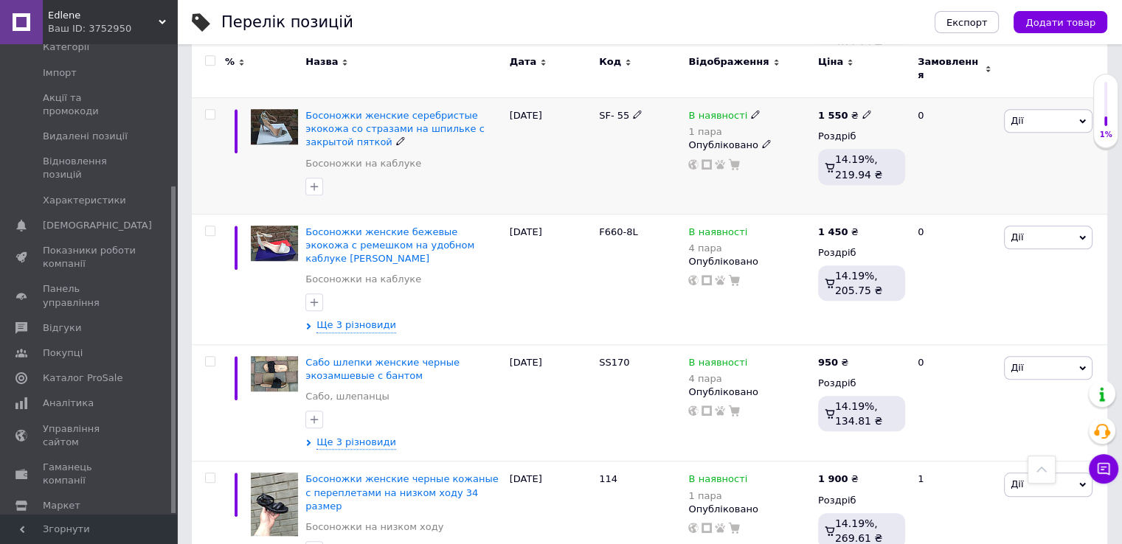
scroll to position [1254, 0]
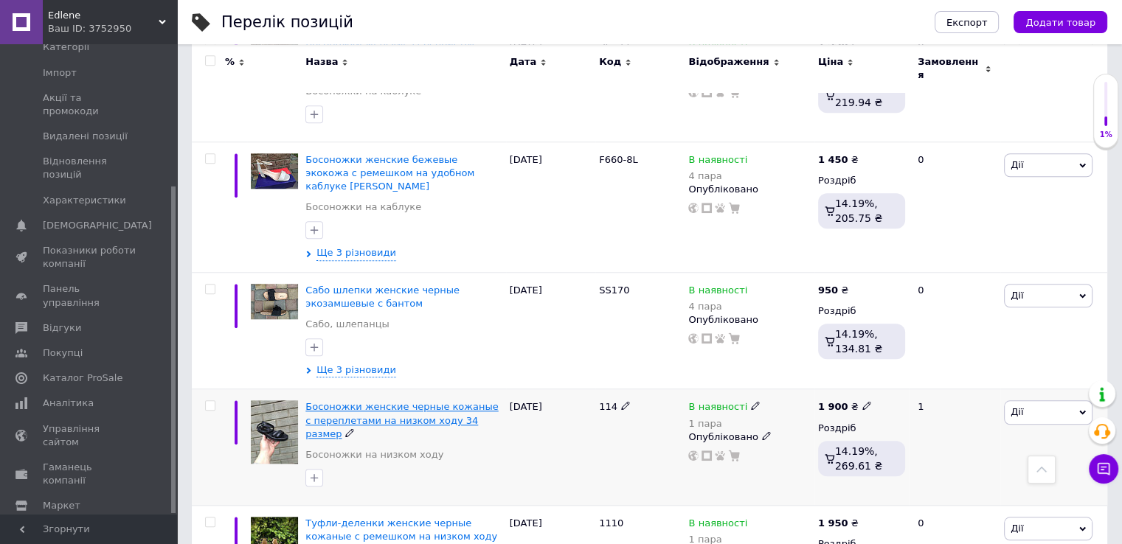
click at [355, 401] on span "Босоножки женские черные кожаные с переплетами на низком ходу 34 размер" at bounding box center [401, 420] width 193 height 38
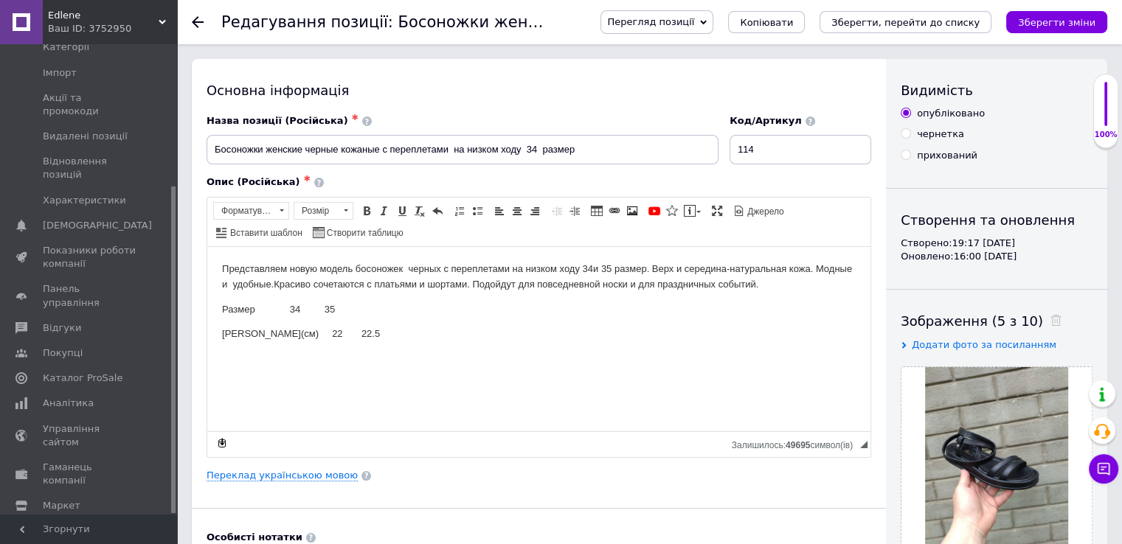
click at [907, 153] on input "прихований" at bounding box center [906, 155] width 10 height 10
radio input "true"
click at [1065, 18] on icon "Зберегти зміни" at bounding box center [1056, 22] width 77 height 11
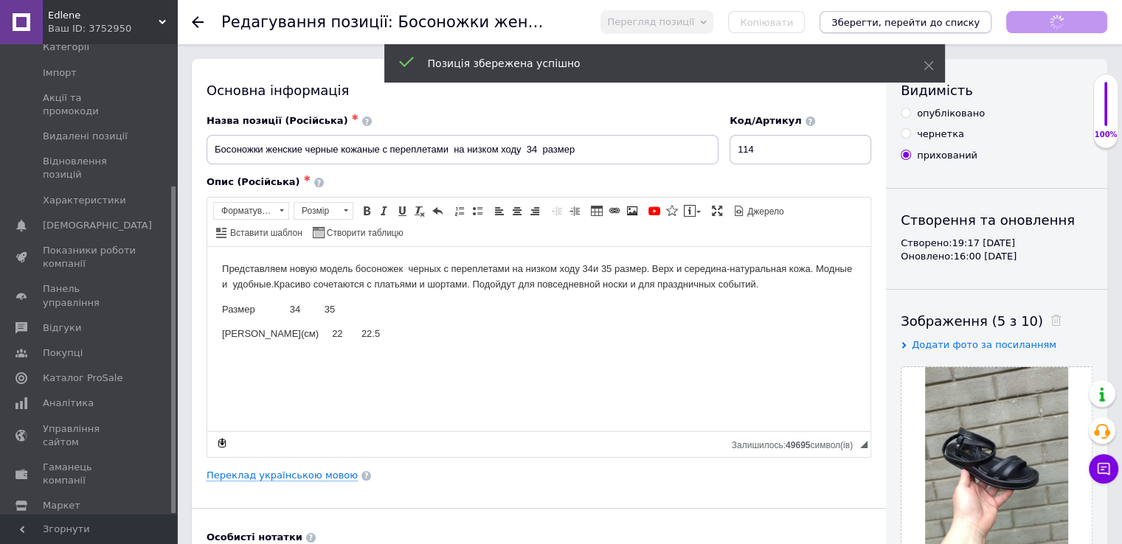
click at [912, 21] on icon "Зберегти, перейти до списку" at bounding box center [905, 22] width 148 height 11
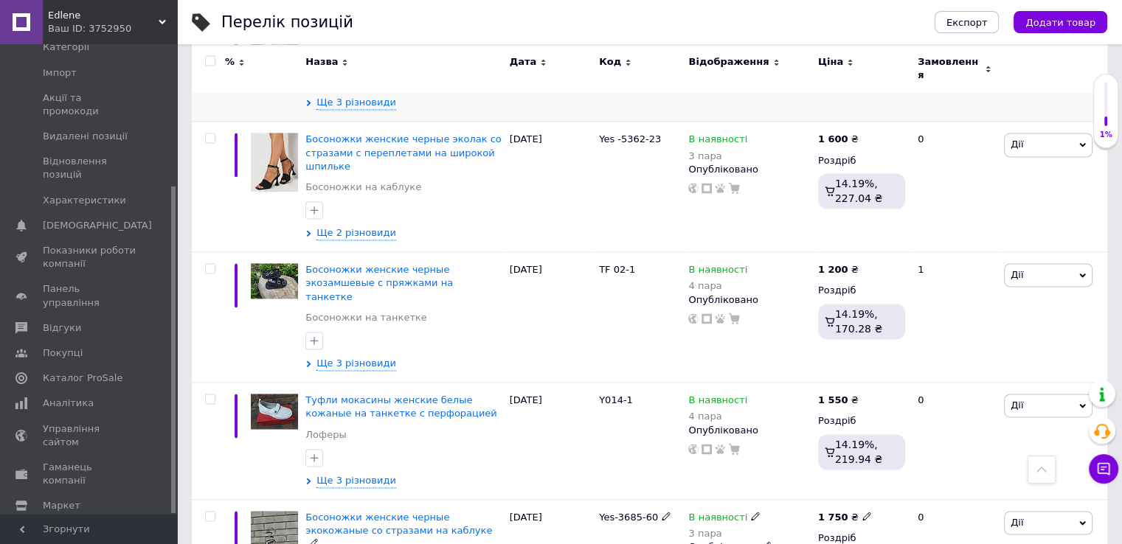
scroll to position [2109, 0]
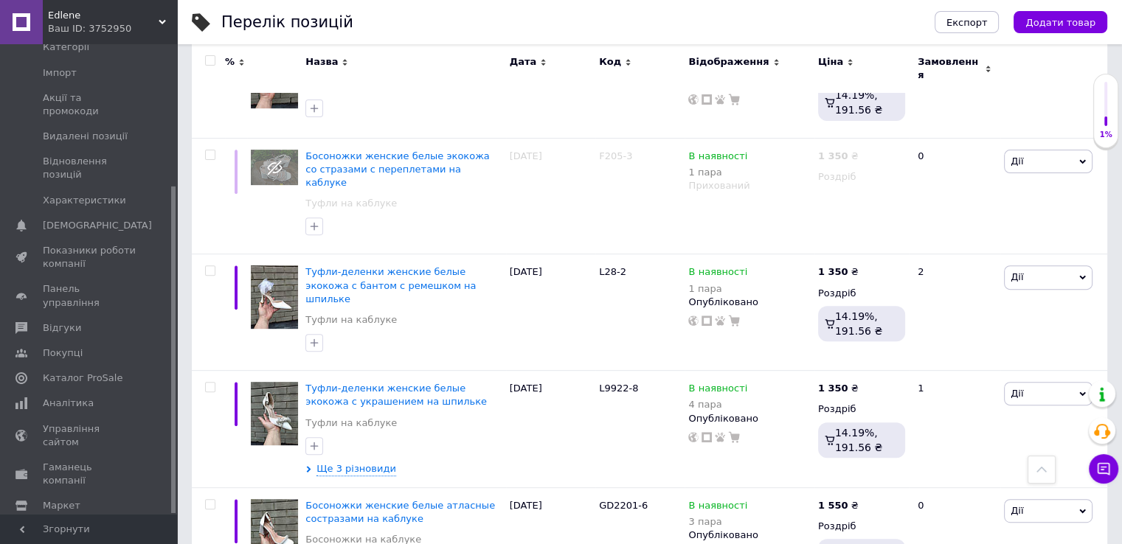
scroll to position [471, 0]
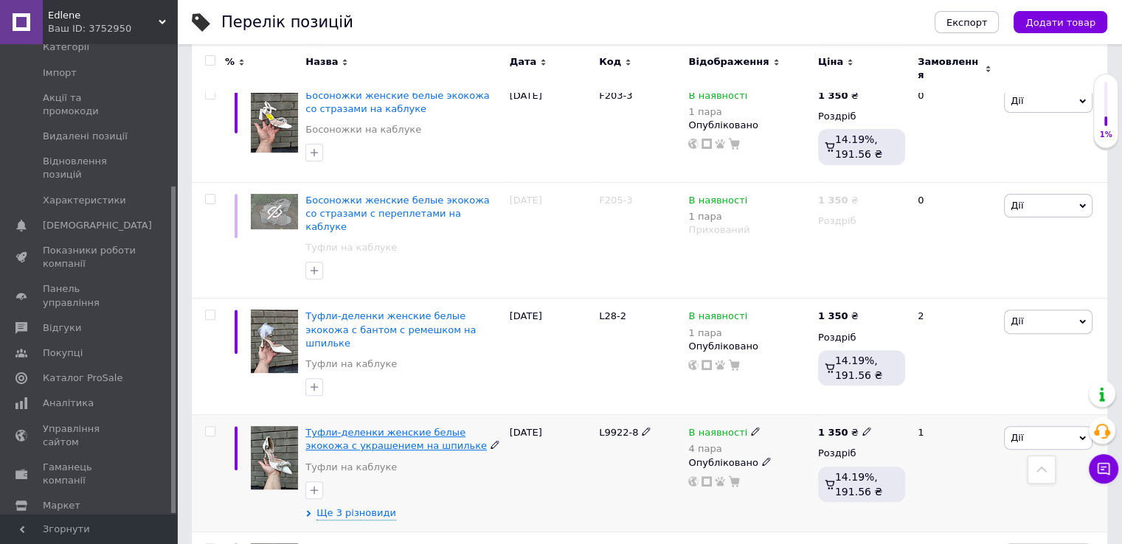
click at [326, 427] on span "Туфли-деленки женские белые экокожа с украшением на шпильке" at bounding box center [395, 439] width 181 height 24
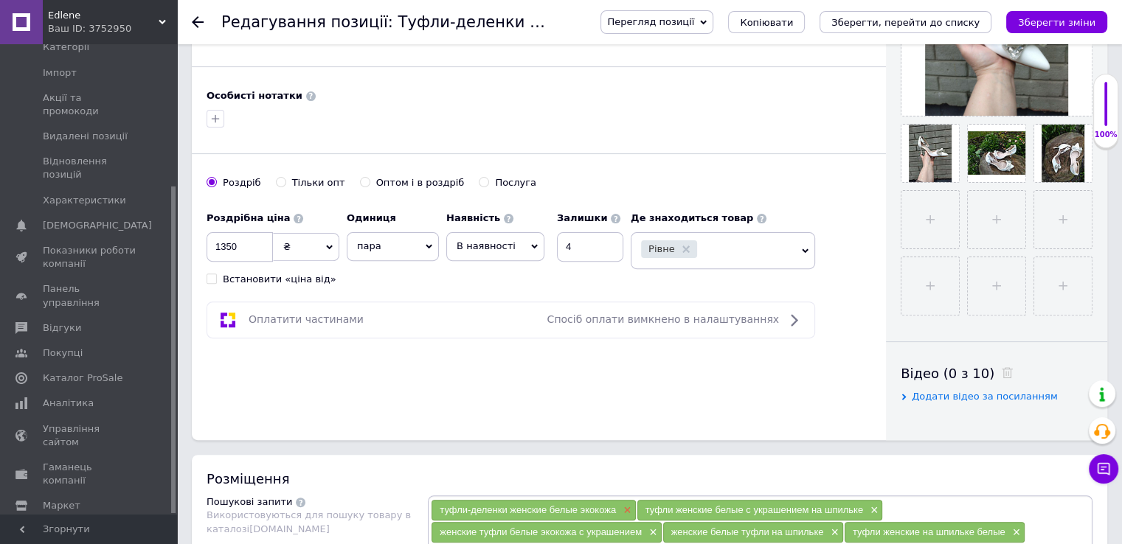
scroll to position [443, 0]
click at [572, 240] on input "4" at bounding box center [590, 247] width 66 height 30
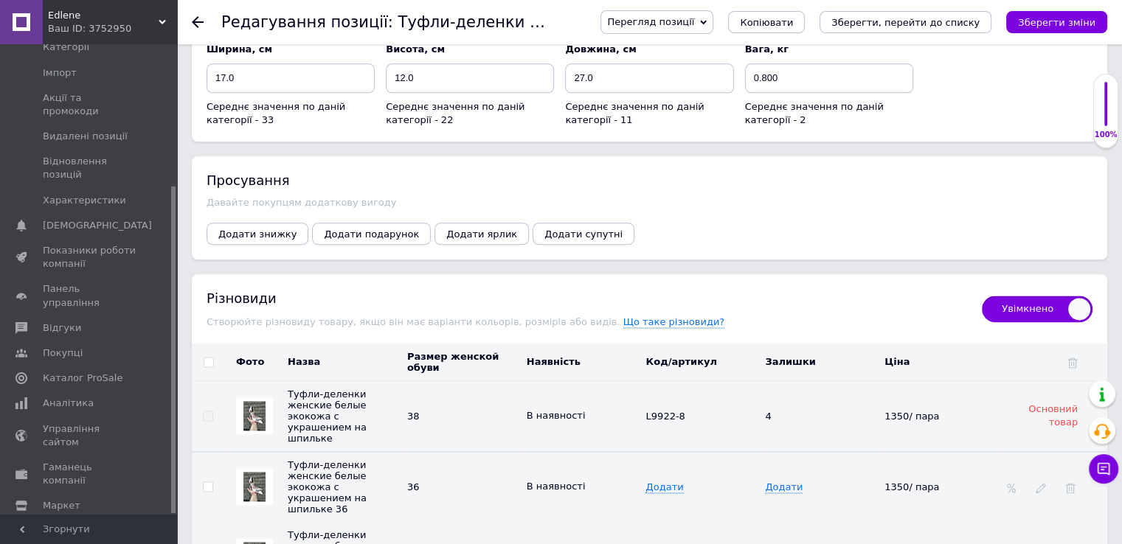
scroll to position [1992, 0]
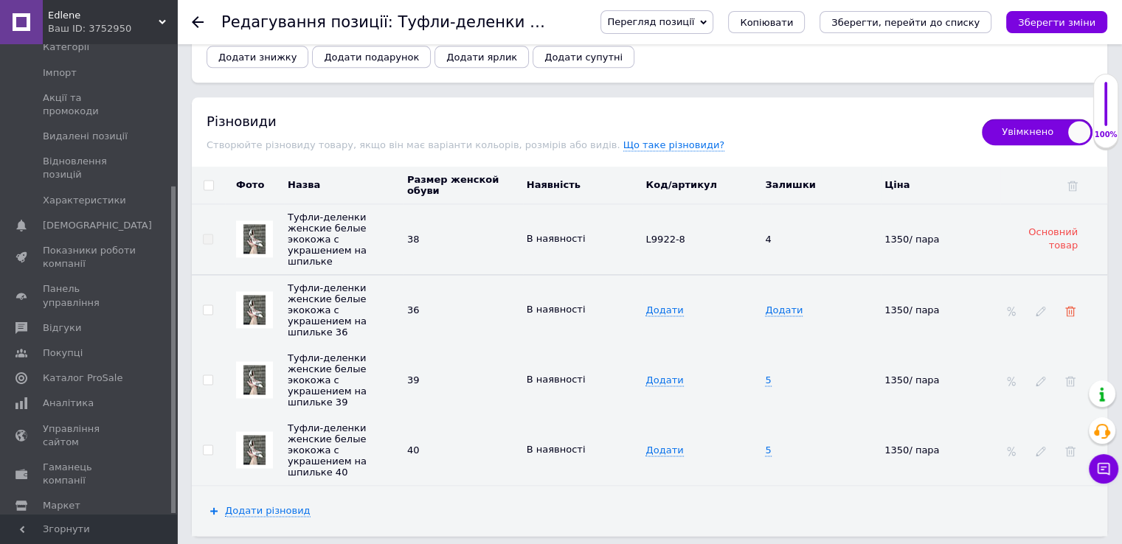
type input "3"
click at [1073, 306] on use at bounding box center [1070, 311] width 10 height 10
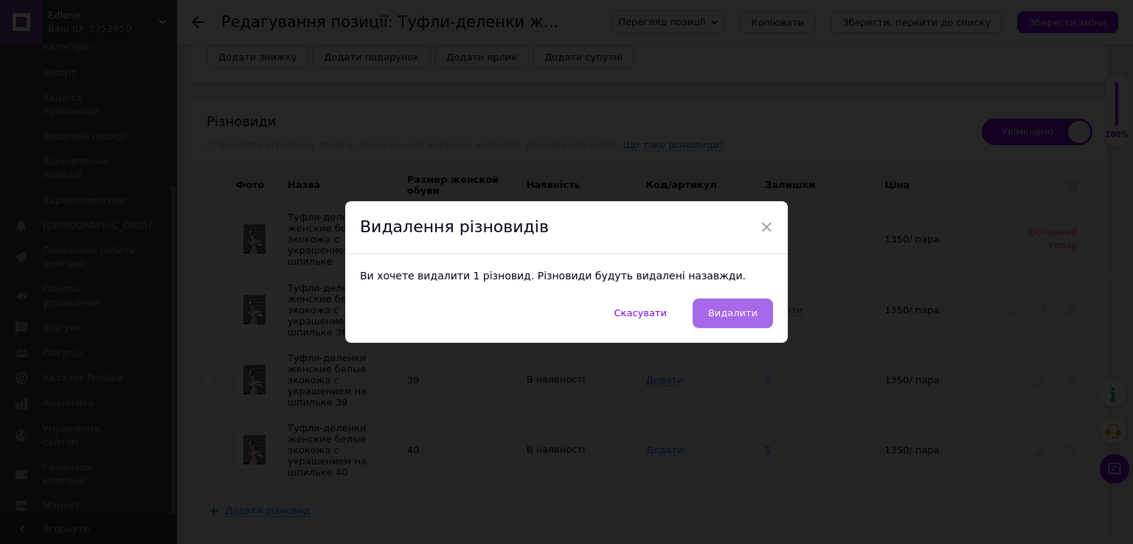
click at [741, 311] on span "Видалити" at bounding box center [732, 313] width 49 height 11
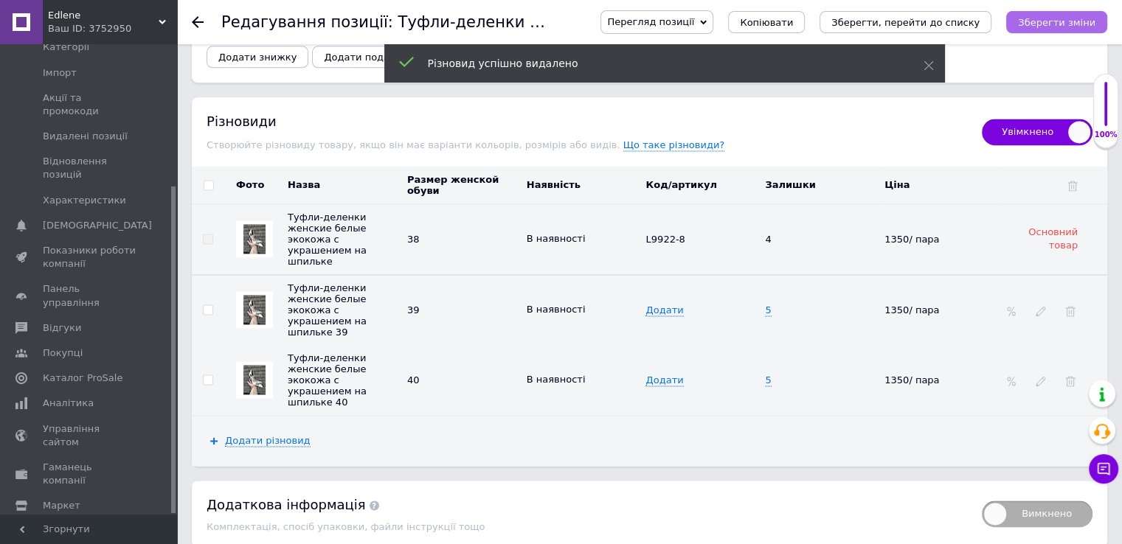
click at [1062, 21] on icon "Зберегти зміни" at bounding box center [1056, 22] width 77 height 11
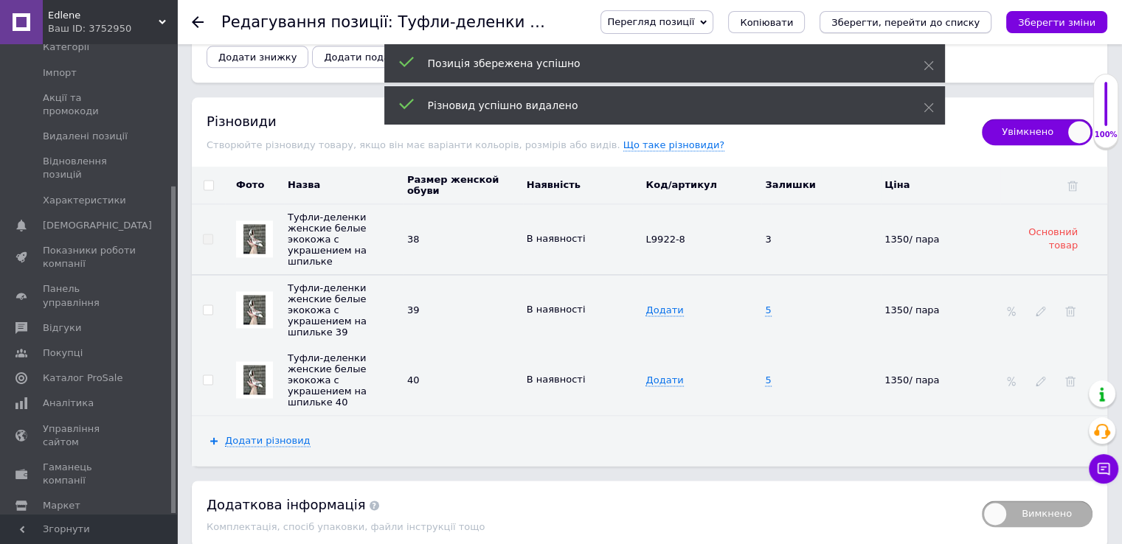
click at [893, 21] on icon "Зберегти, перейти до списку" at bounding box center [905, 22] width 148 height 11
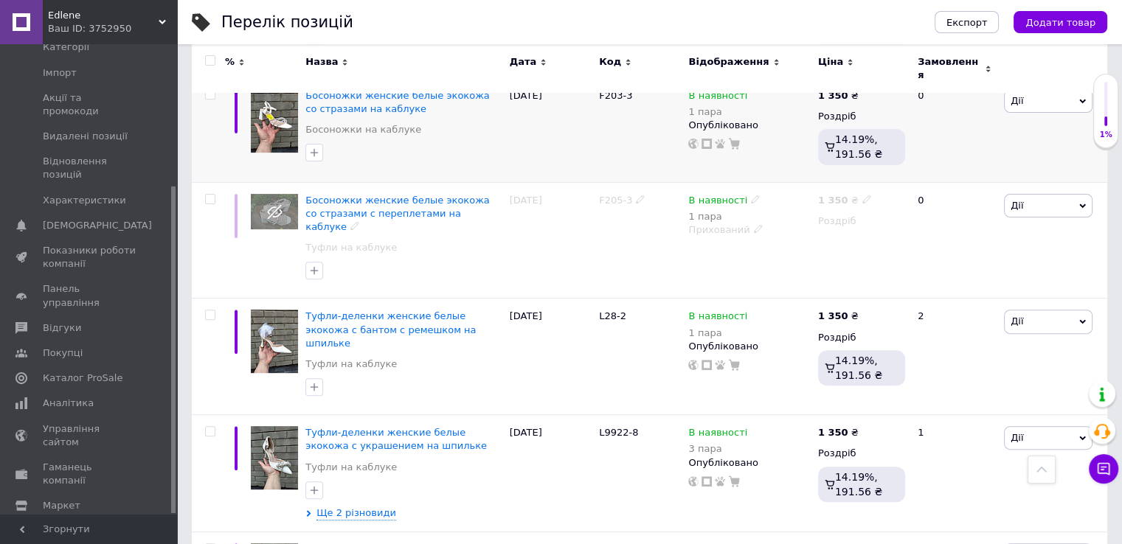
scroll to position [398, 0]
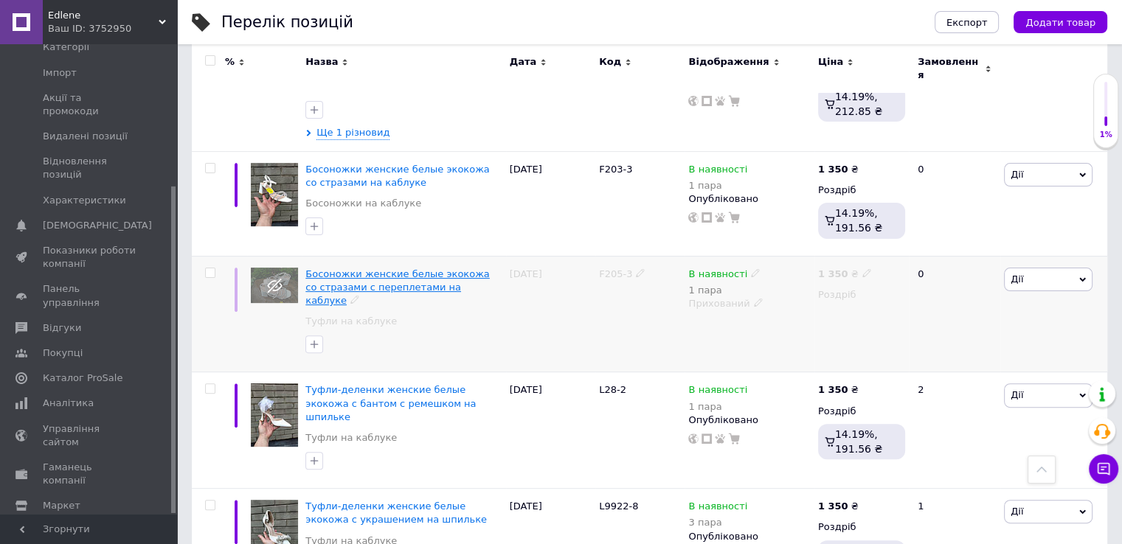
click at [322, 269] on span "Босоножки женские белые экокожа со стразами с переплетами на каблуке" at bounding box center [397, 288] width 184 height 38
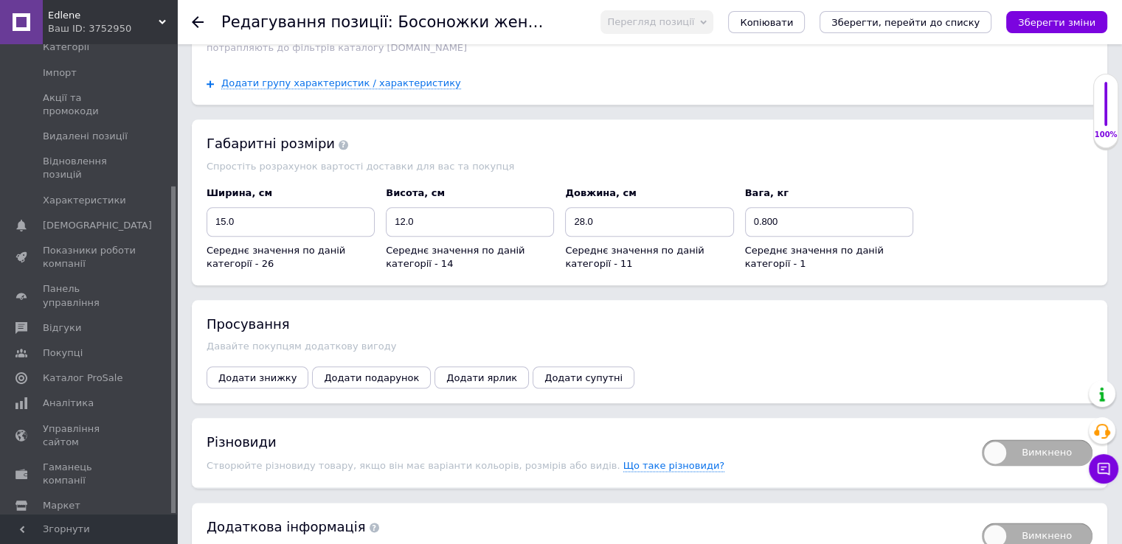
scroll to position [1742, 0]
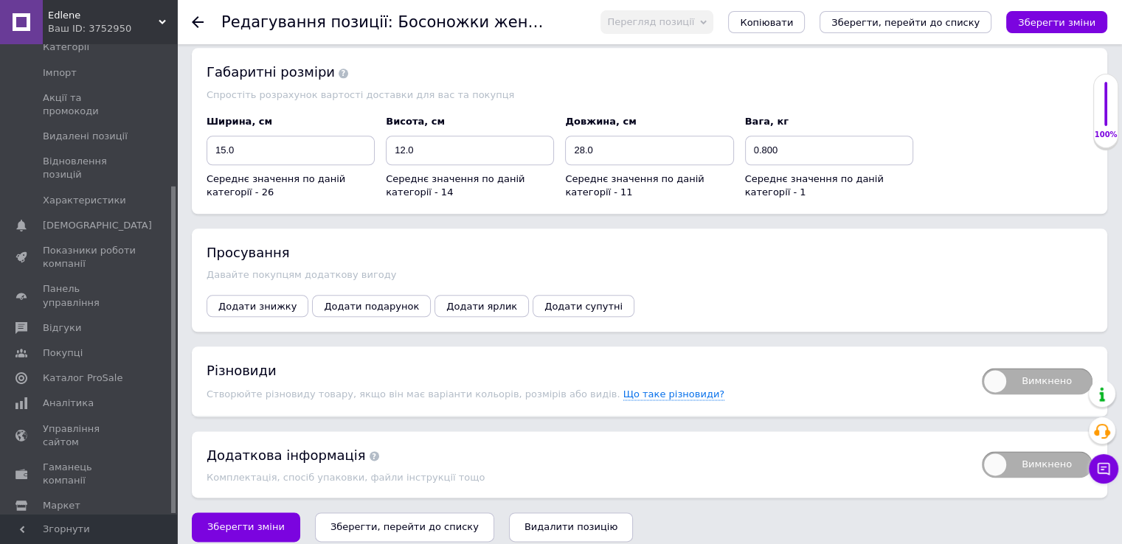
click at [527, 522] on span "Видалити позицію" at bounding box center [571, 527] width 93 height 11
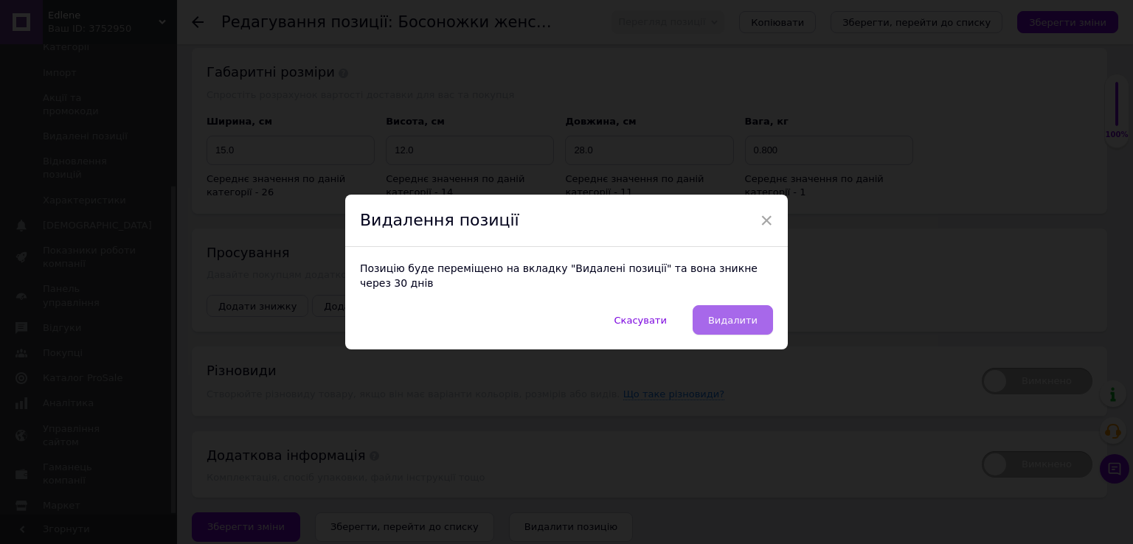
click at [736, 318] on span "Видалити" at bounding box center [732, 320] width 49 height 11
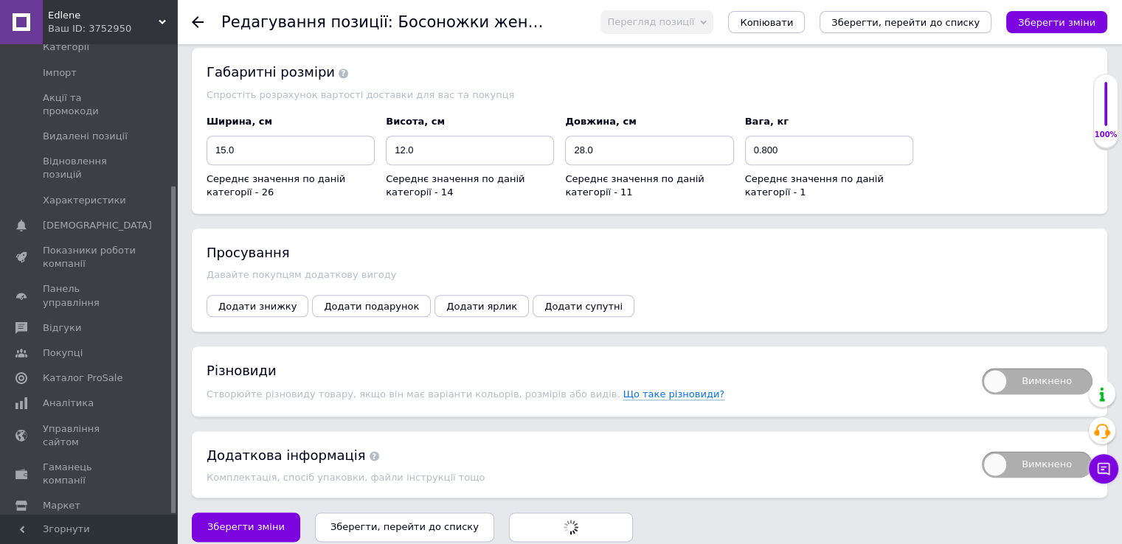
radio input "false"
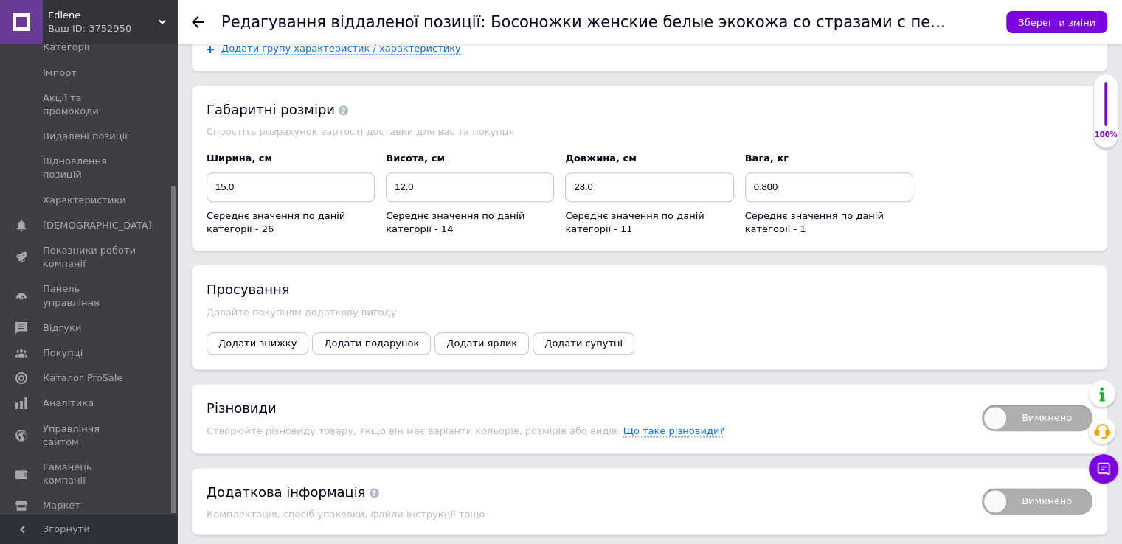
scroll to position [1779, 0]
